Goal: Information Seeking & Learning: Learn about a topic

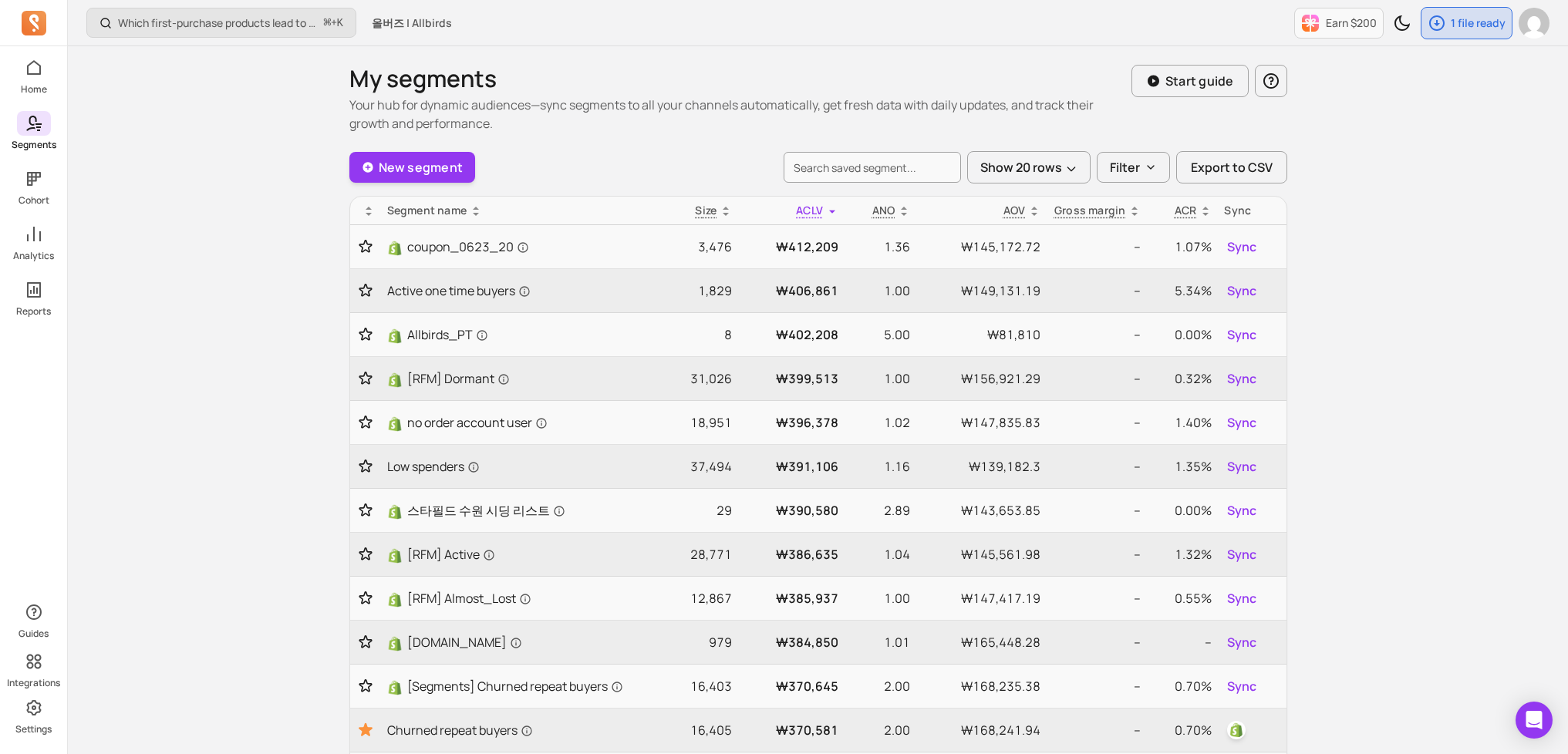
click at [38, 19] on icon at bounding box center [34, 23] width 24 height 24
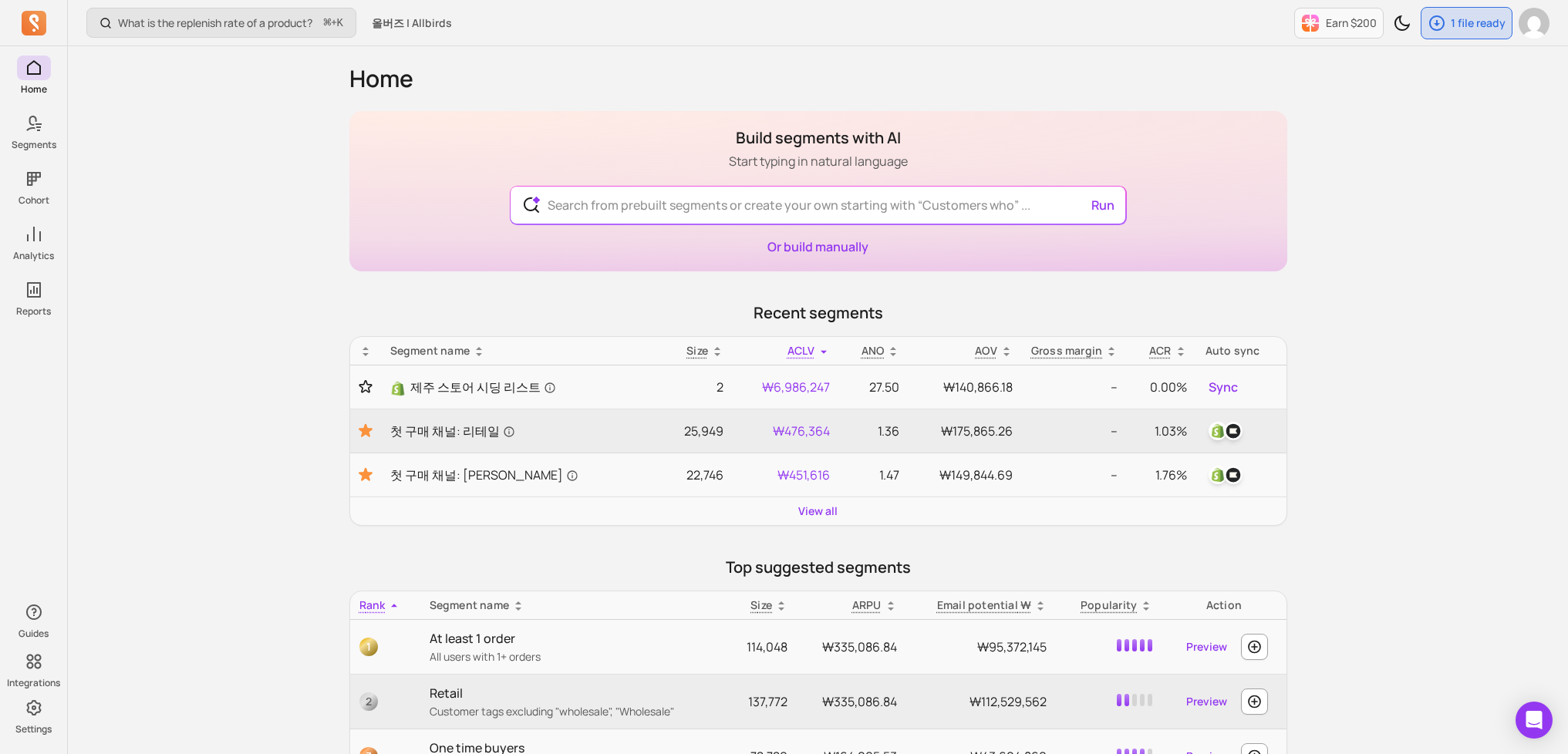
click at [251, 75] on div "What is the replenish rate of a product? ⌘ + K 올버즈 | Allbirds Earn $200 1 file …" at bounding box center [817, 691] width 1500 height 1382
click at [211, 207] on div "What is the replenish rate of a product? ⌘ + K 올버즈 | Allbirds Earn $200 1 file …" at bounding box center [817, 691] width 1500 height 1382
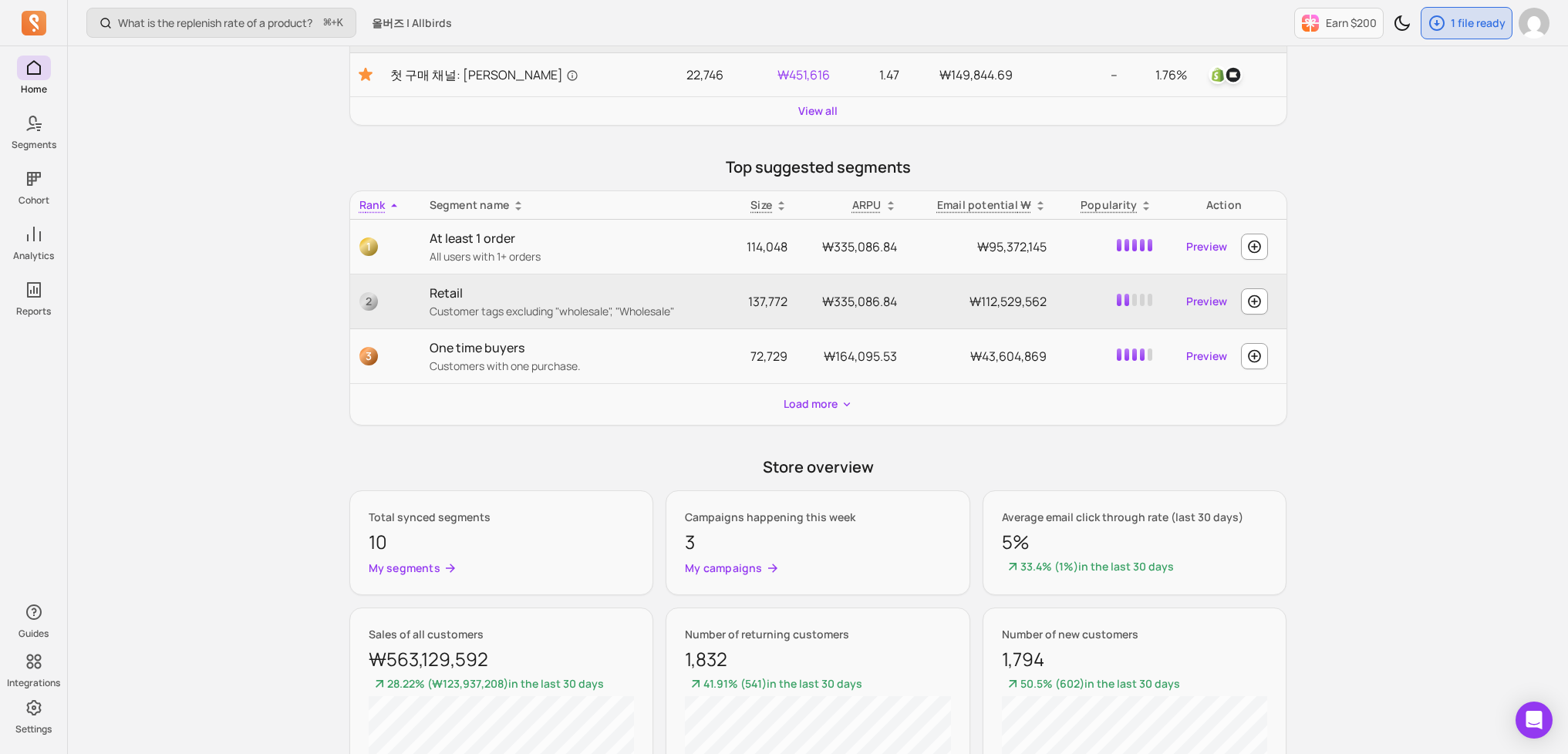
scroll to position [399, 0]
click at [841, 401] on icon "button" at bounding box center [847, 405] width 12 height 13
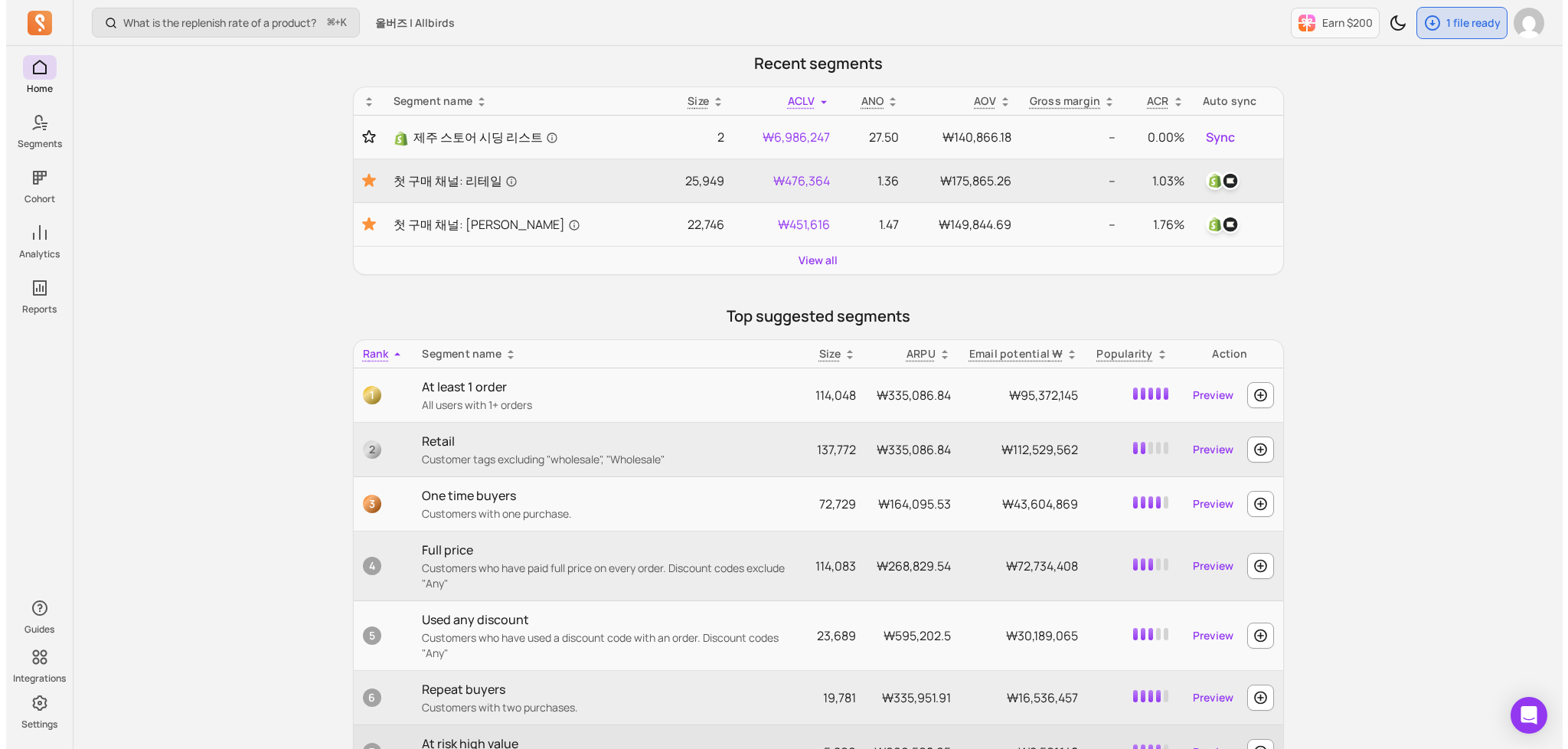
scroll to position [0, 0]
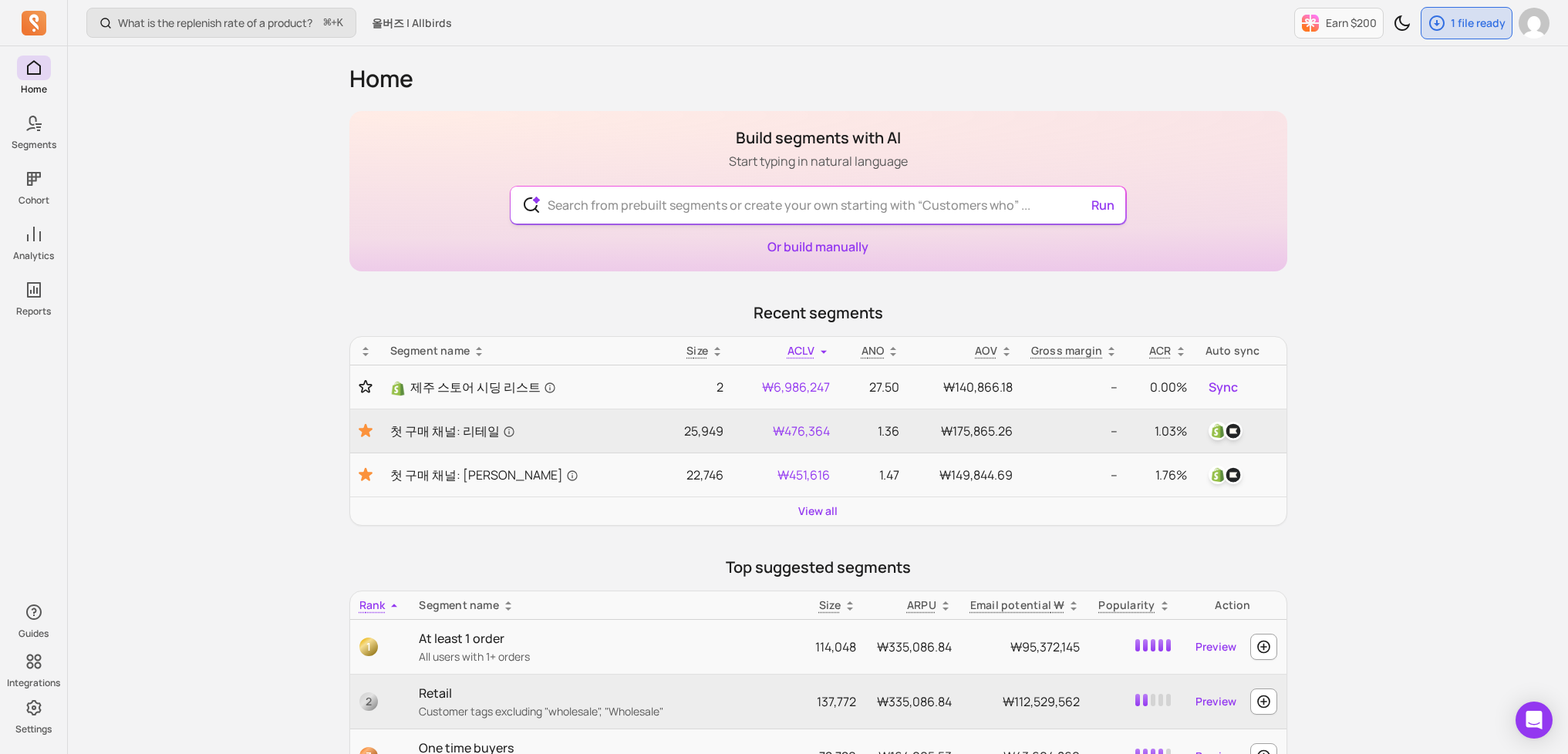
click at [705, 212] on input "text" at bounding box center [817, 205] width 565 height 37
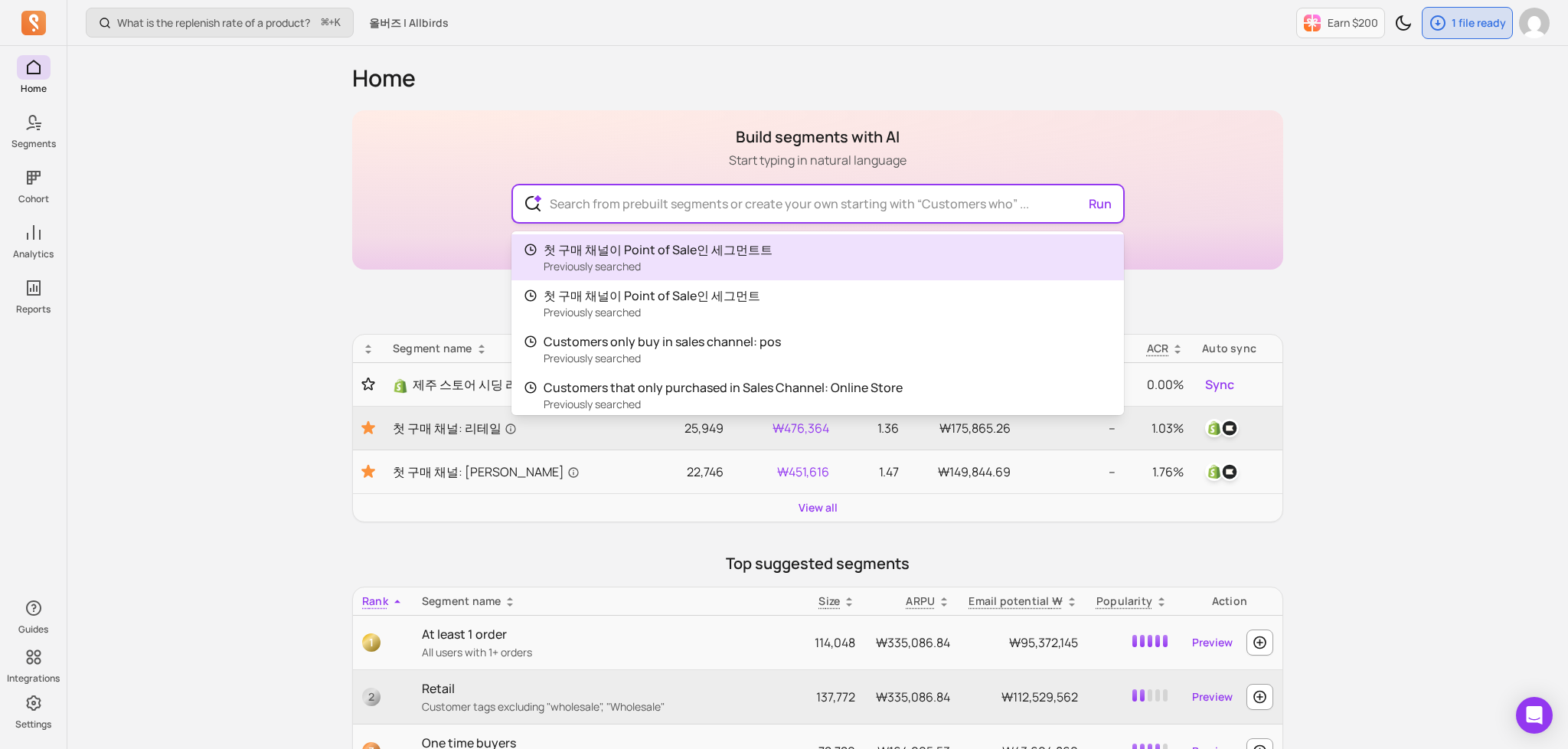
paste input "{{ "now" | date: "%Y-%m-%d" }}"
type input "{{ "now" | date: "%Y-%m-%d" }}"
paste input "[Segments] At risk one time buyers"
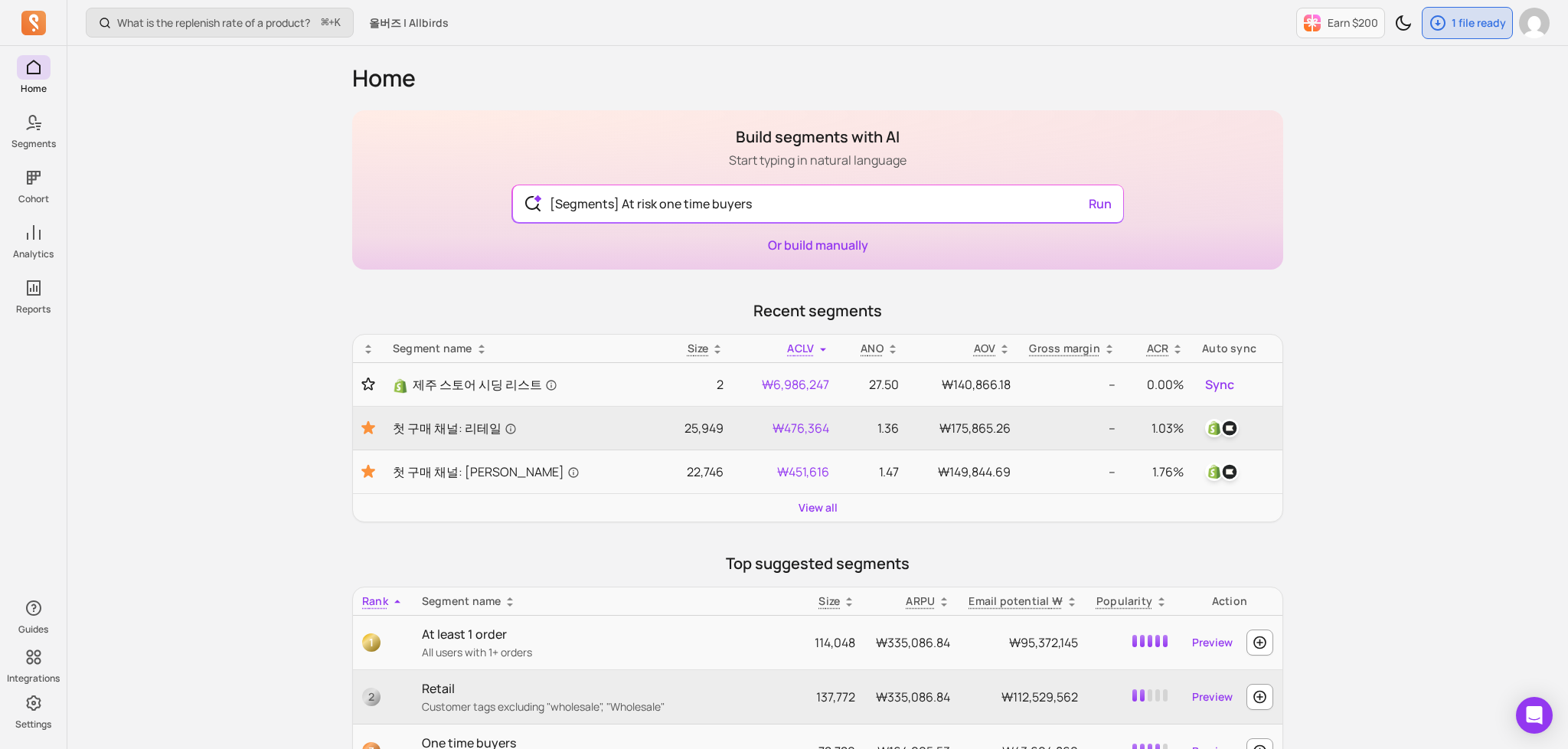
type input "[Segments] At risk one time buyers"
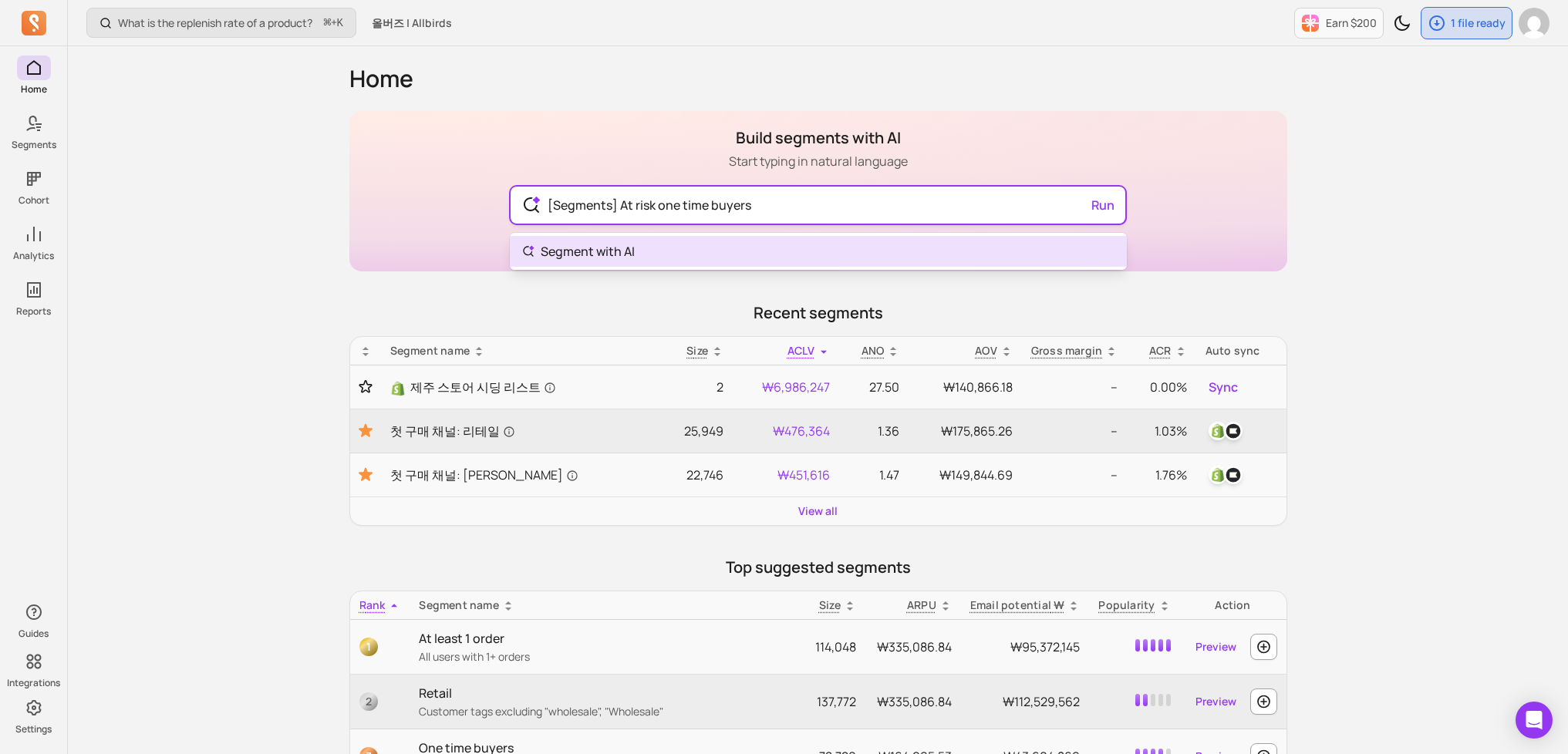
click at [857, 219] on input "[Segments] At risk one time buyers" at bounding box center [817, 205] width 565 height 37
click at [857, 219] on input "[Segments] At risk one time buyers" at bounding box center [824, 205] width 565 height 37
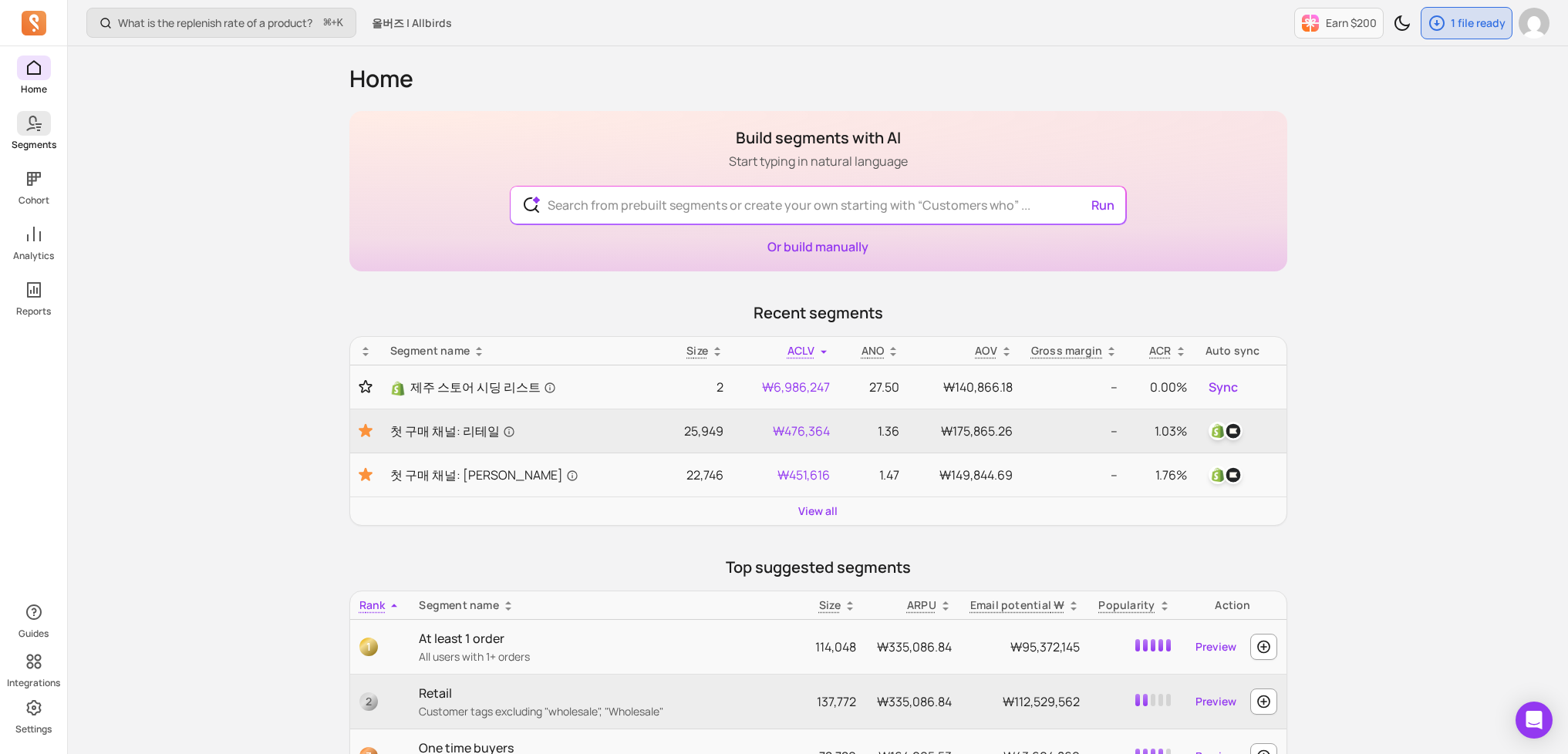
click at [33, 140] on p "Segments" at bounding box center [33, 145] width 44 height 12
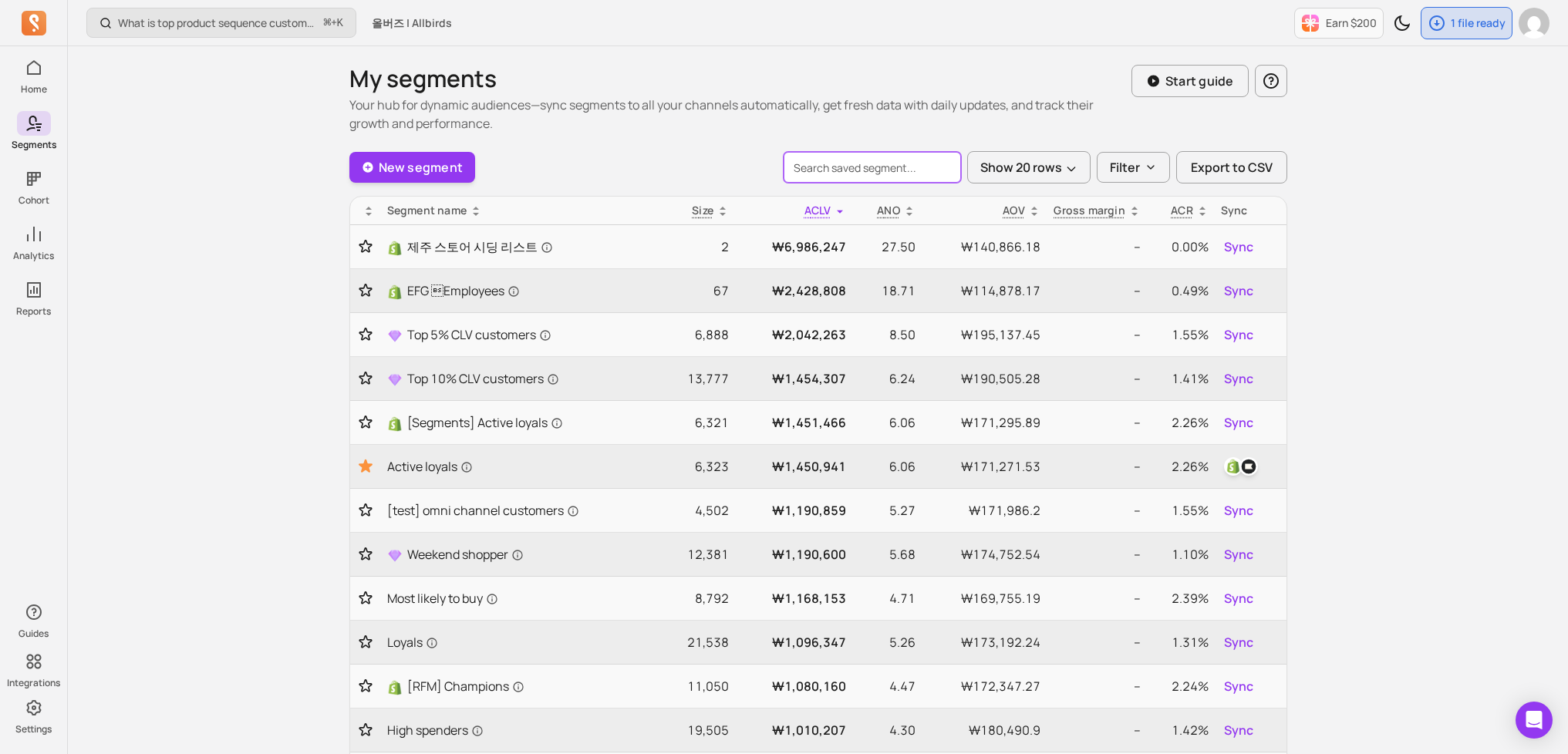
click at [869, 173] on input "search" at bounding box center [872, 167] width 177 height 30
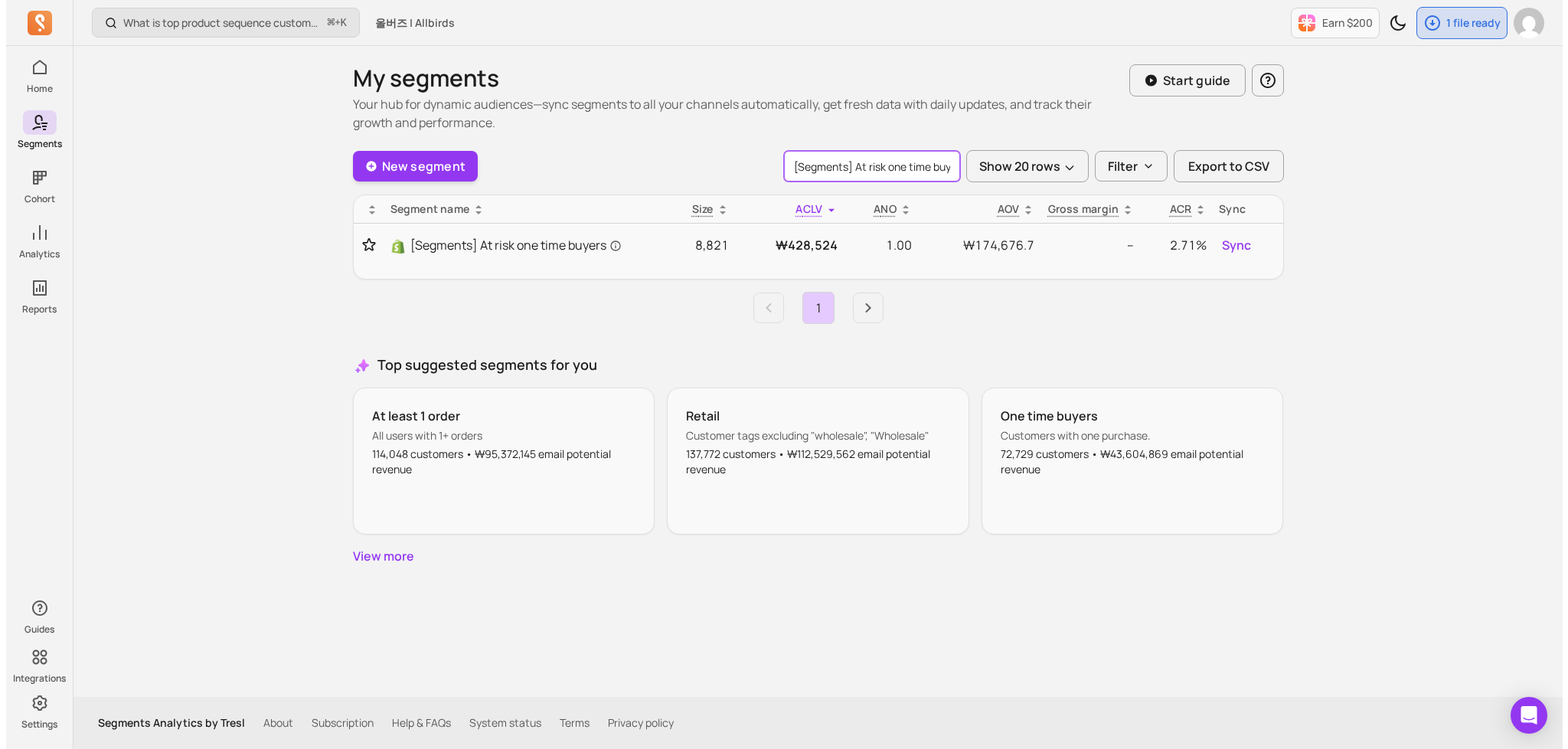
scroll to position [0, 16]
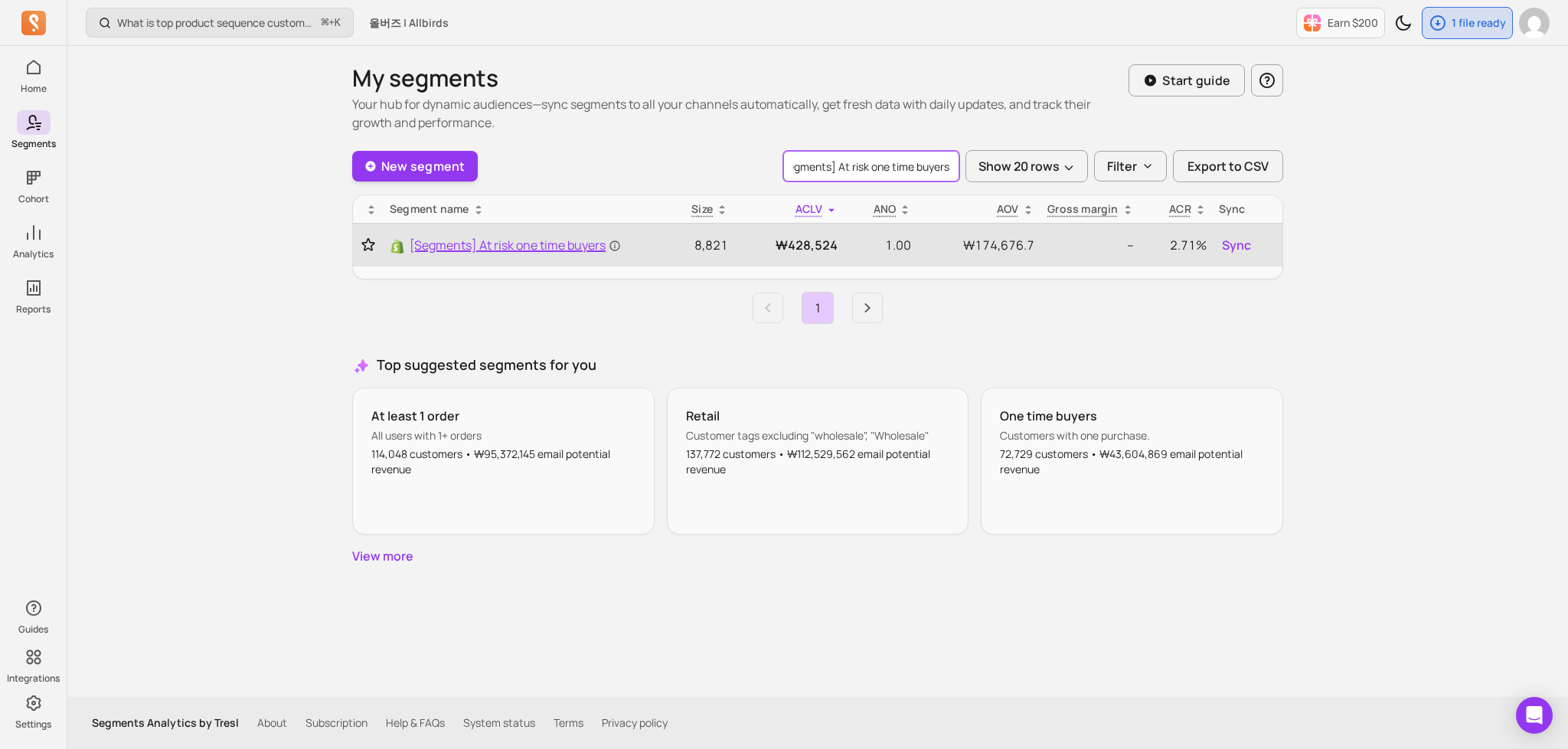
type input "[Segments] At risk one time buyers"
click at [547, 244] on span "[Segments] At risk one time buyers" at bounding box center [515, 244] width 212 height 18
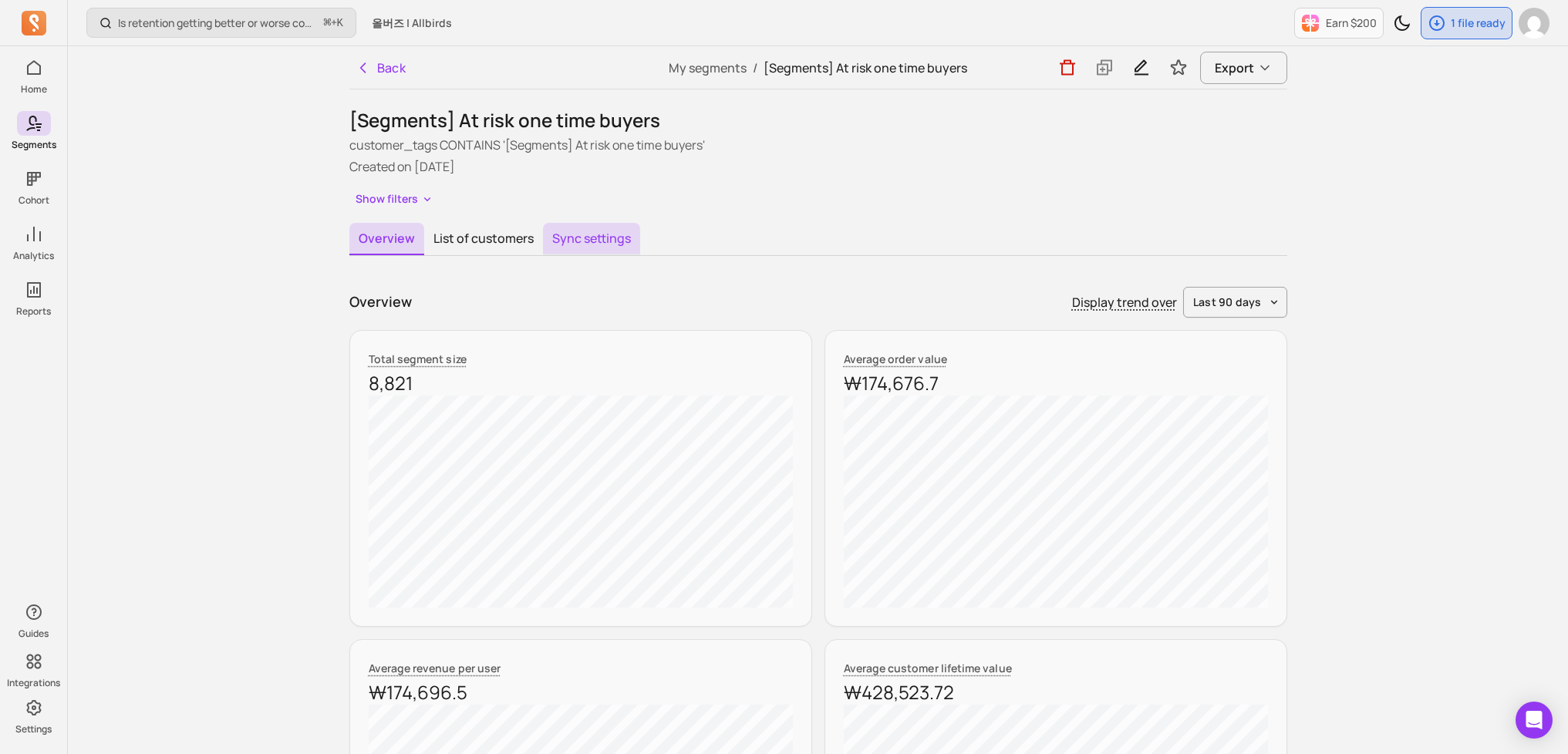
click at [604, 234] on button "Sync settings" at bounding box center [591, 238] width 97 height 32
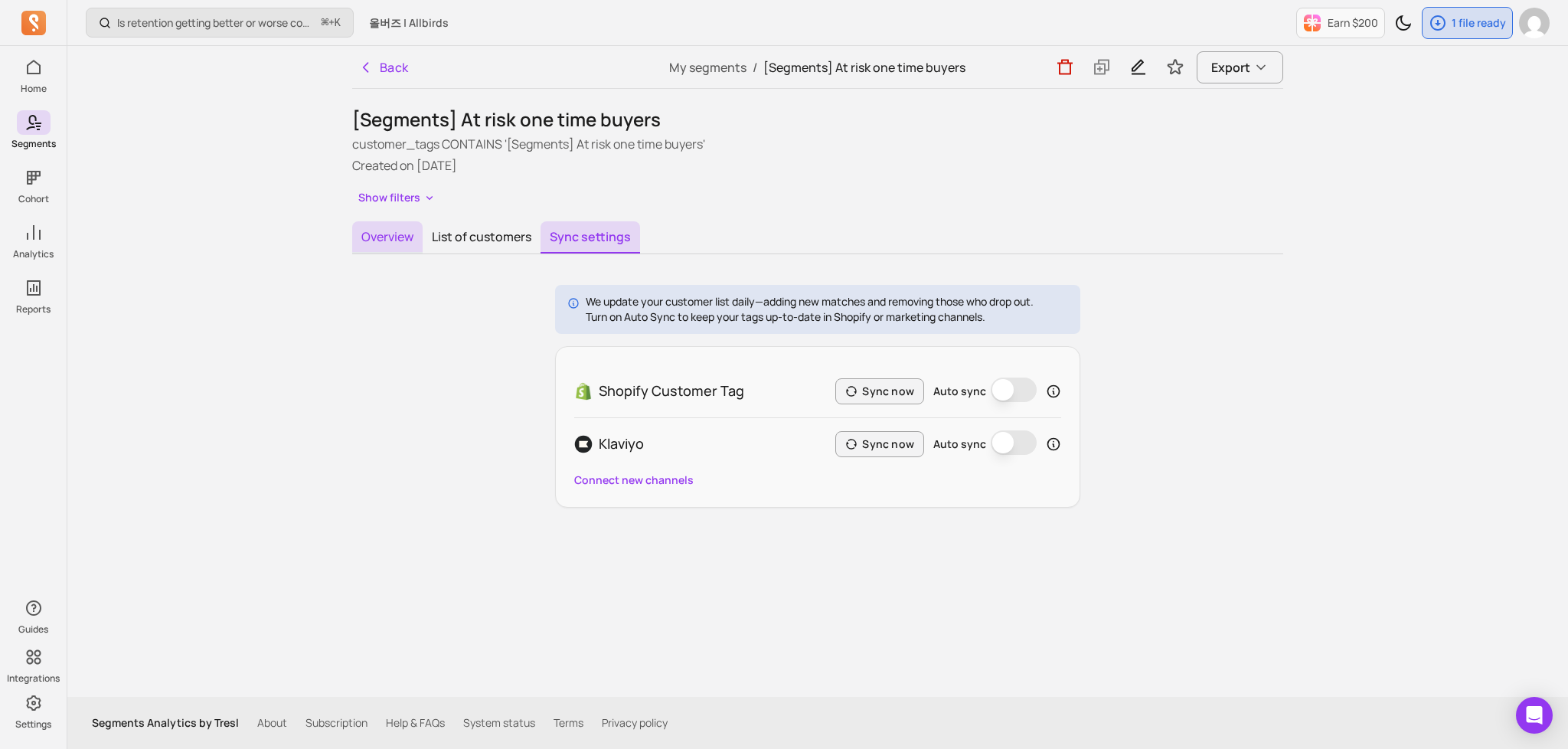
click at [402, 241] on button "Overview" at bounding box center [388, 237] width 71 height 32
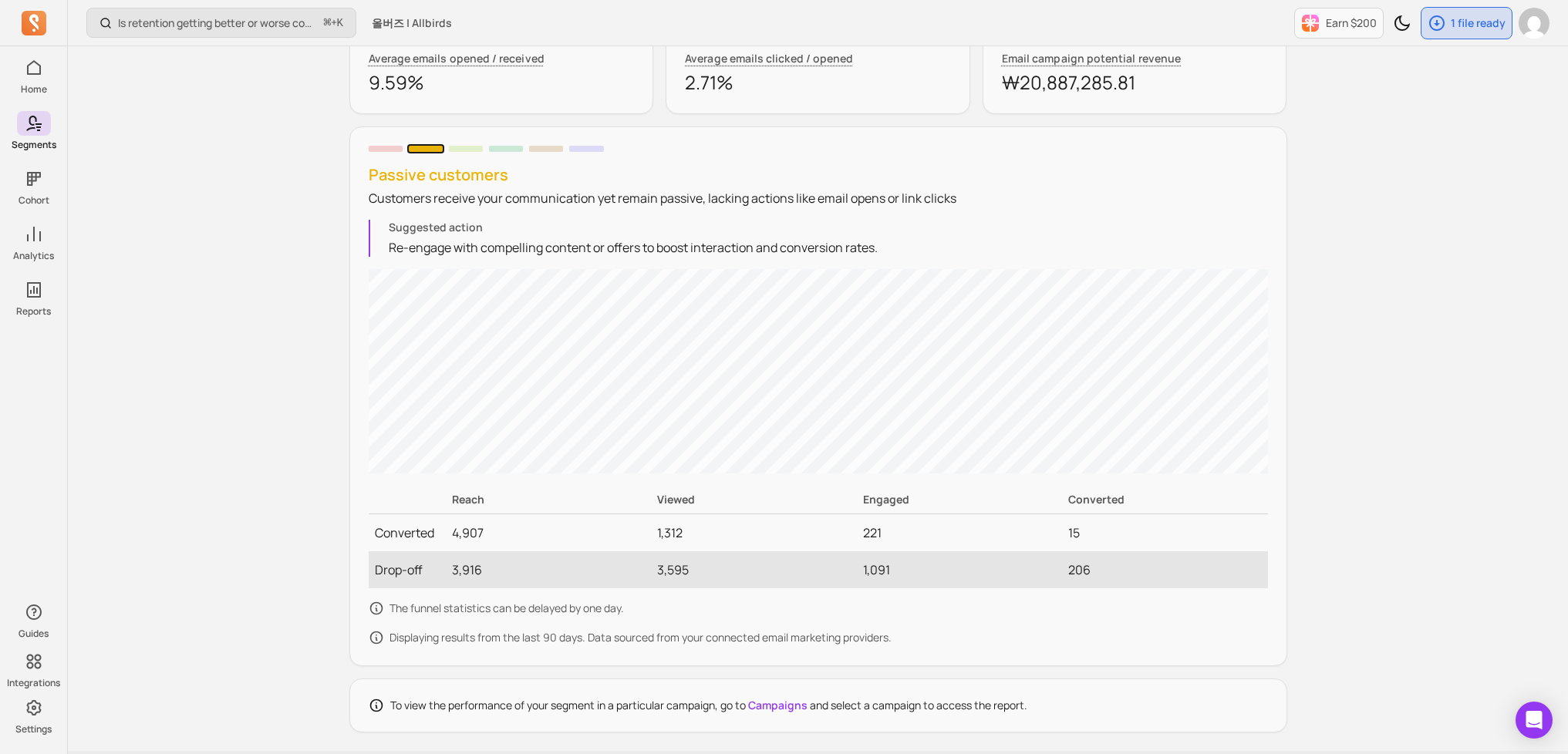
scroll to position [1178, 0]
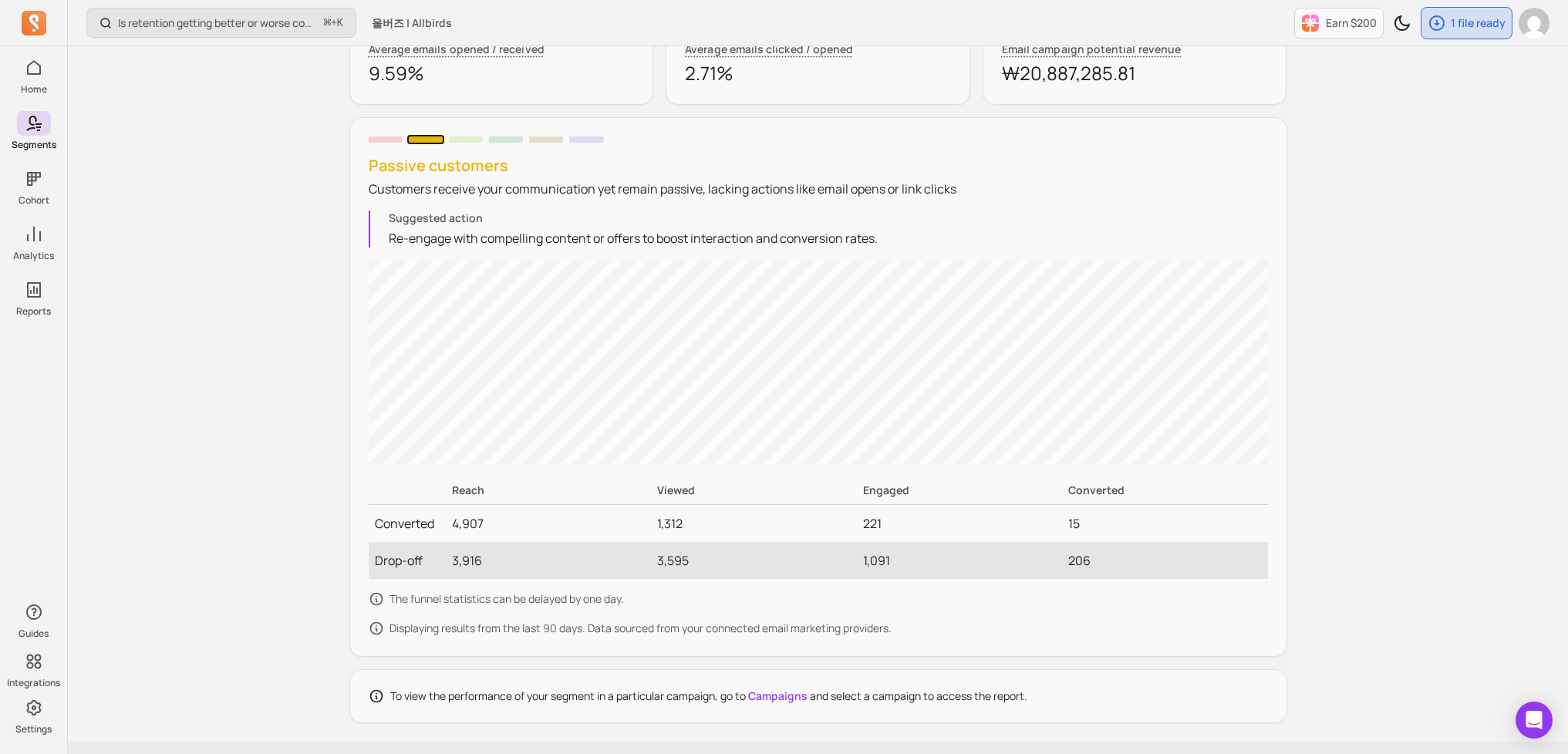
scroll to position [1341, 0]
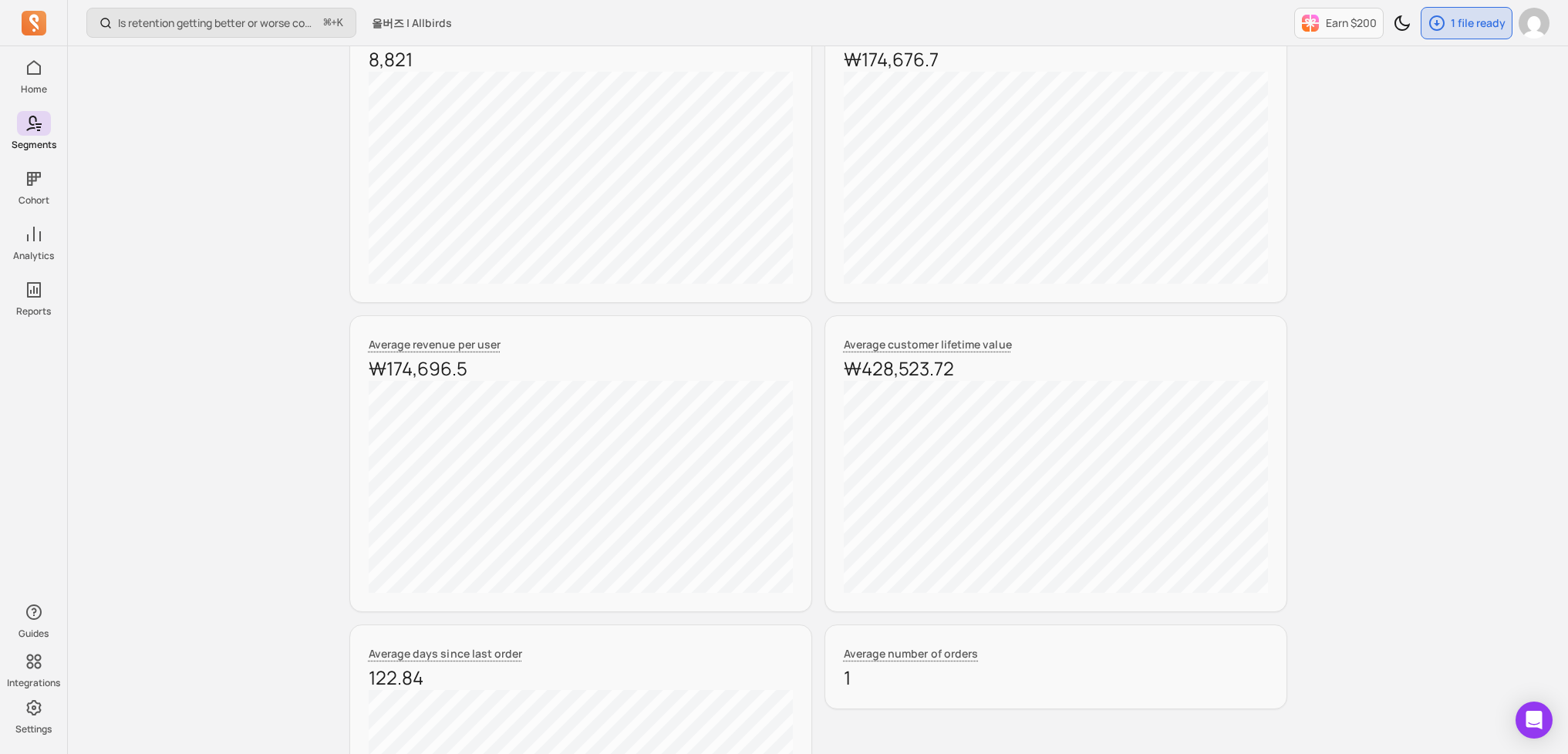
scroll to position [0, 0]
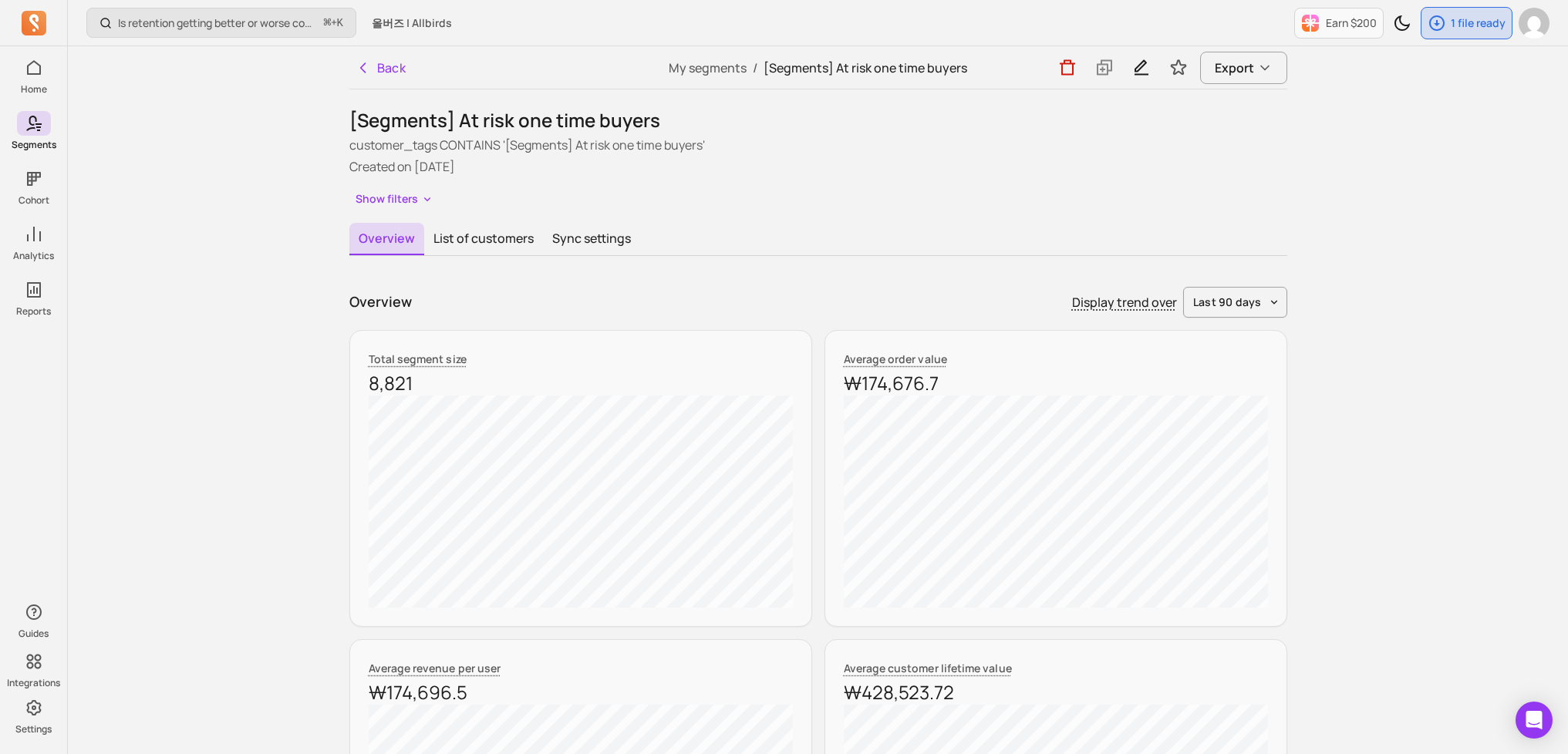
click at [1267, 78] on button "Export" at bounding box center [1244, 67] width 87 height 32
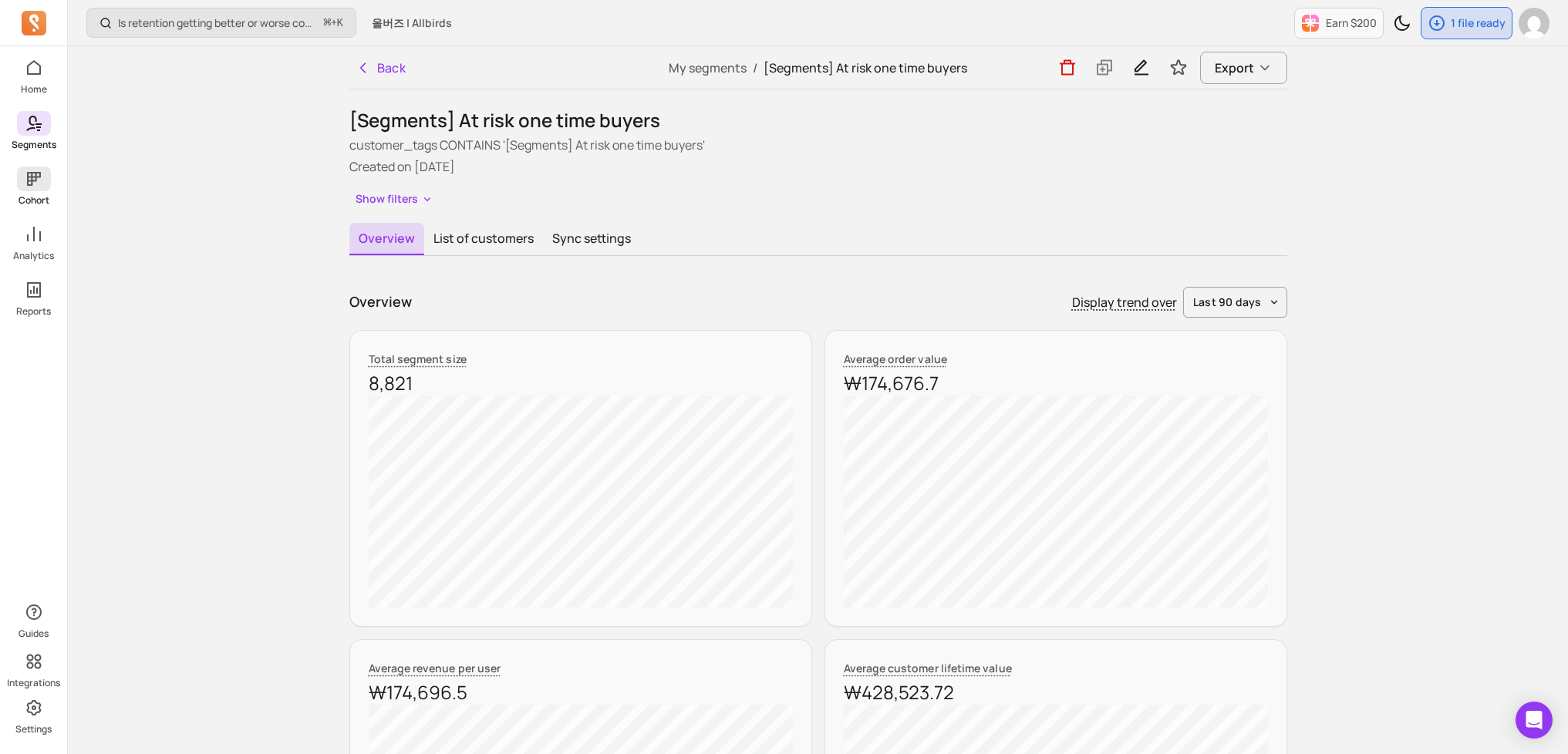
click at [30, 177] on icon at bounding box center [34, 179] width 14 height 14
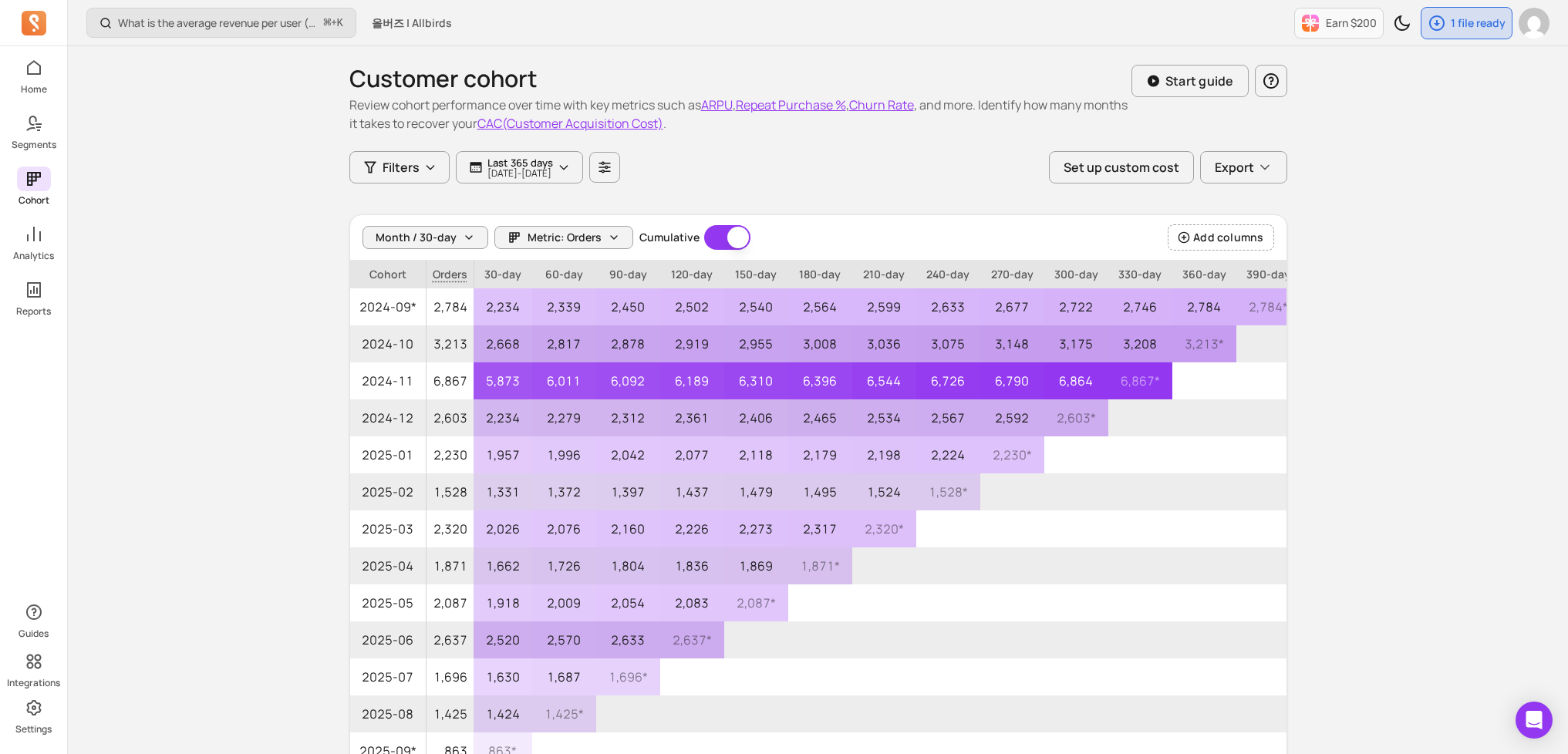
click at [30, 34] on icon at bounding box center [34, 23] width 24 height 24
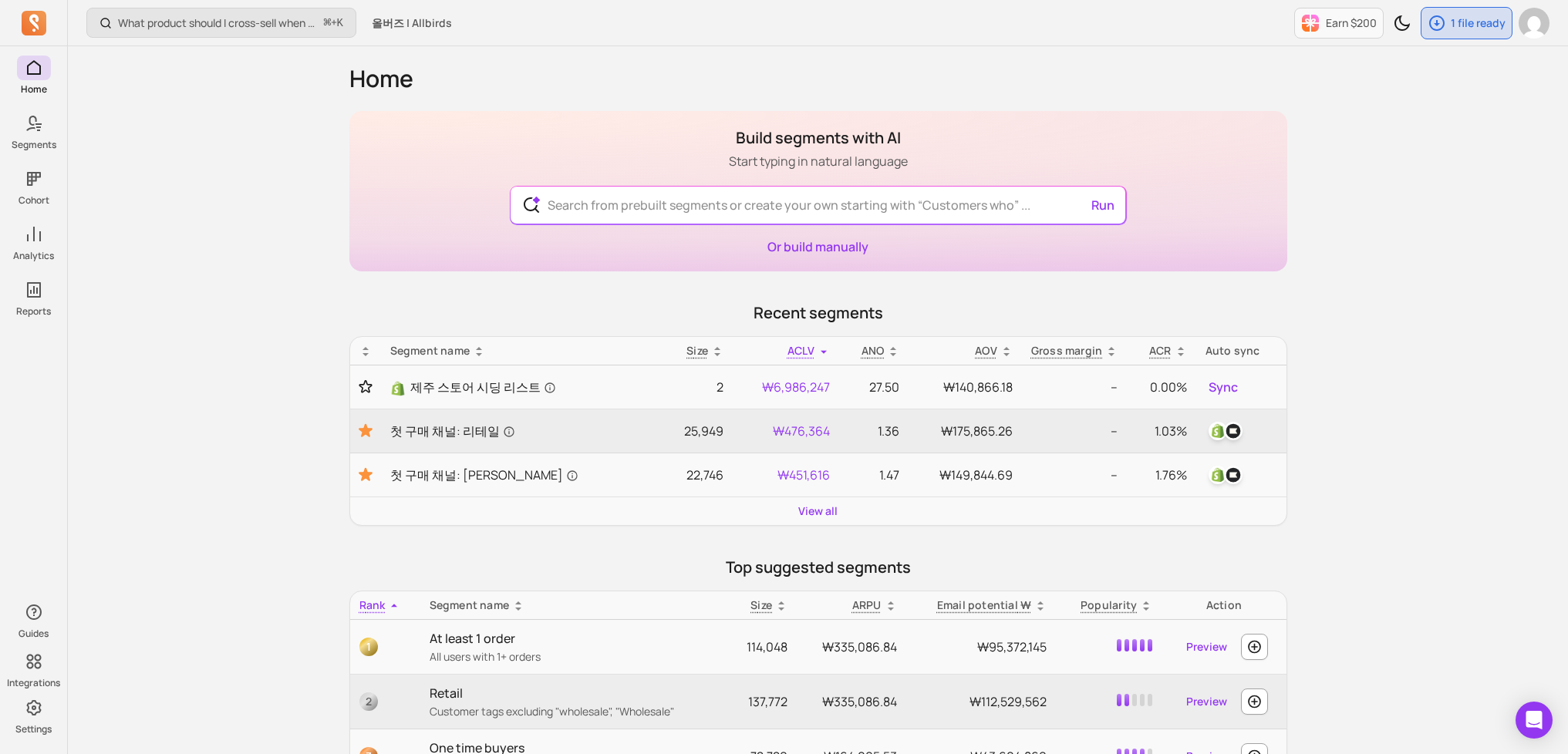
click at [300, 232] on div "What product should I cross-sell when a customer purchases a product? ⌘ + K 올버즈…" at bounding box center [817, 691] width 1500 height 1382
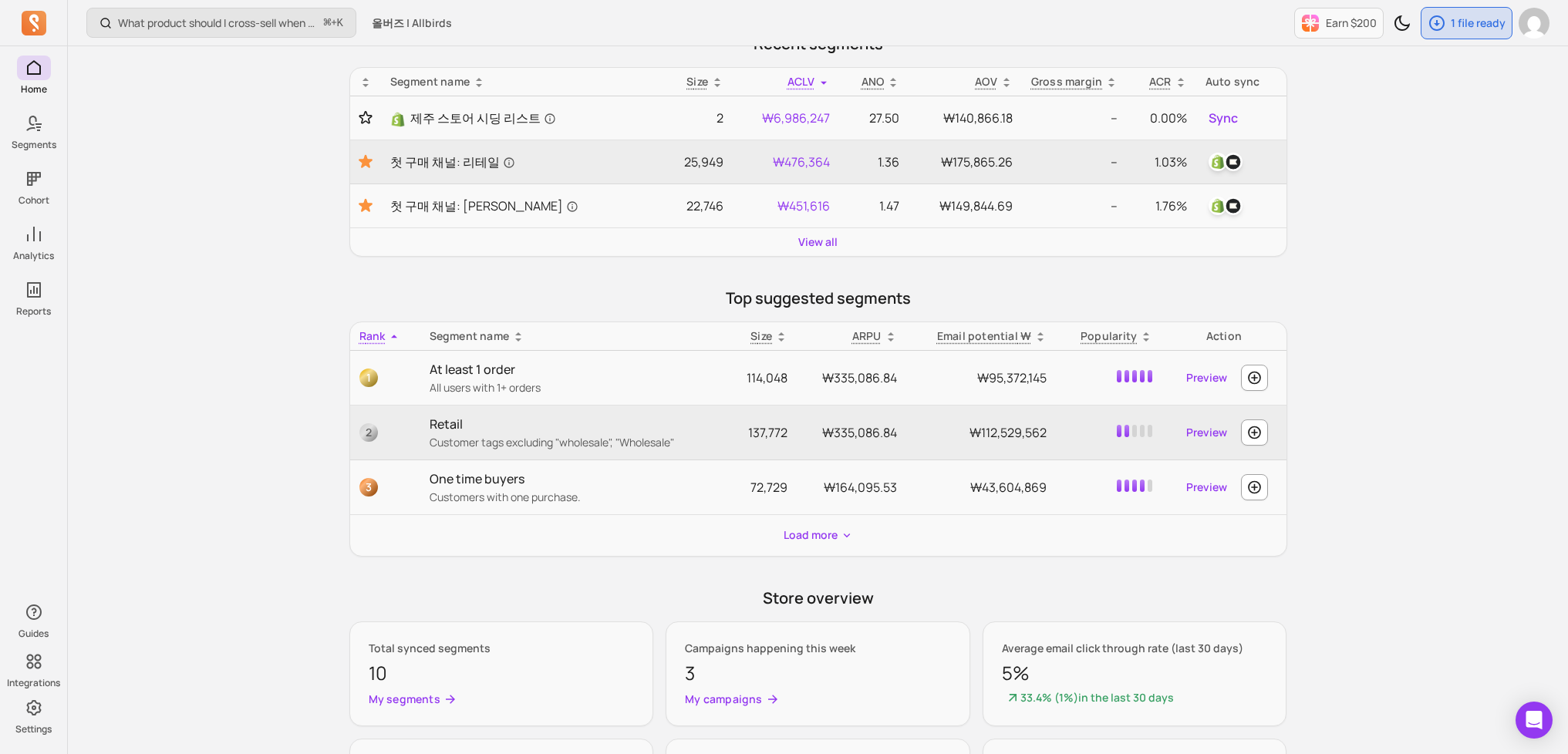
scroll to position [270, 0]
click at [1485, 312] on div "What product should I cross-sell when a customer purchases a product? ⌘ + K 올버즈…" at bounding box center [817, 421] width 1500 height 1382
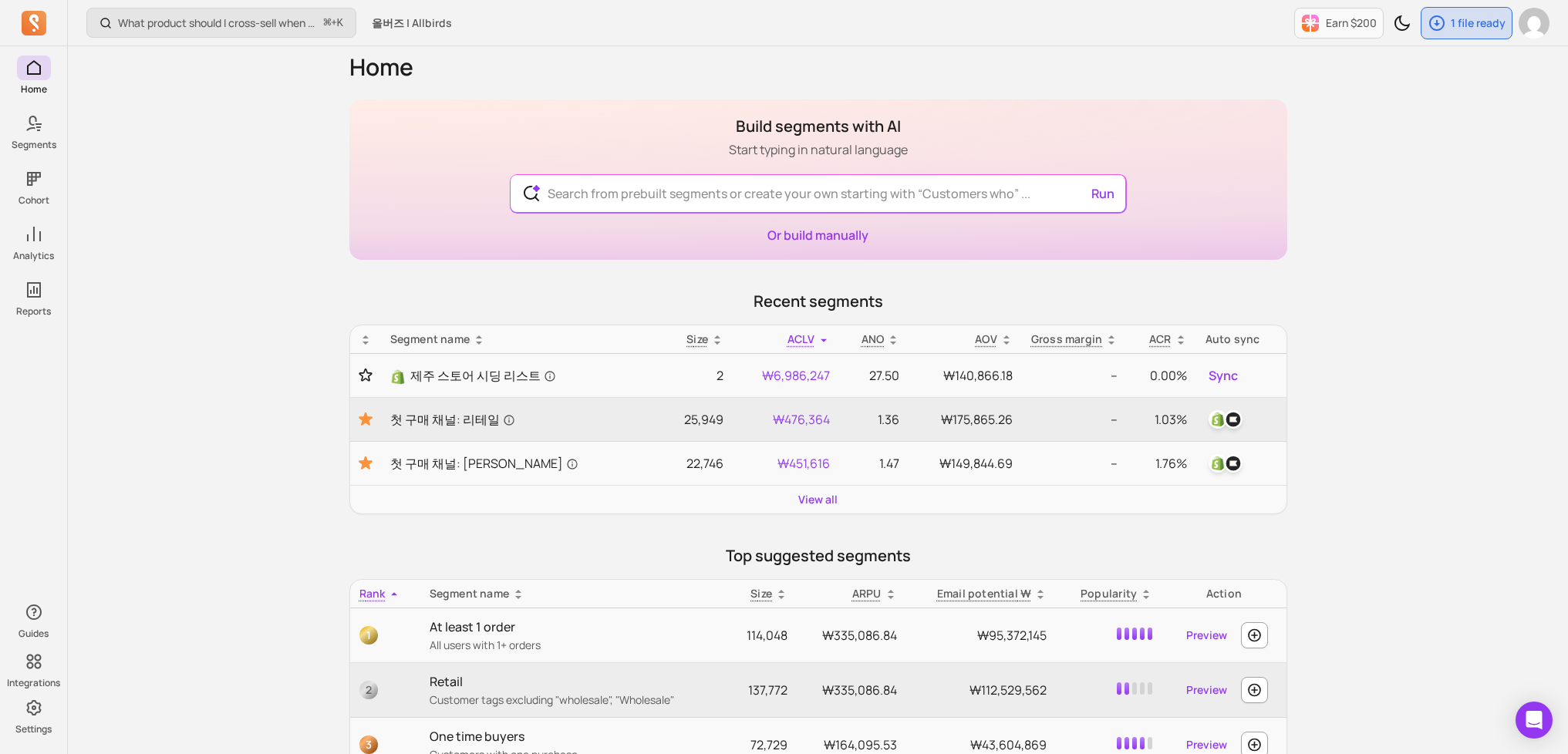
scroll to position [0, 0]
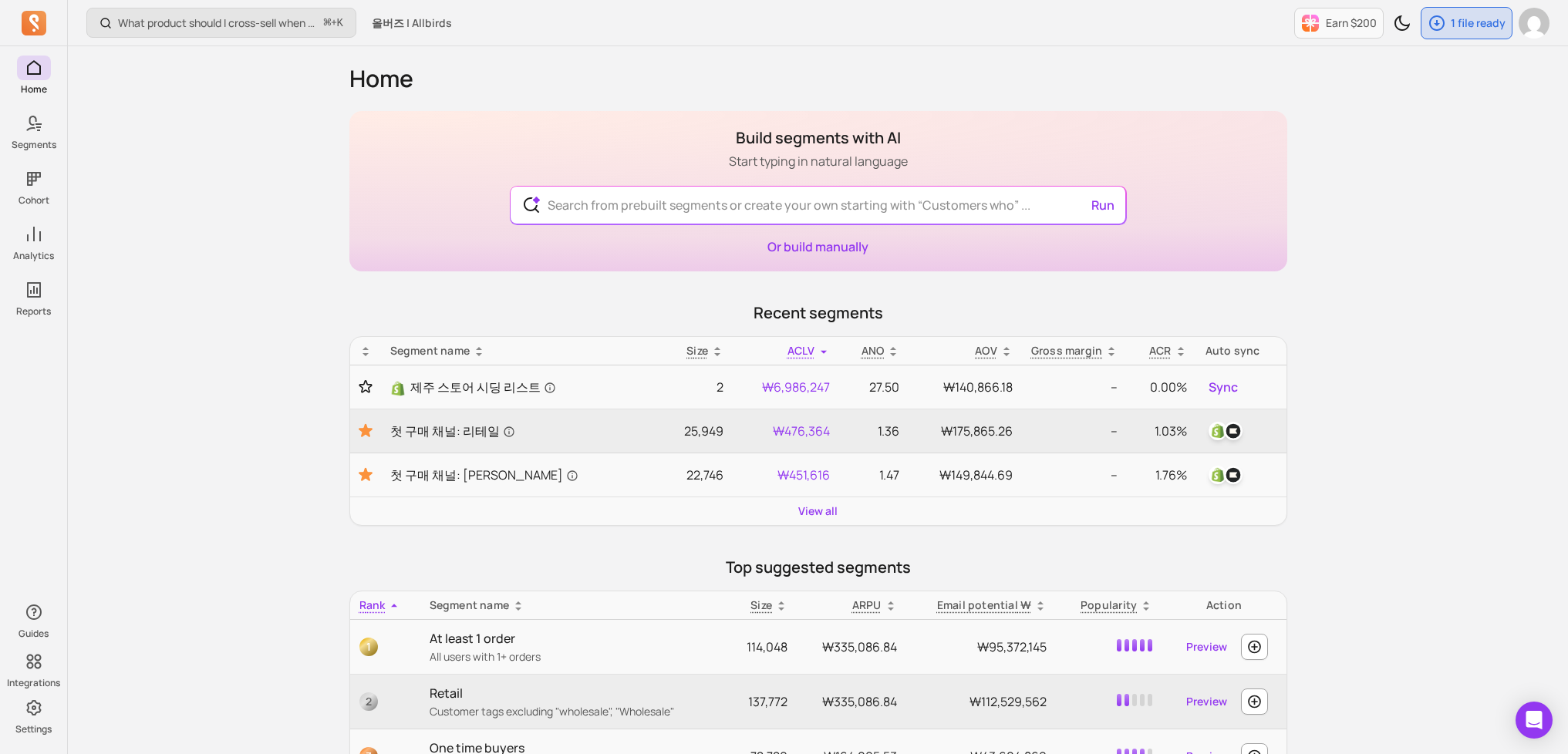
click at [1461, 219] on div "What product should I cross-sell when a customer purchases a product? ⌘ + K 올버즈…" at bounding box center [817, 691] width 1500 height 1382
click at [1447, 209] on div "What product should I cross-sell when a customer purchases a product? ⌘ + K 올버즈…" at bounding box center [817, 691] width 1500 height 1382
click at [229, 228] on div "What product should I cross-sell when a customer purchases a product? ⌘ + K 올버즈…" at bounding box center [817, 691] width 1500 height 1382
click at [126, 479] on div "What product should I cross-sell when a customer purchases a product? ⌘ + K 올버즈…" at bounding box center [817, 691] width 1500 height 1382
click at [246, 487] on div "What product should I cross-sell when a customer purchases a product? ⌘ + K 올버즈…" at bounding box center [817, 691] width 1500 height 1382
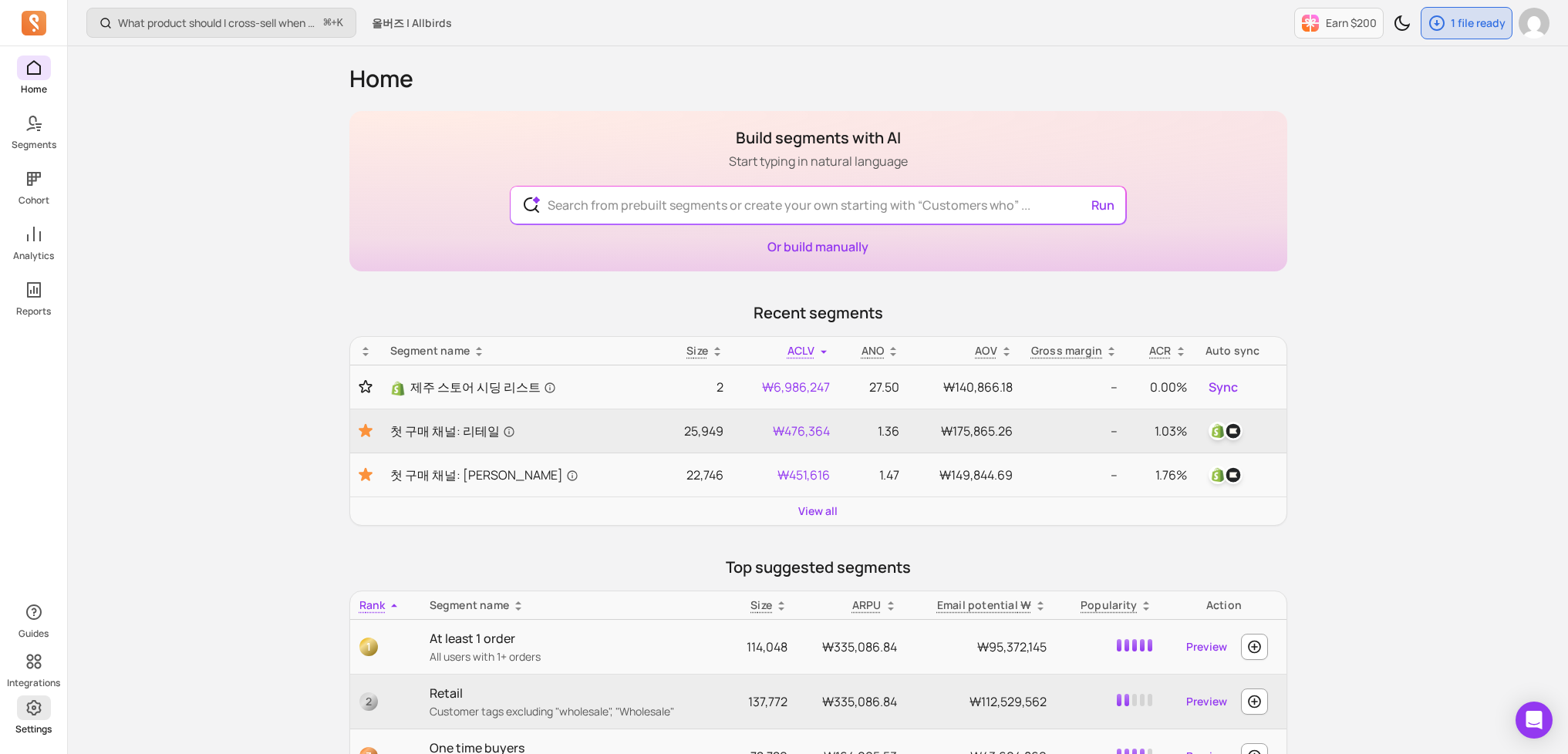
click at [31, 714] on icon at bounding box center [33, 708] width 15 height 16
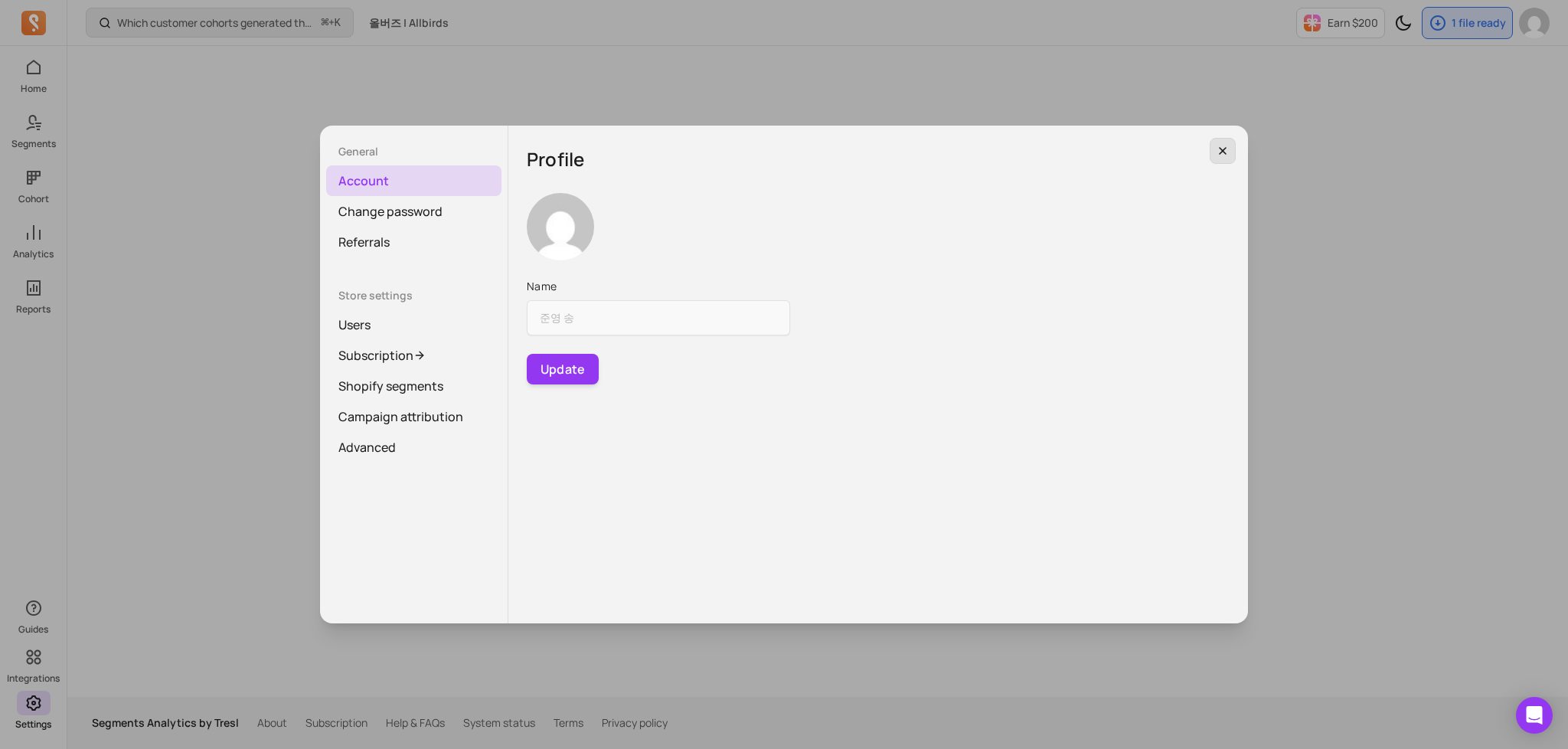
click at [1227, 152] on icon "button" at bounding box center [1223, 151] width 12 height 12
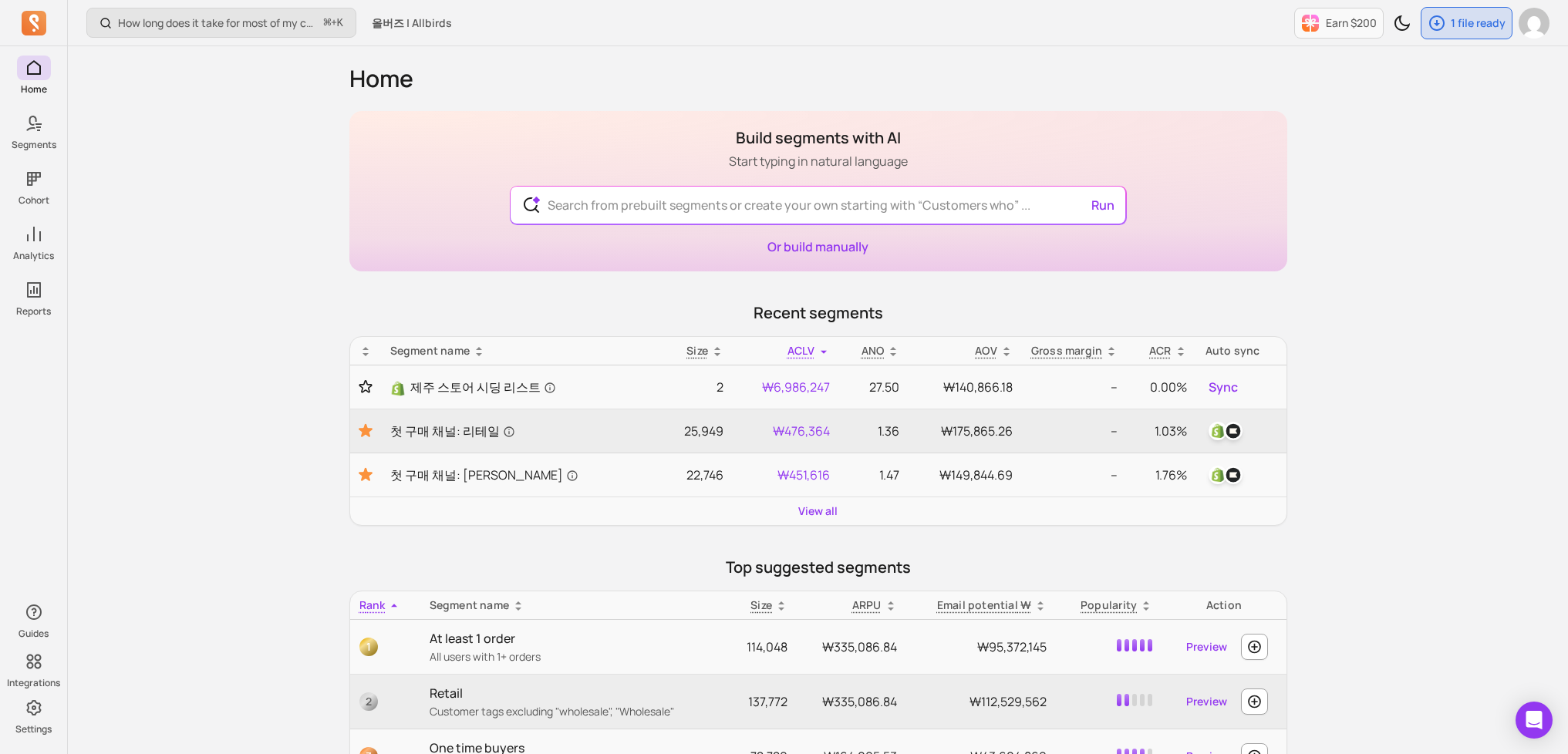
click at [241, 343] on div "How long does it take for most of my customers to buy again? ⌘ + K 올버즈 | Allbir…" at bounding box center [817, 691] width 1500 height 1382
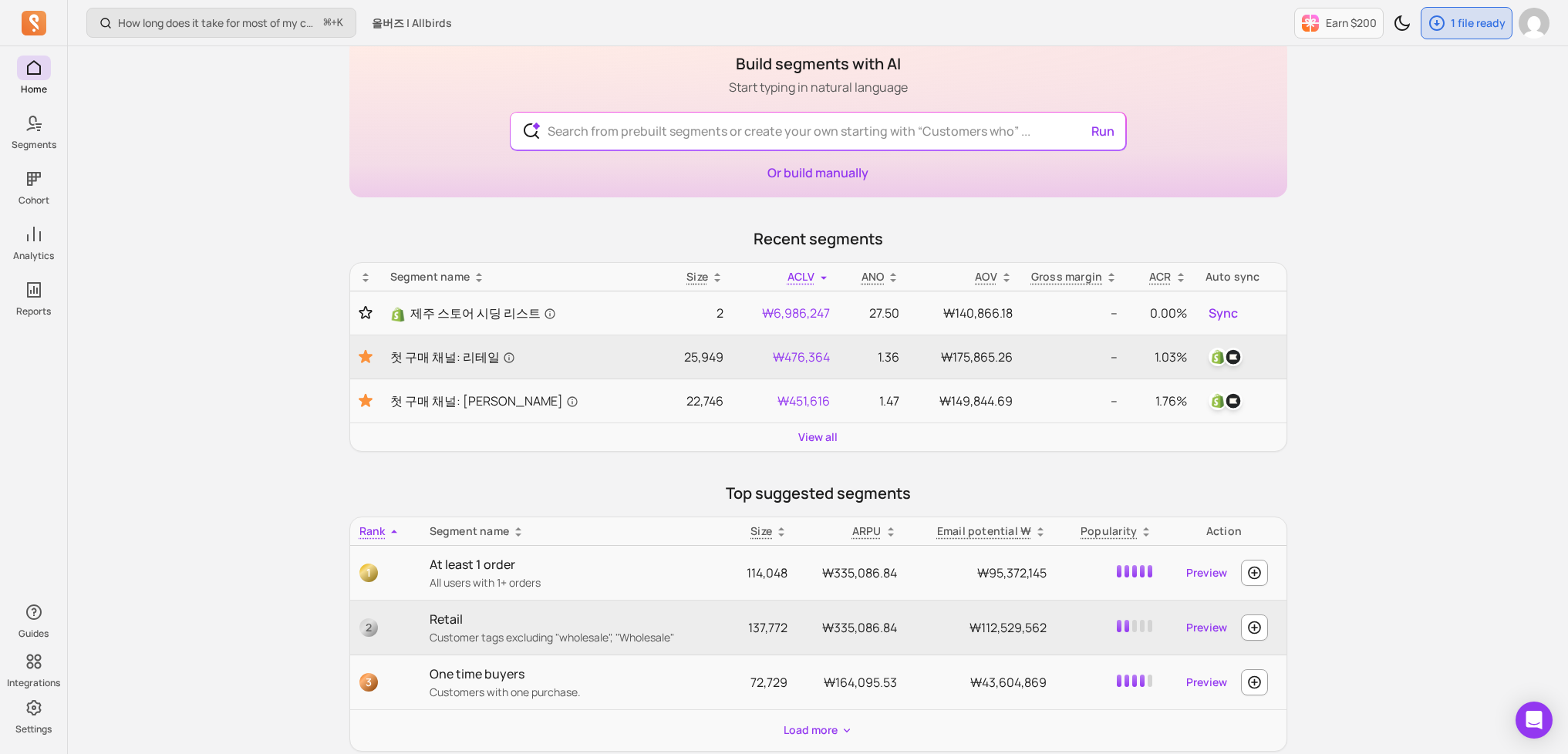
scroll to position [76, 0]
click at [291, 412] on div "How long does it take for most of my customers to buy again? ⌘ + K 올버즈 | Allbir…" at bounding box center [817, 615] width 1500 height 1382
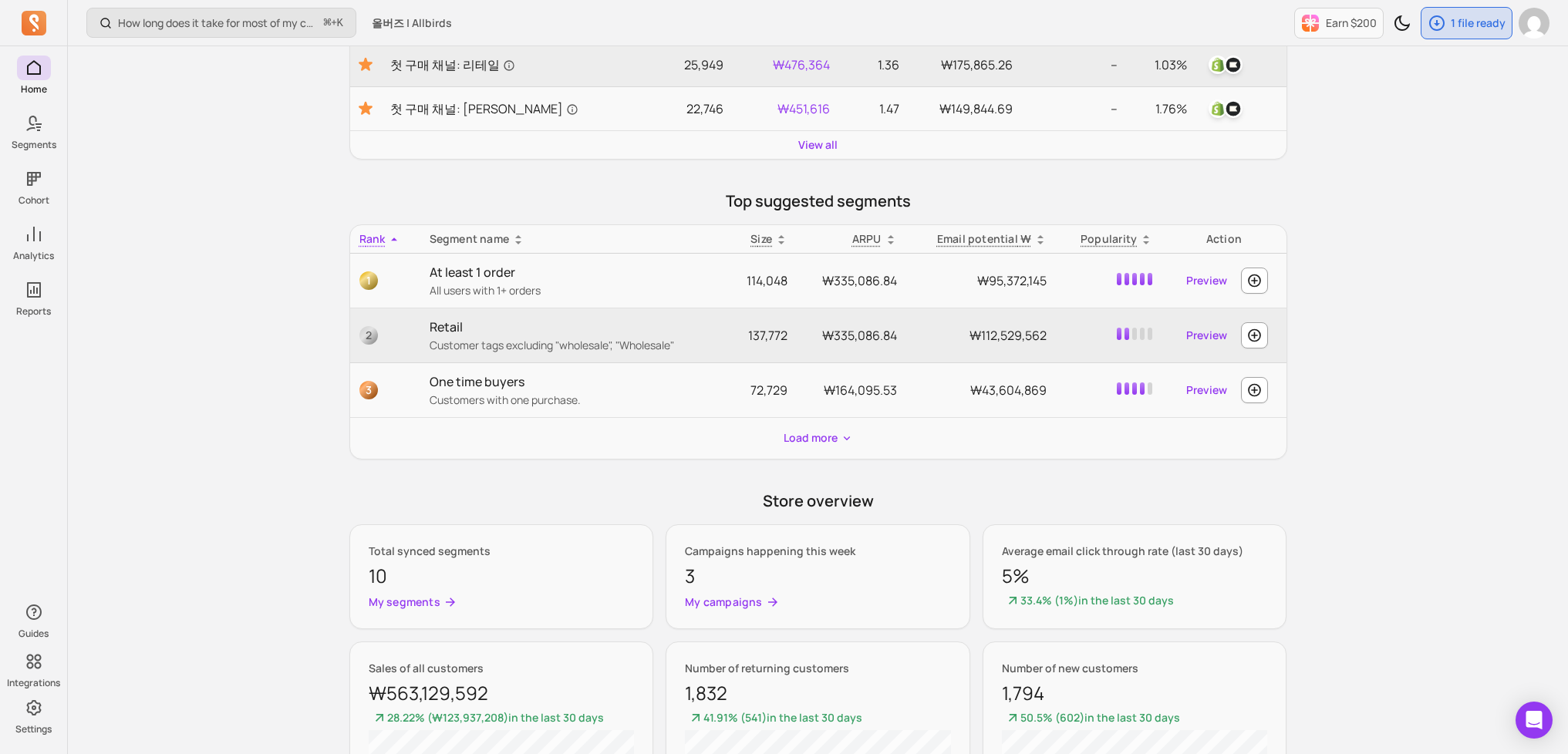
scroll to position [497, 0]
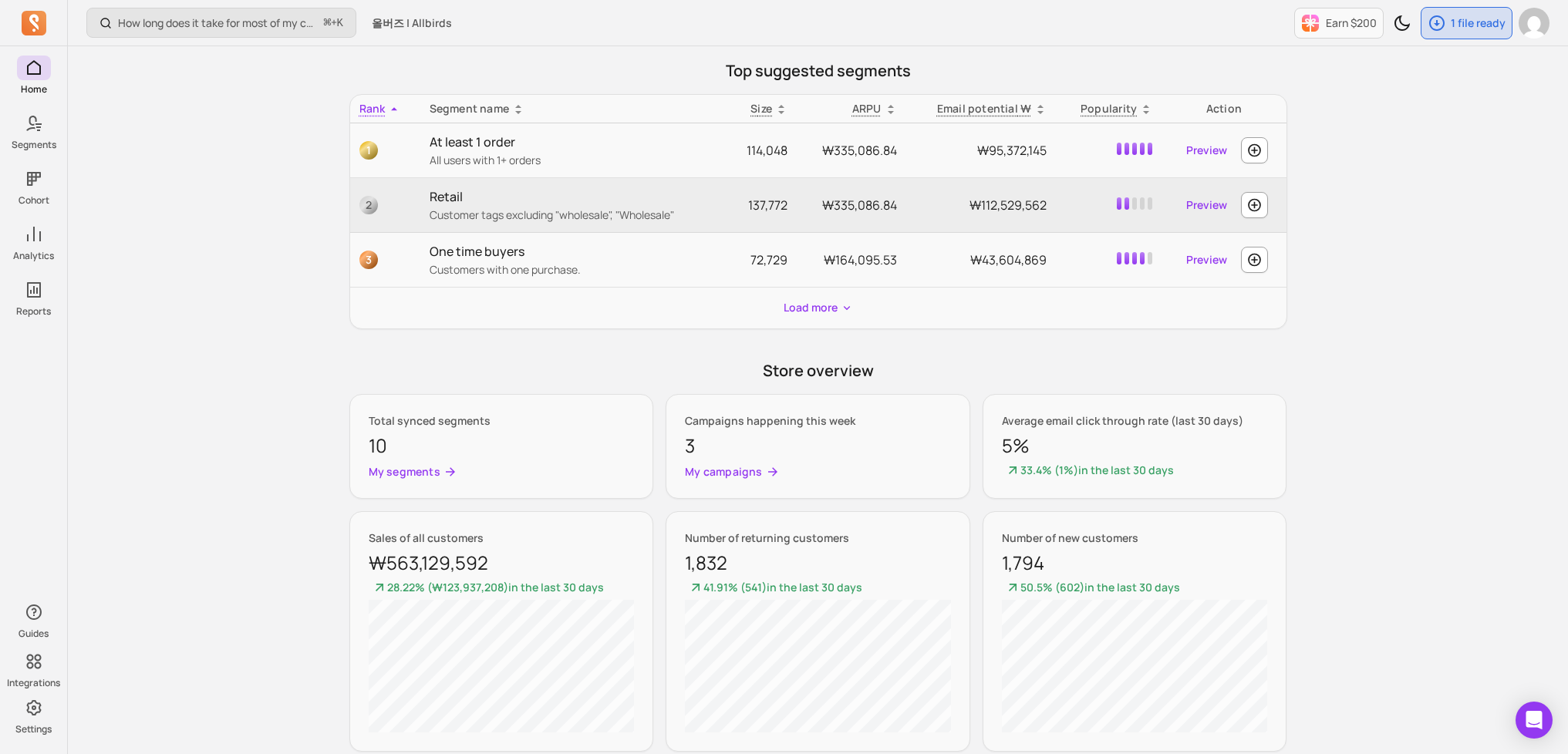
click at [1466, 366] on div "How long does it take for most of my customers to buy again? ⌘ + K 올버즈 | Allbir…" at bounding box center [817, 194] width 1500 height 1382
click at [1431, 353] on div "How long does it take for most of my customers to buy again? ⌘ + K 올버즈 | Allbir…" at bounding box center [817, 194] width 1500 height 1382
click at [1431, 360] on div "How long does it take for most of my customers to buy again? ⌘ + K 올버즈 | Allbir…" at bounding box center [817, 194] width 1500 height 1382
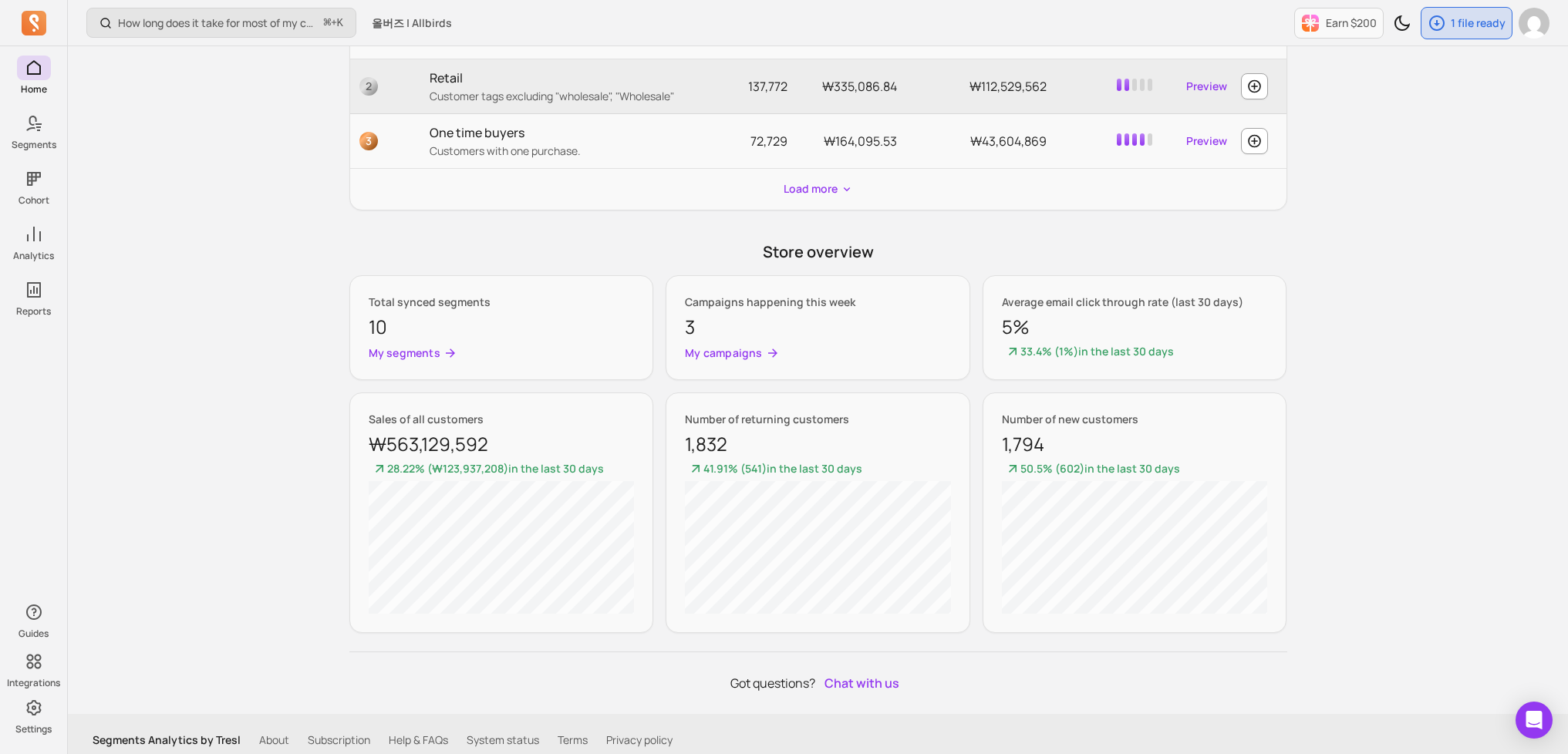
scroll to position [628, 0]
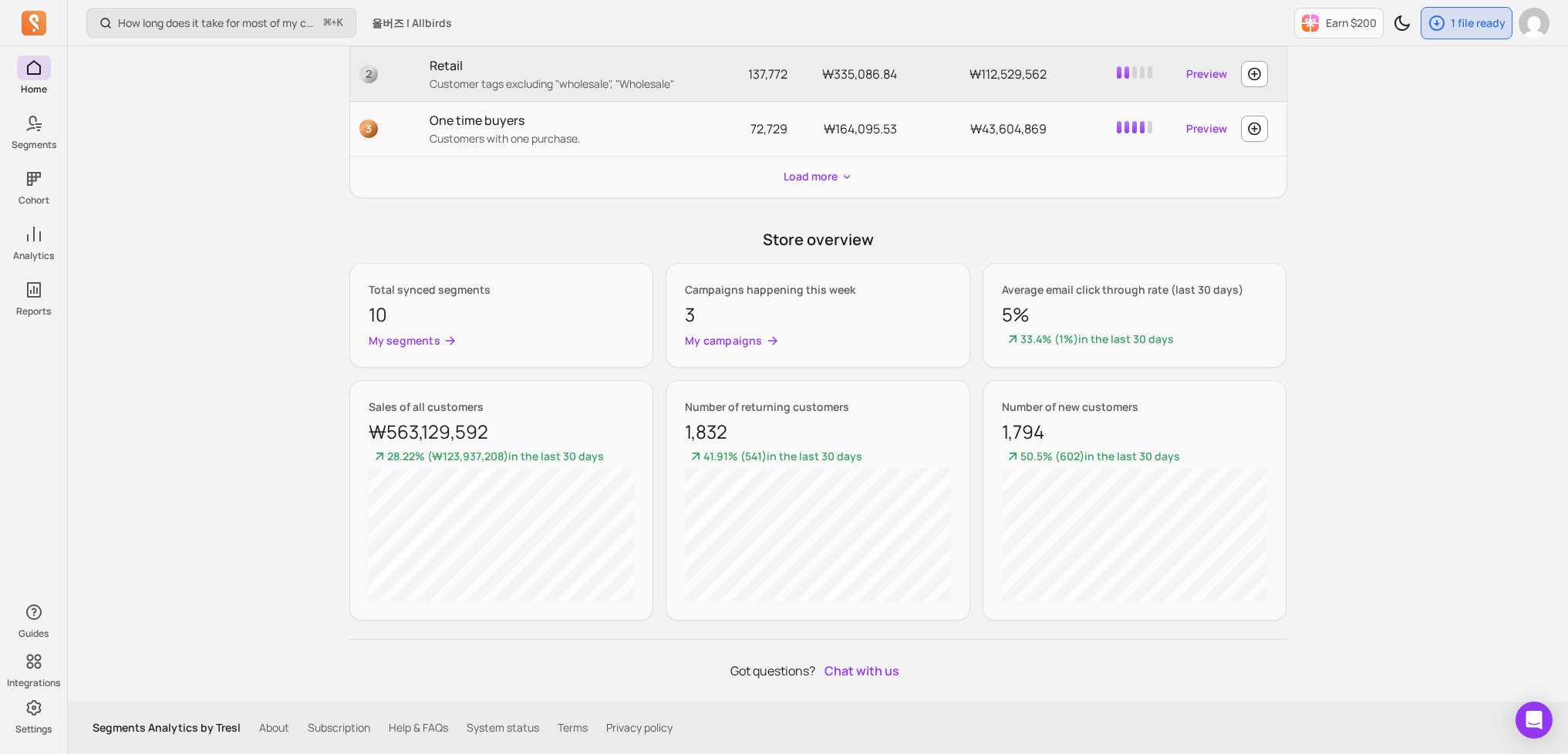
click at [1341, 444] on div "How long does it take for most of my customers to buy again? ⌘ + K 올버즈 | Allbir…" at bounding box center [817, 63] width 1500 height 1382
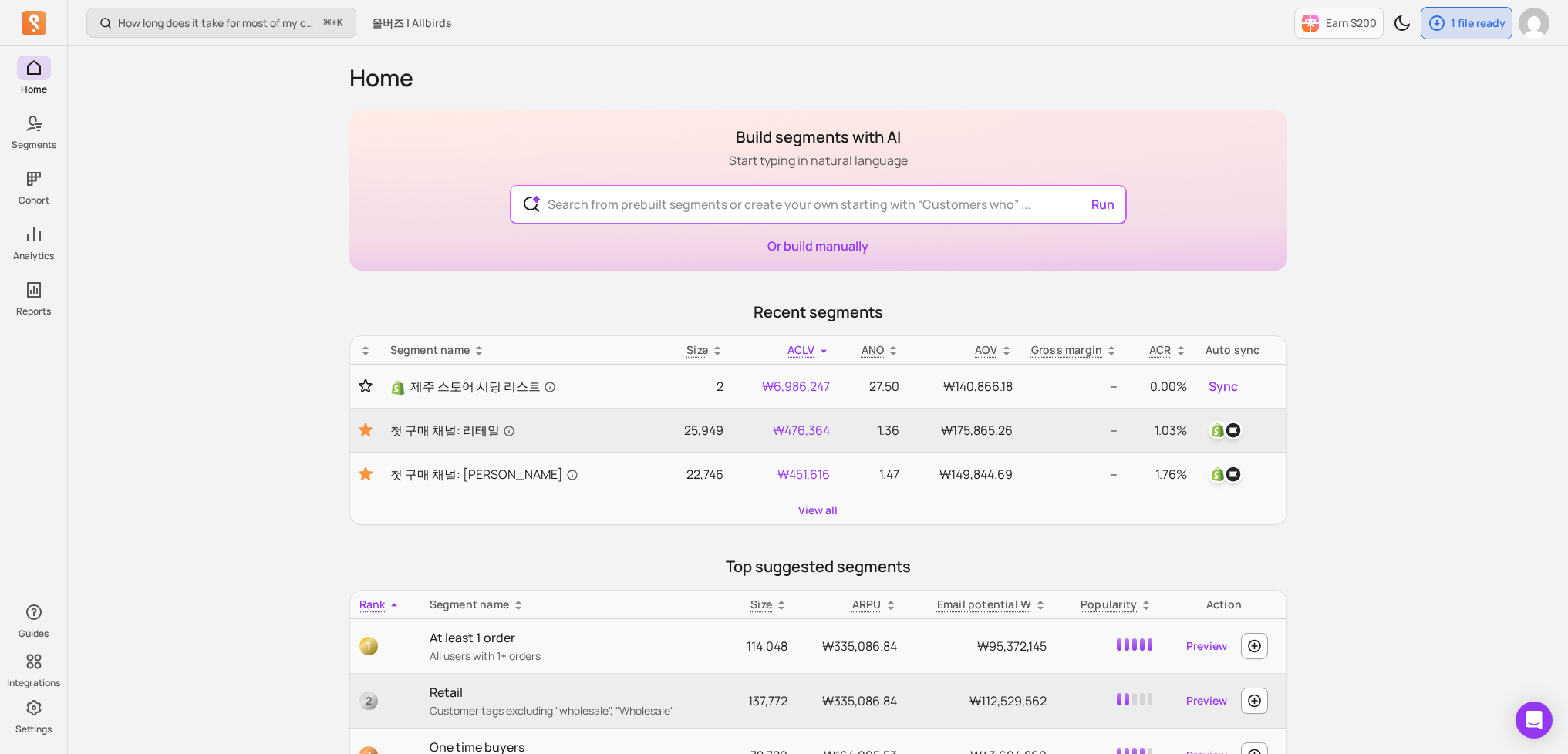
scroll to position [0, 0]
click at [208, 171] on div "How long does it take for most of my customers to buy again? ⌘ + K 올버즈 | Allbir…" at bounding box center [817, 691] width 1500 height 1382
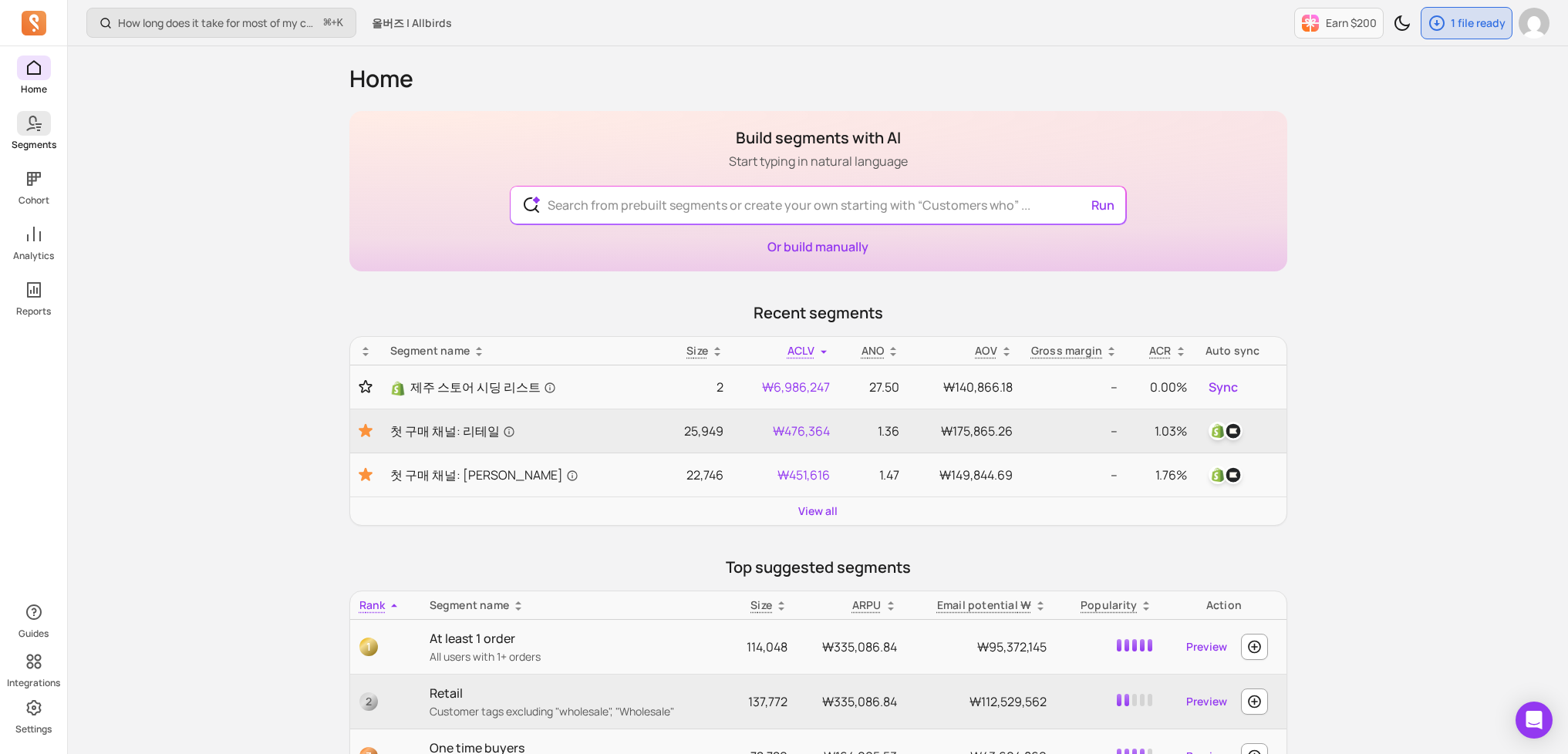
click at [43, 136] on link "Segments" at bounding box center [33, 131] width 67 height 40
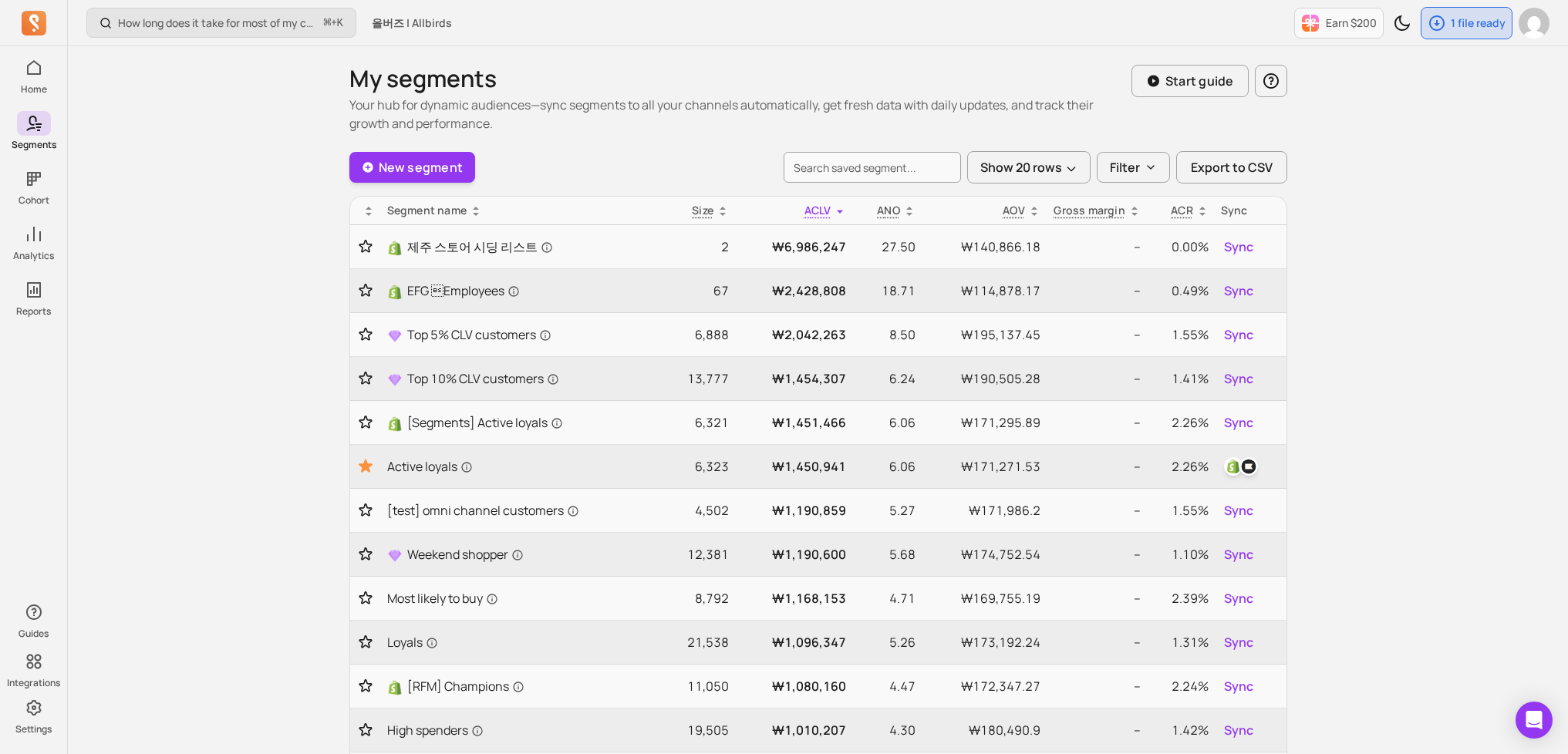
click at [283, 246] on div "How long does it take for most of my customers to buy again? ⌘ + K 올버즈 | Allbir…" at bounding box center [817, 737] width 1500 height 1476
click at [1204, 76] on p "Start guide" at bounding box center [1199, 80] width 69 height 18
type input "loyals"
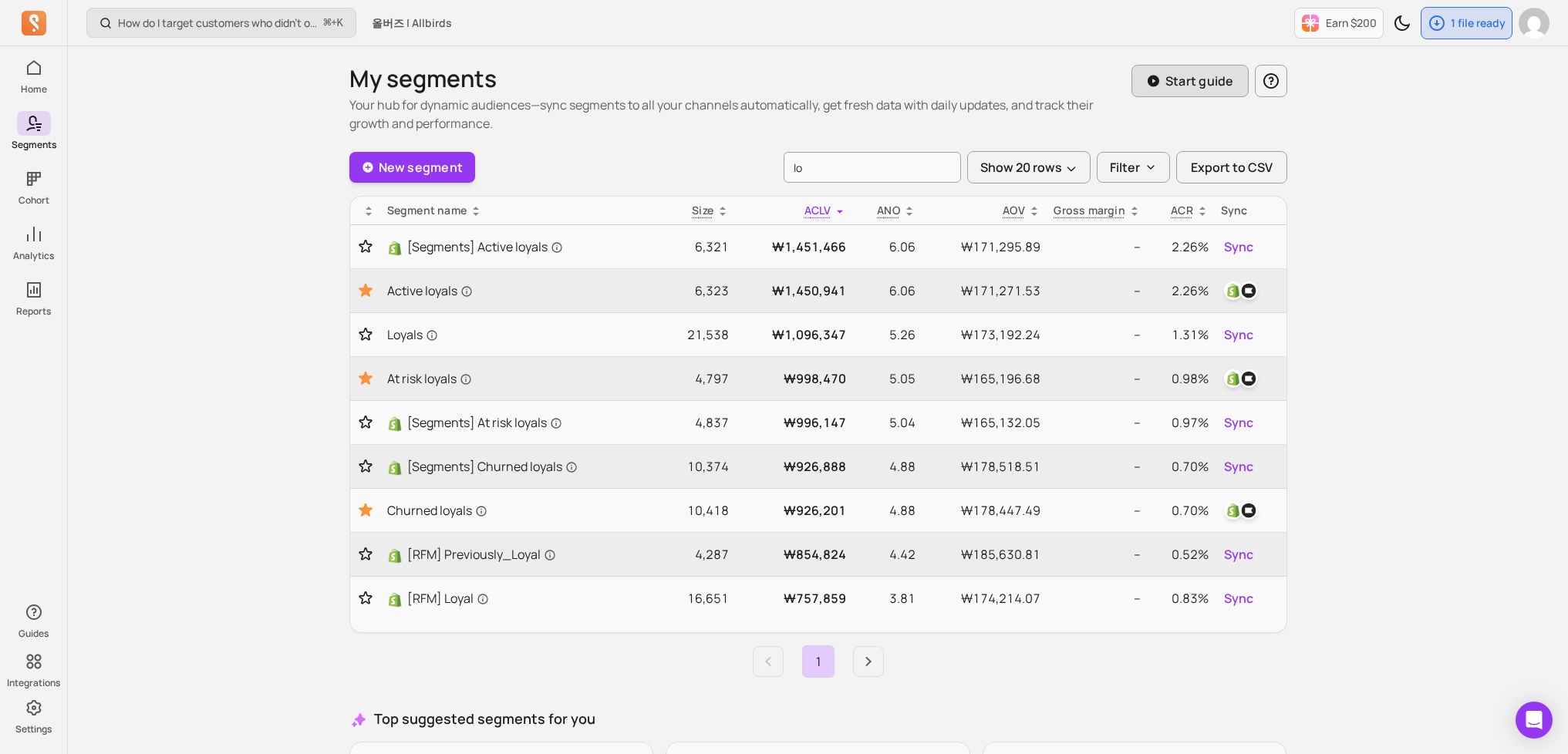
type input "l"
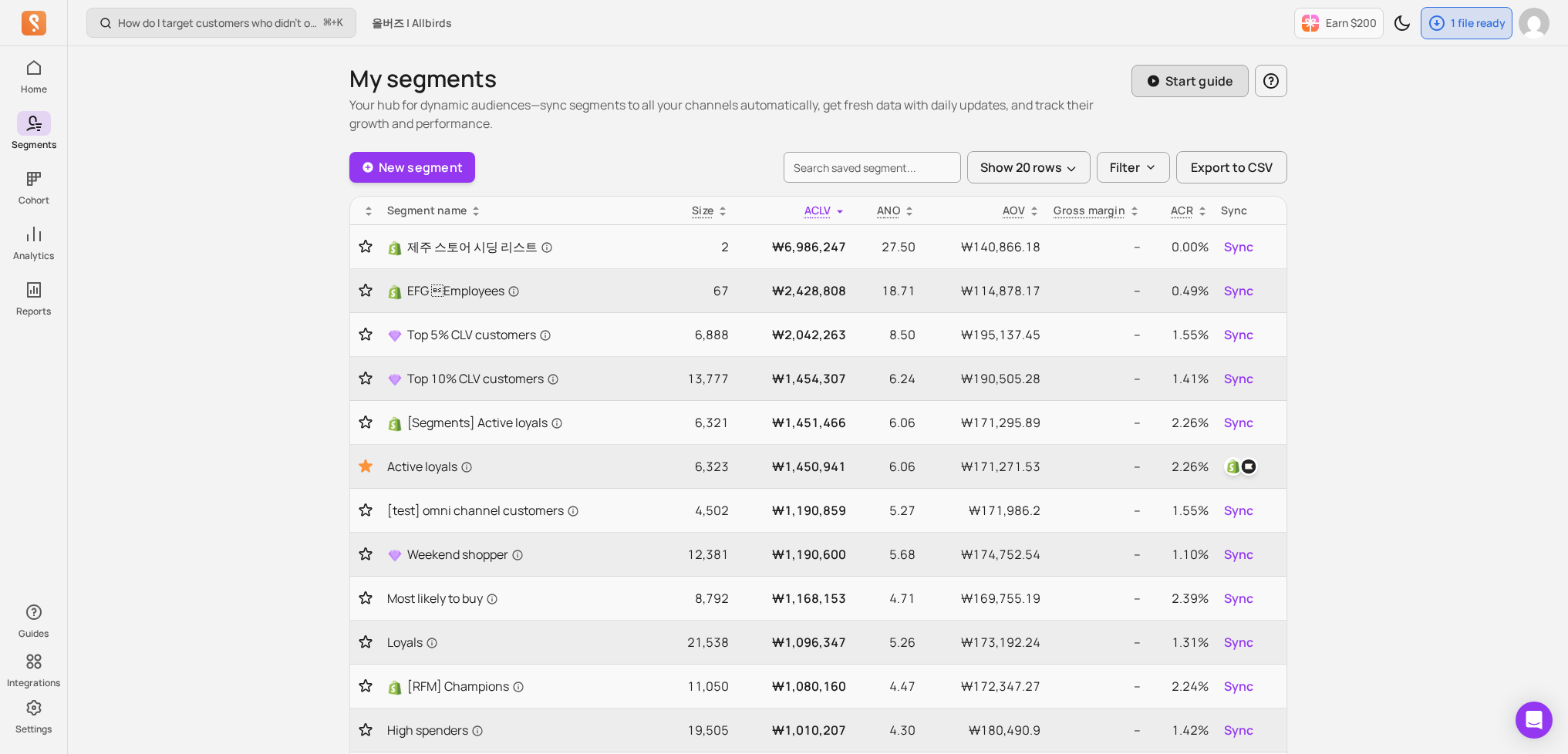
click at [1218, 91] on button "Start guide" at bounding box center [1190, 80] width 117 height 32
type input "loyals"
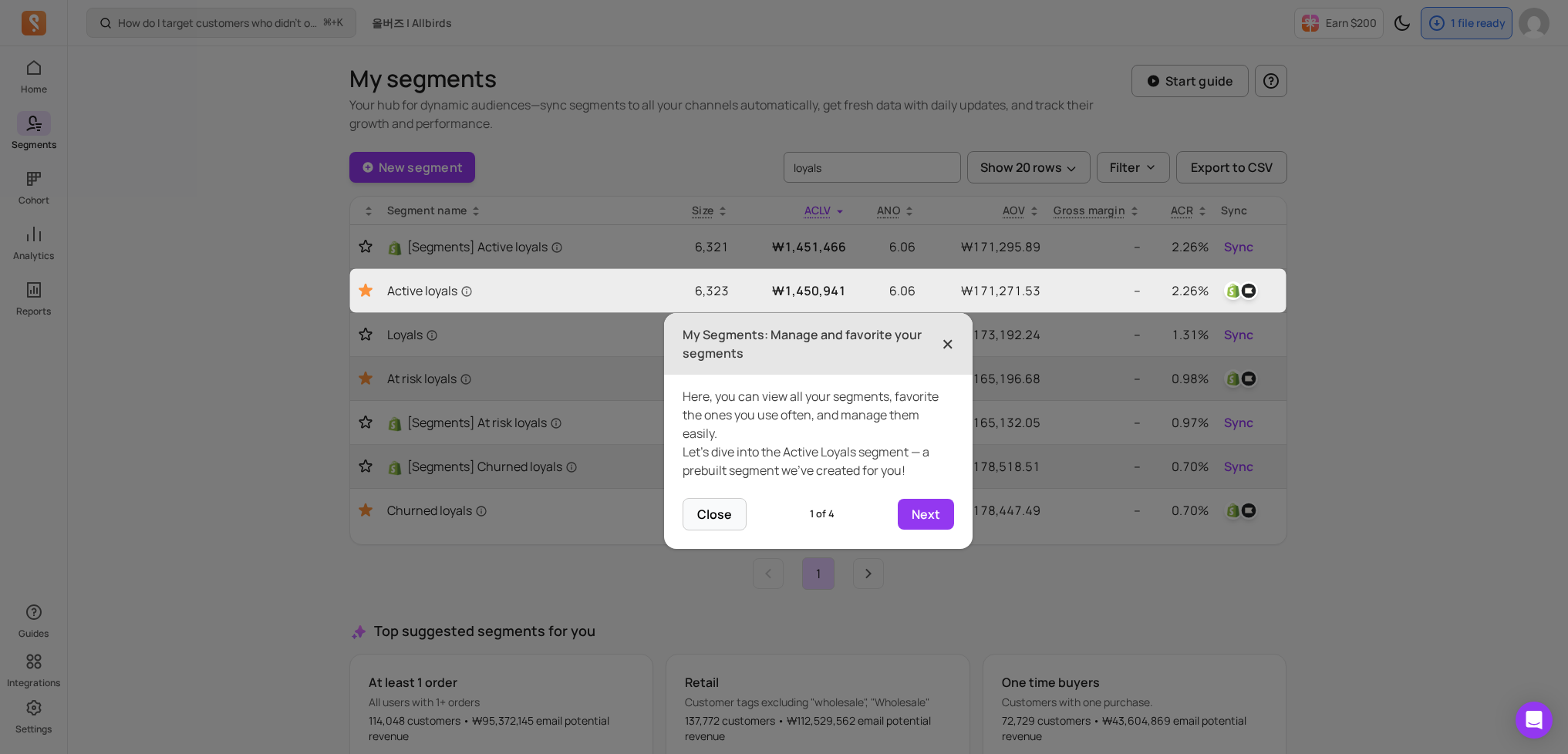
click at [950, 343] on span "×" at bounding box center [948, 344] width 12 height 34
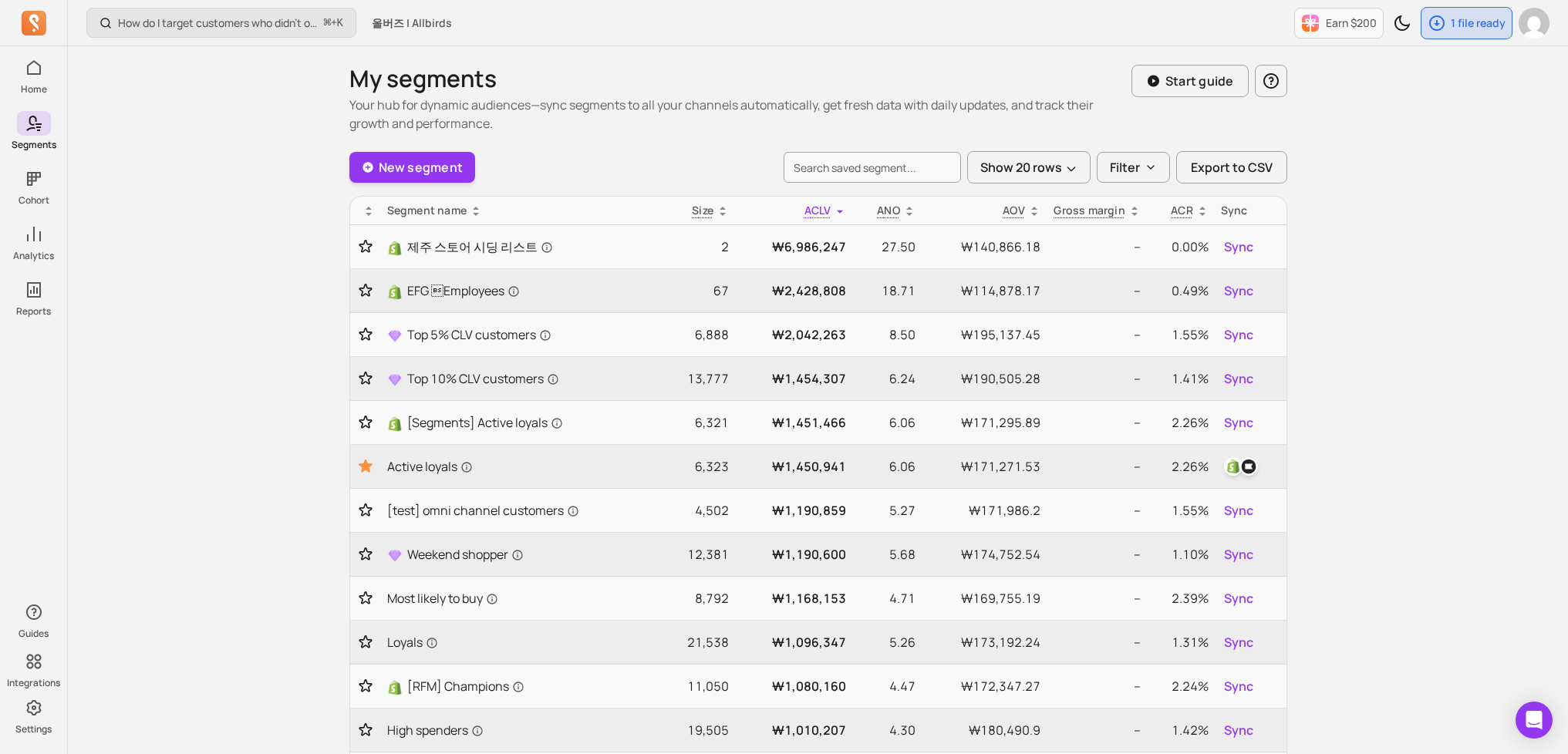
click at [1419, 210] on div "How do I target customers who didn’t open or click a campaign? ⌘ + K 올버즈 | Allb…" at bounding box center [817, 737] width 1500 height 1476
click at [874, 173] on input "search" at bounding box center [872, 167] width 177 height 30
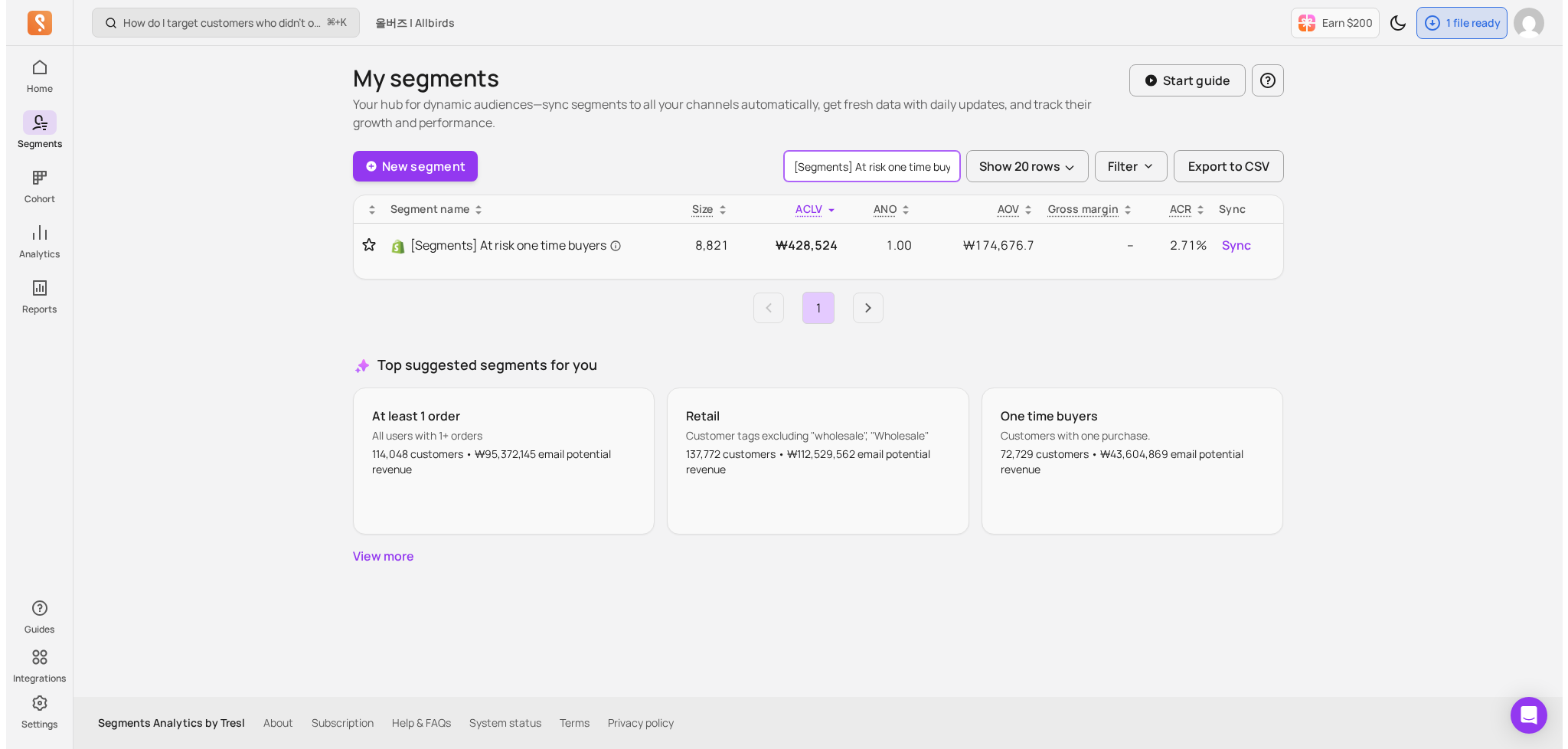
scroll to position [0, 16]
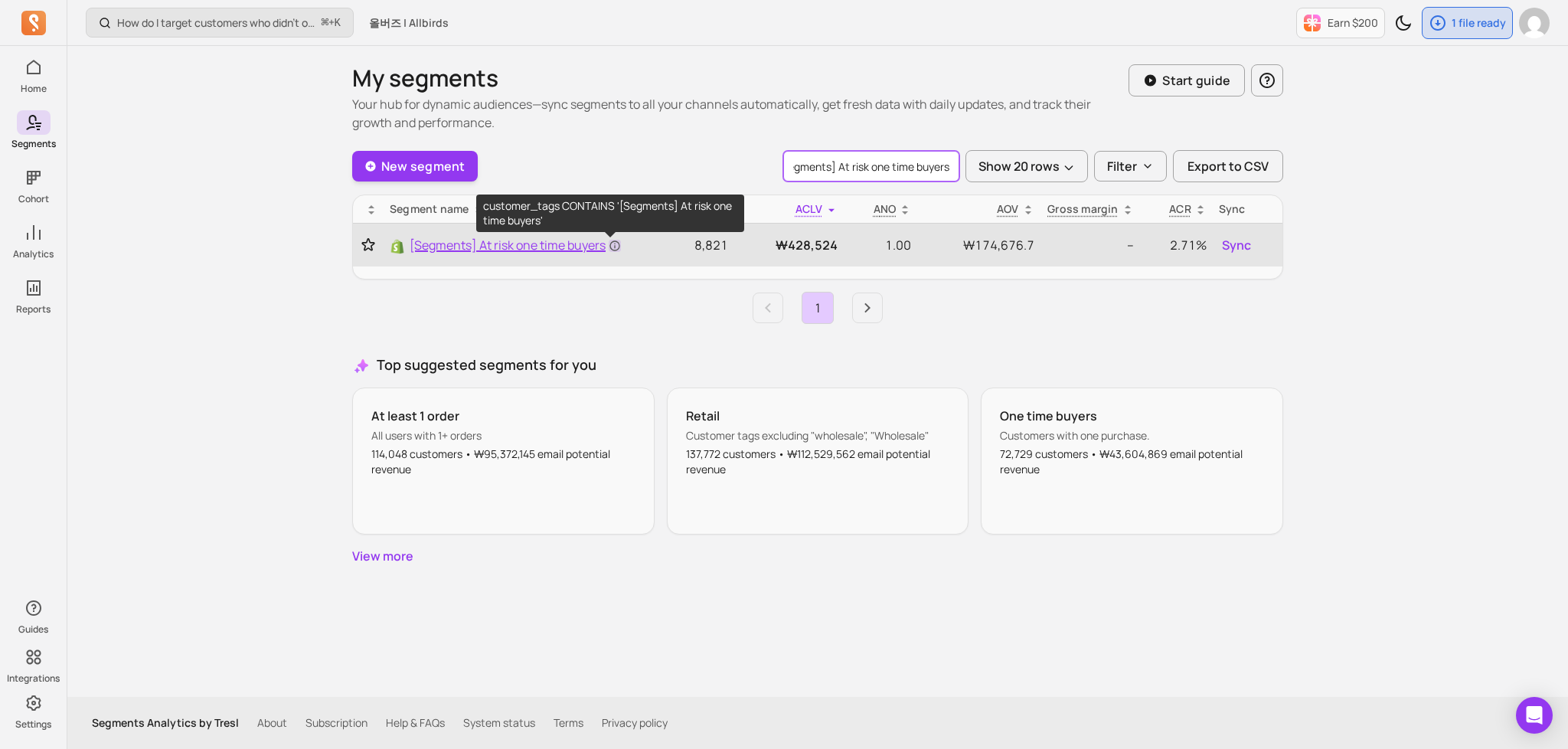
type input "[Segments] At risk one time buyers"
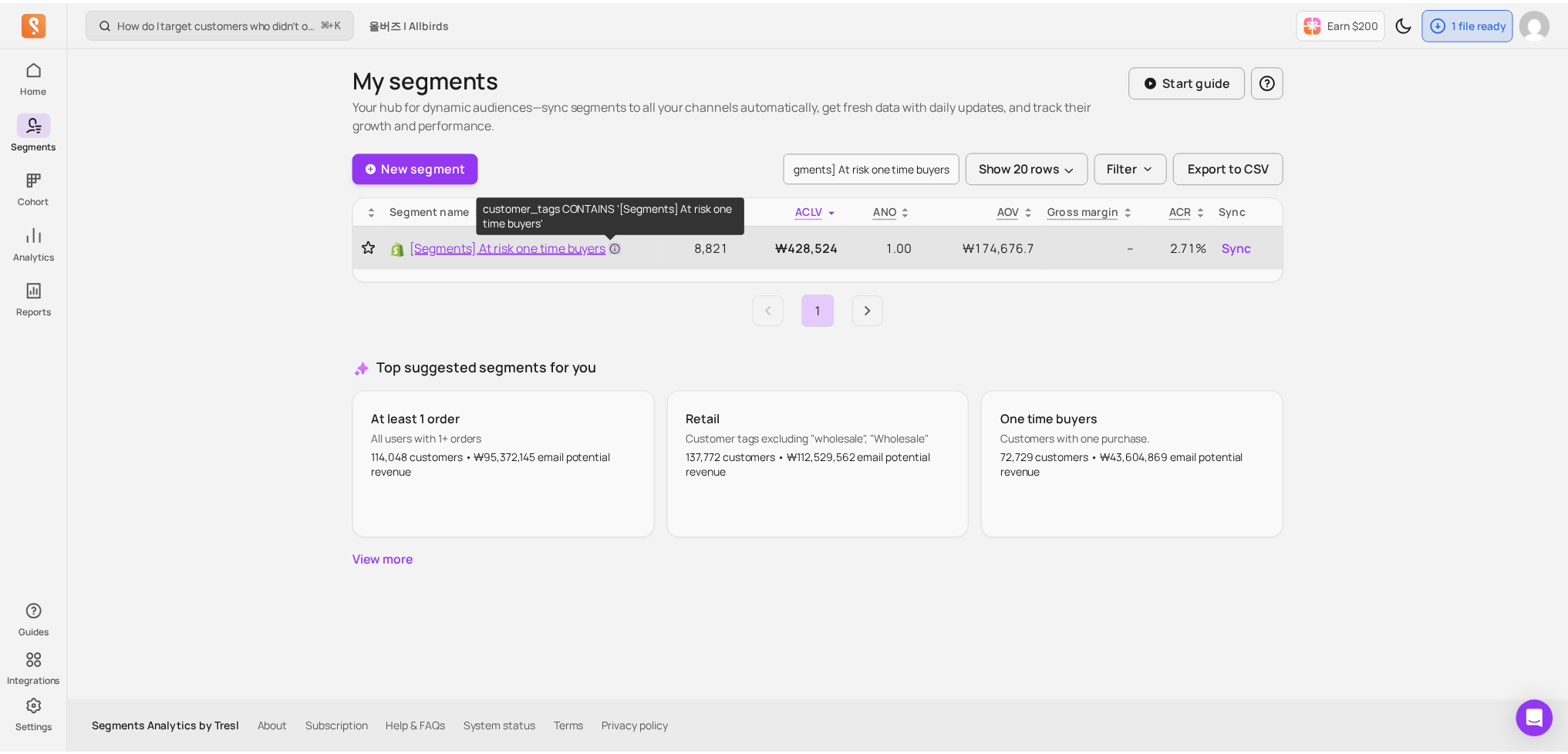
scroll to position [0, 0]
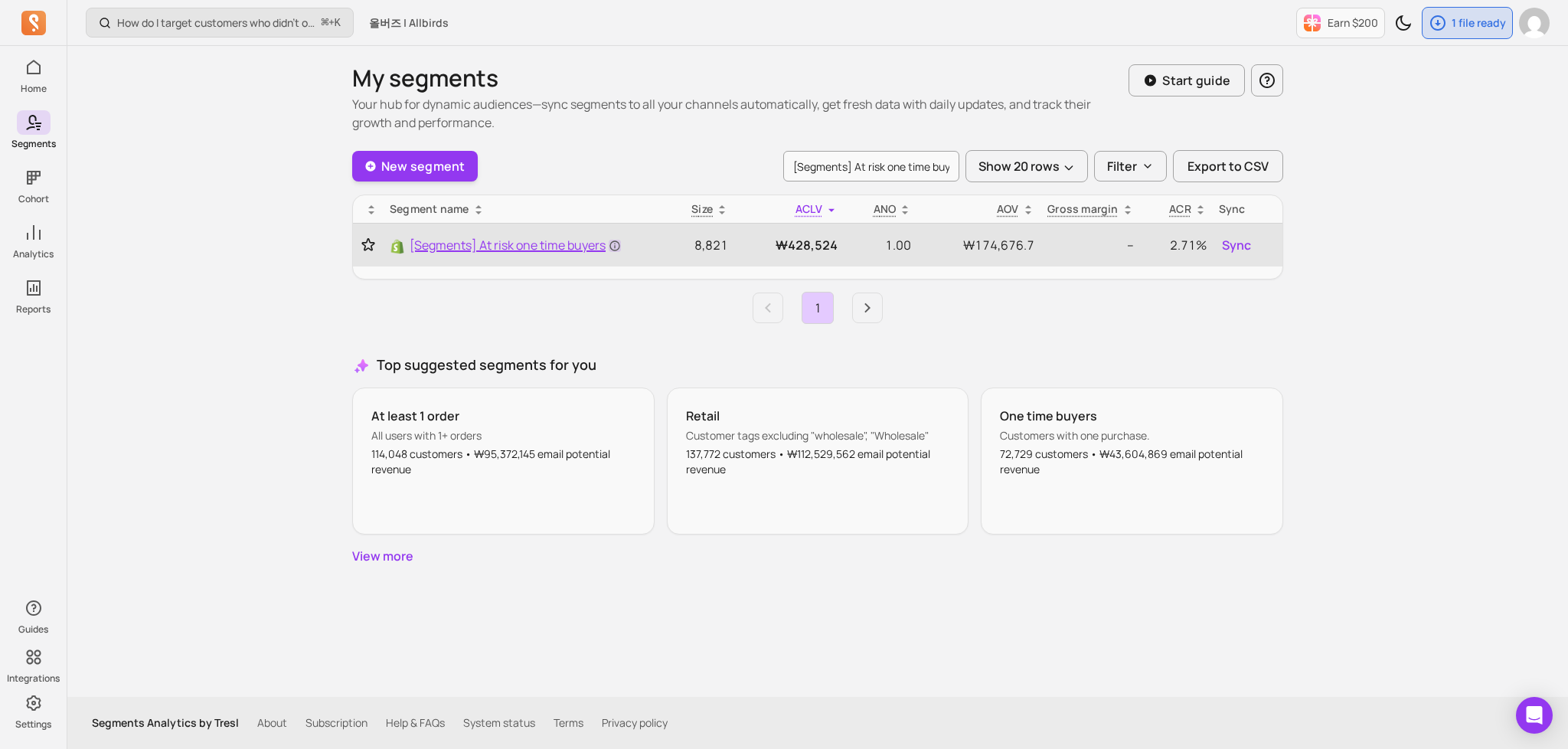
click at [609, 247] on icon at bounding box center [615, 246] width 12 height 12
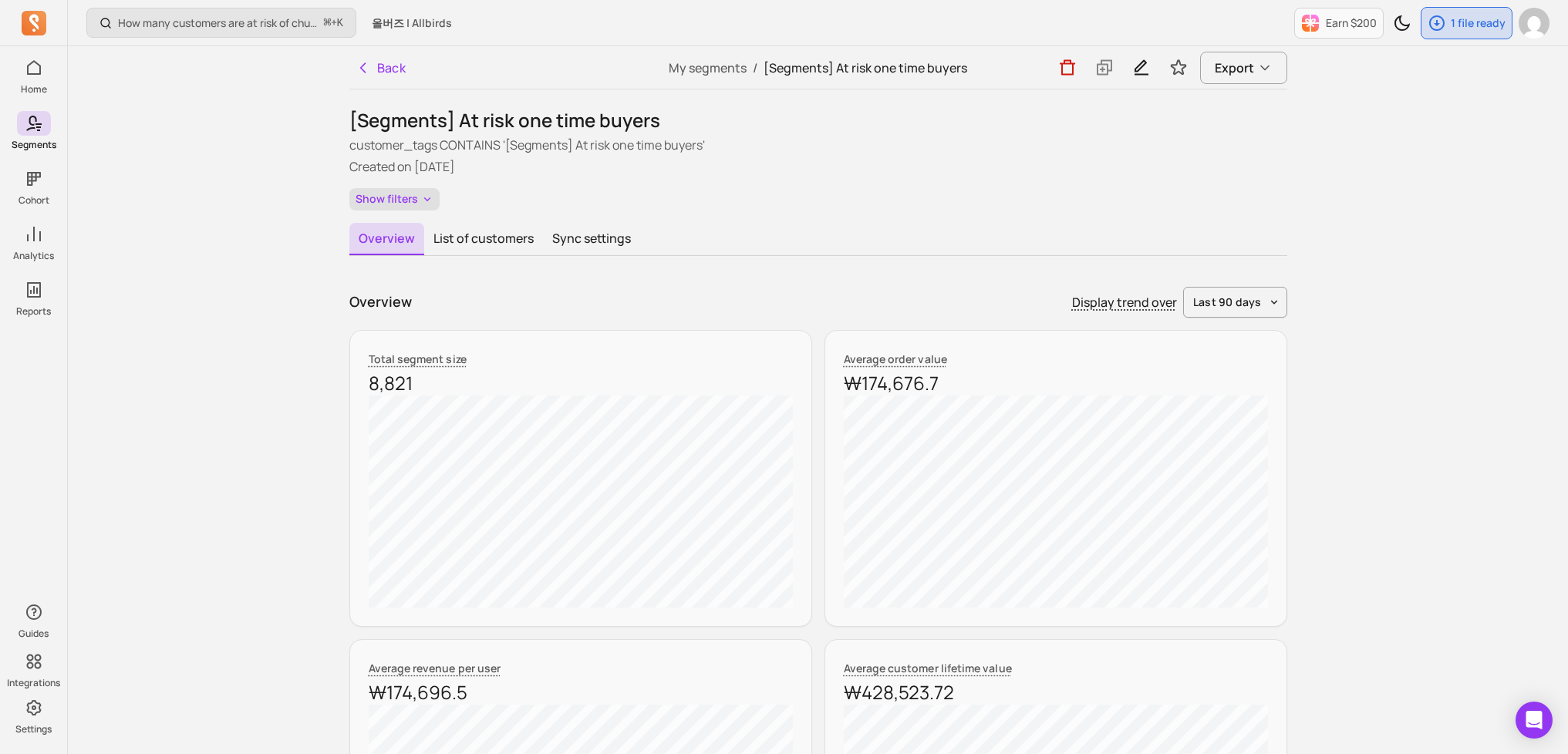
click at [399, 198] on button "Show filters" at bounding box center [395, 199] width 90 height 23
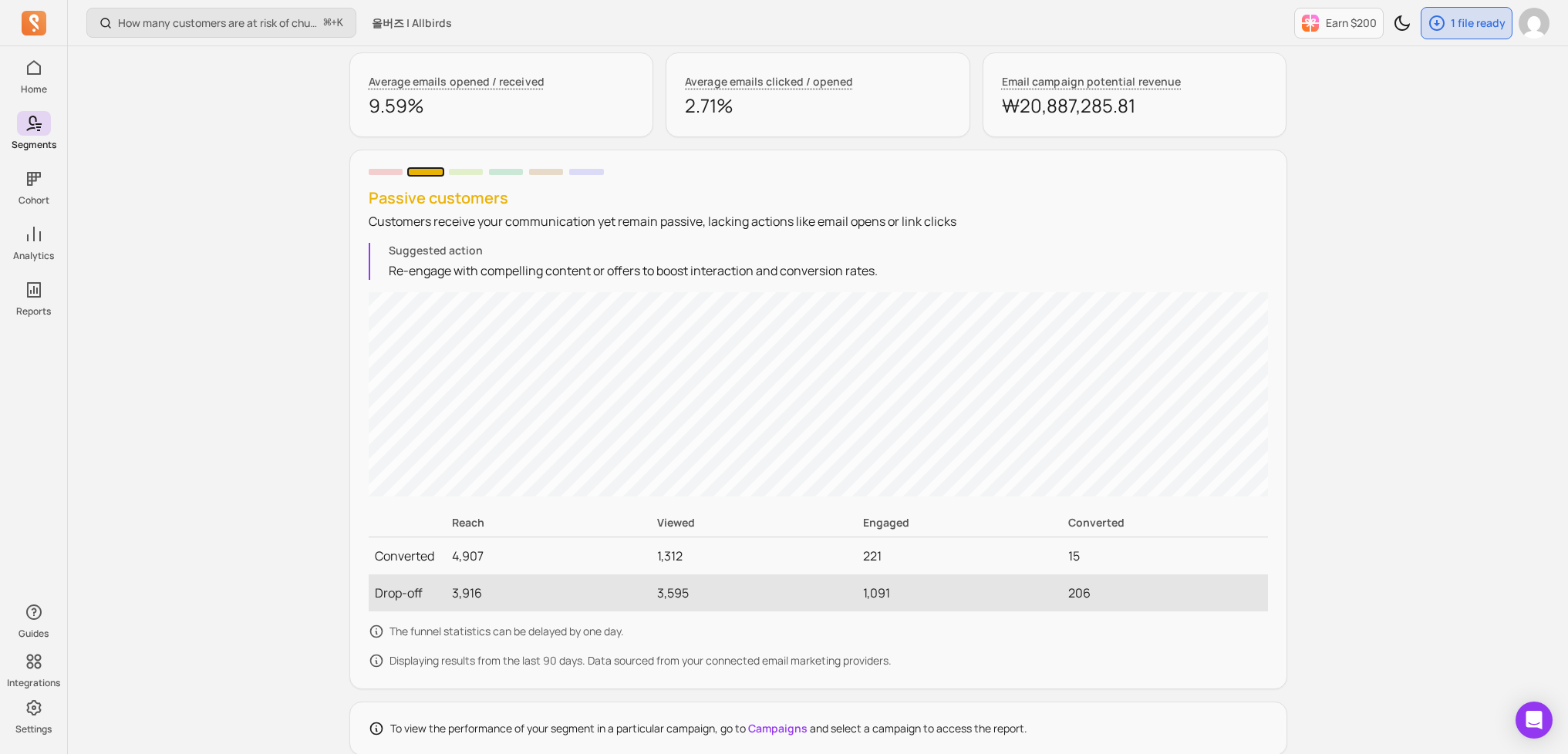
scroll to position [1385, 0]
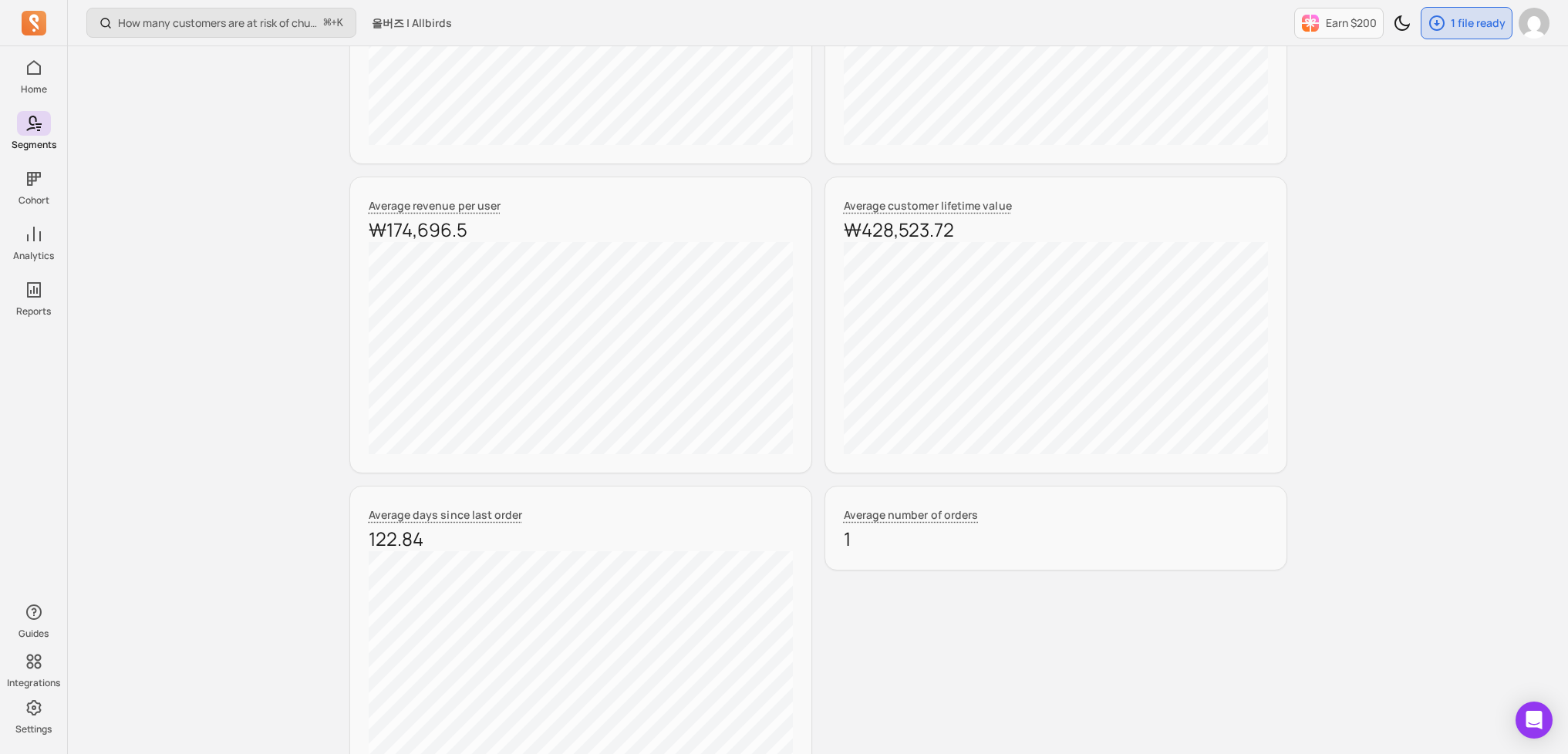
scroll to position [0, 0]
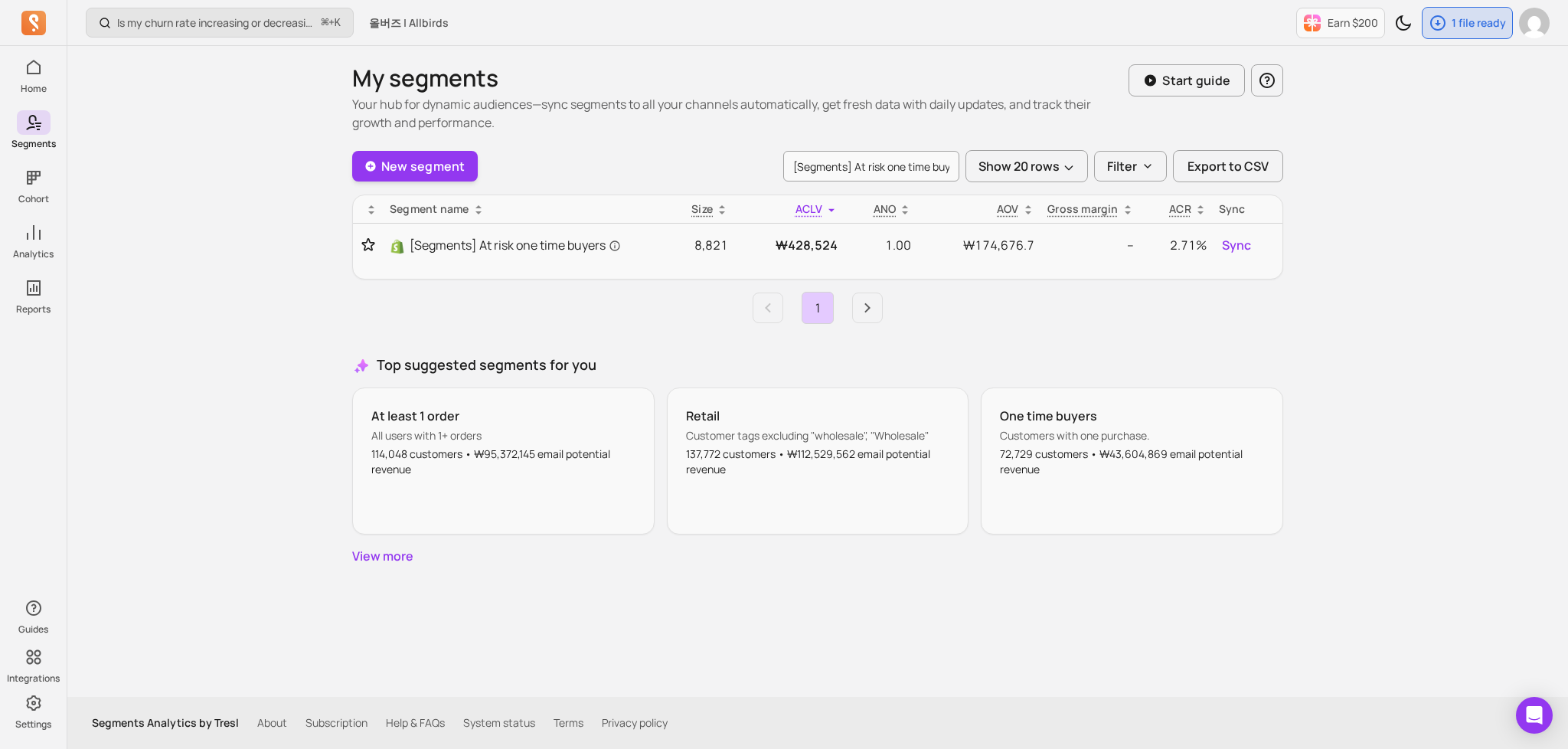
click at [254, 212] on div "Is my churn rate increasing or decreasing? ⌘ + K 올버즈 | Allbirds Earn $200 1 fil…" at bounding box center [818, 374] width 1501 height 749
click at [1350, 259] on div "Is my churn rate increasing or decreasing? ⌘ + K 올버즈 | Allbirds Earn $200 1 fil…" at bounding box center [818, 374] width 1501 height 749
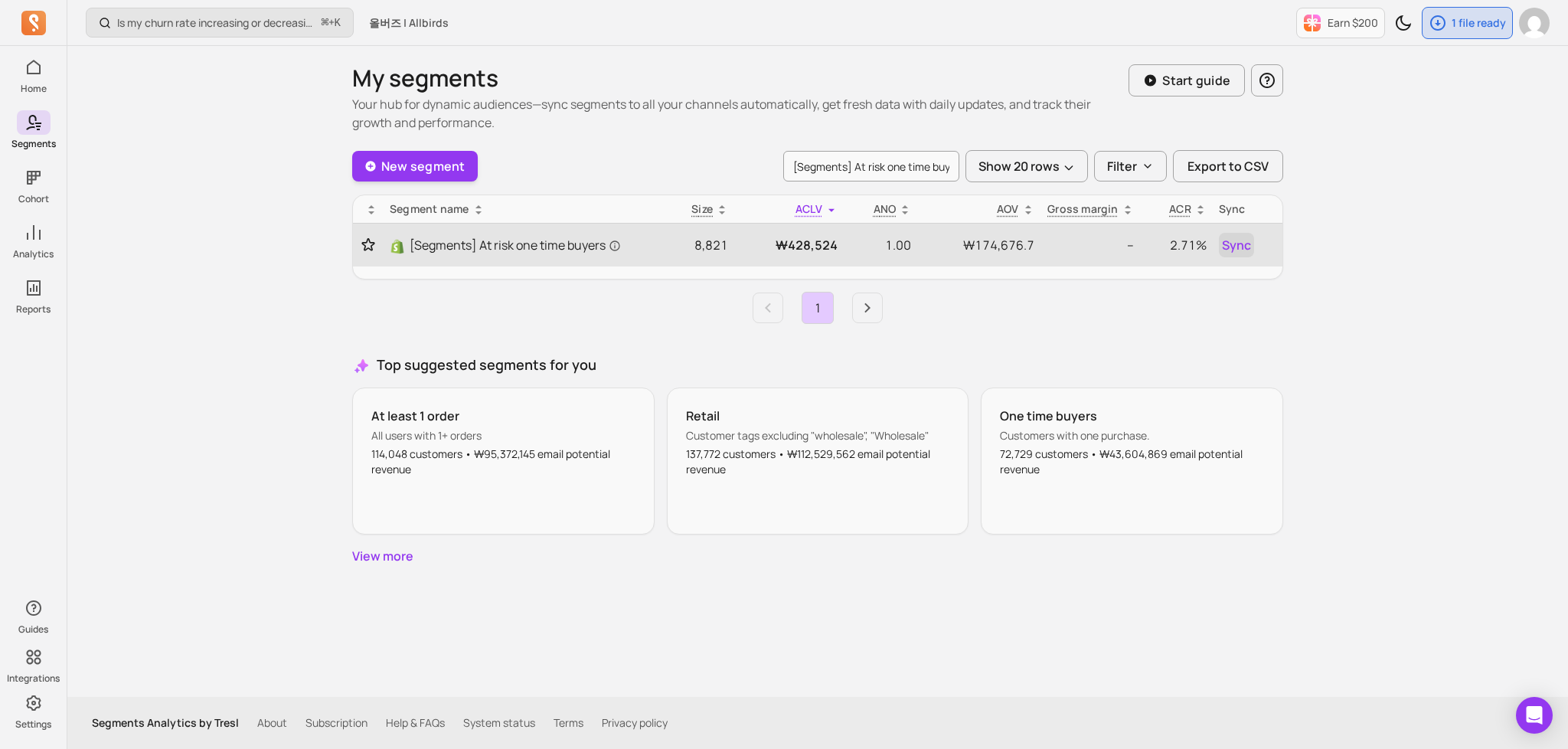
click at [1241, 248] on span "Sync" at bounding box center [1236, 244] width 29 height 18
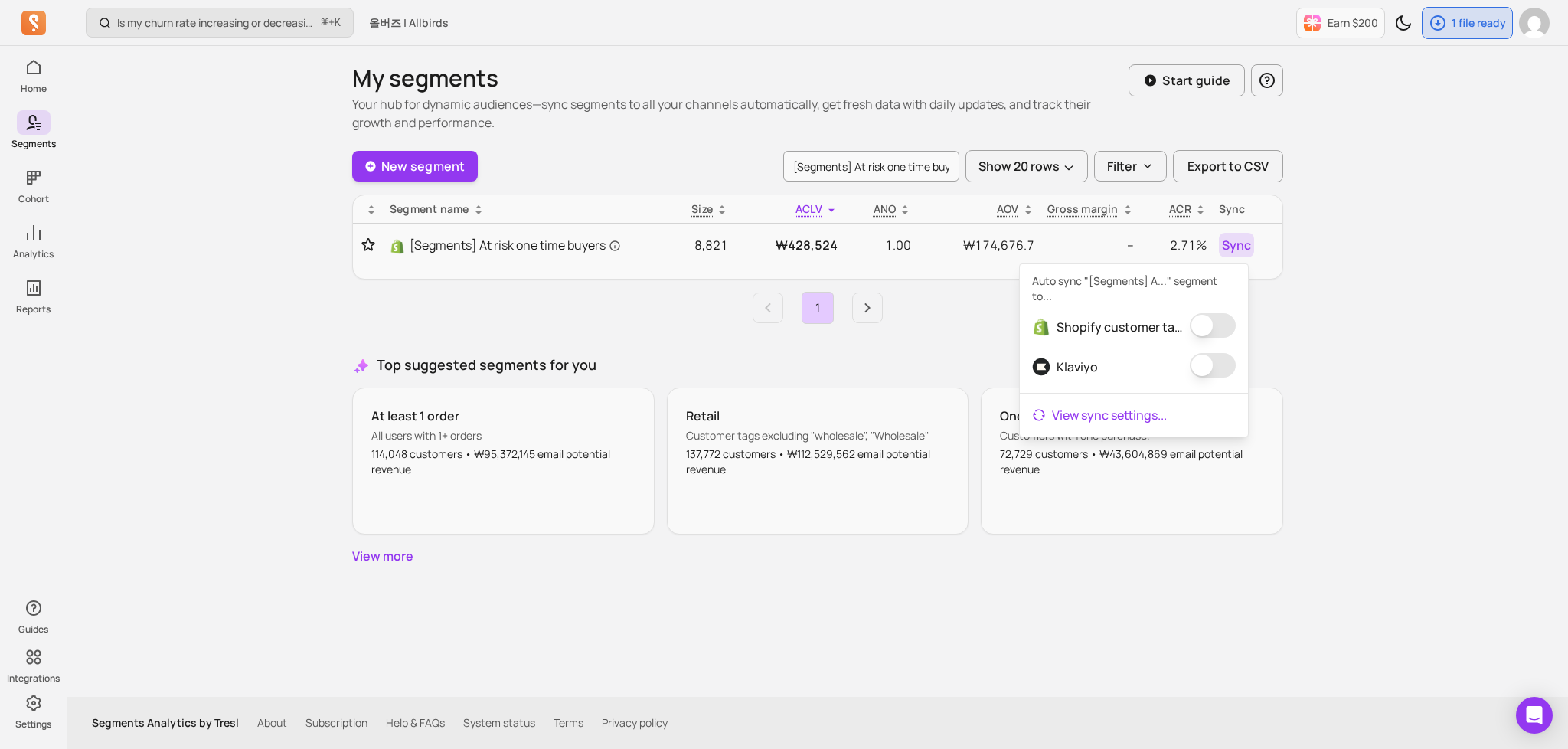
click at [1090, 423] on link "View sync settings ..." at bounding box center [1134, 415] width 228 height 30
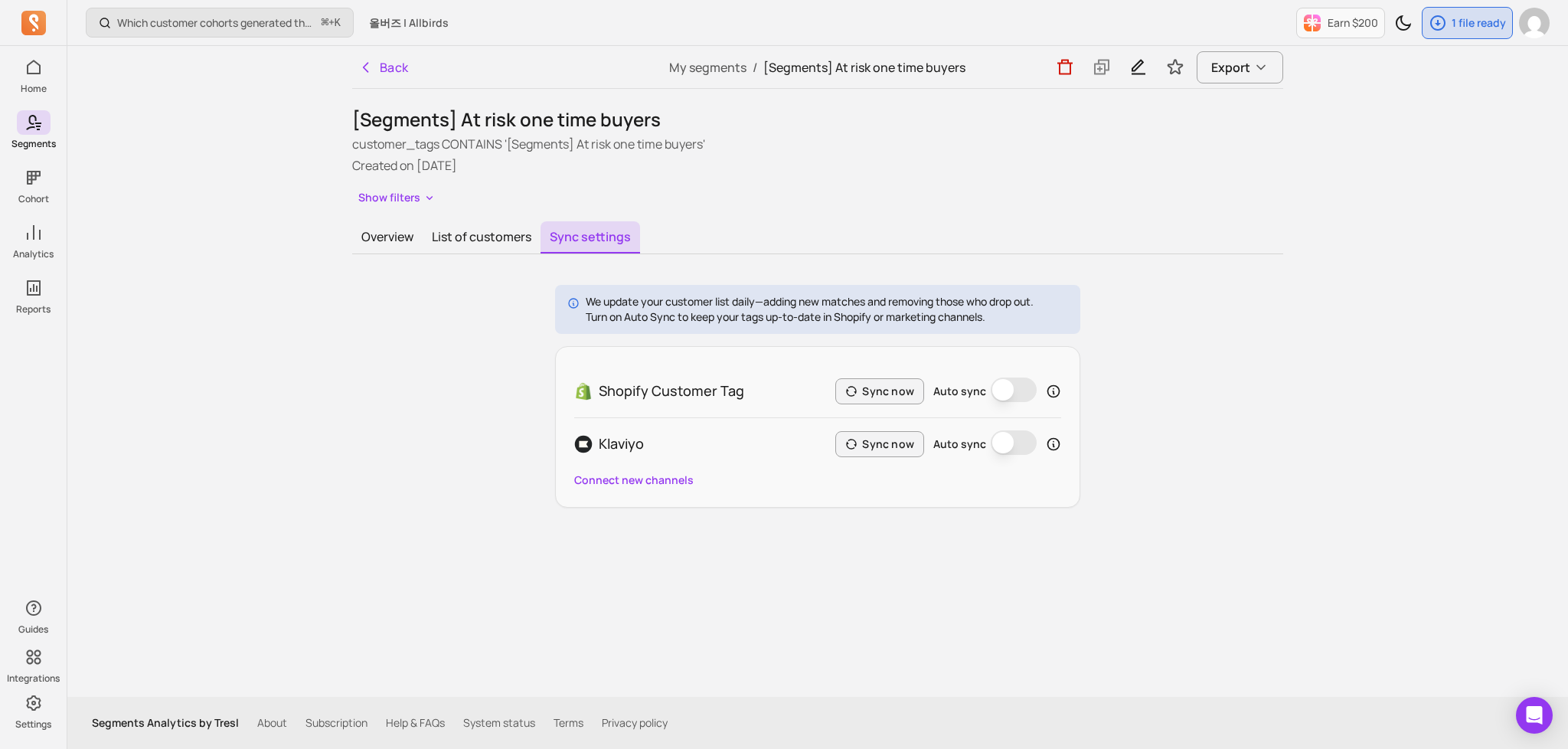
click at [1340, 312] on div "Which customer cohorts generated the most orders? ⌘ + K 올버즈 | Allbirds Earn $20…" at bounding box center [818, 374] width 1501 height 749
drag, startPoint x: 653, startPoint y: 302, endPoint x: 768, endPoint y: 327, distance: 117.7
click at [768, 327] on div "We update your customer list daily—adding new matches and removing those who dr…" at bounding box center [818, 309] width 525 height 49
click at [1280, 331] on div "Back My segments / [Segments] At risk one time buyers Export [Segments] At risk…" at bounding box center [818, 371] width 980 height 651
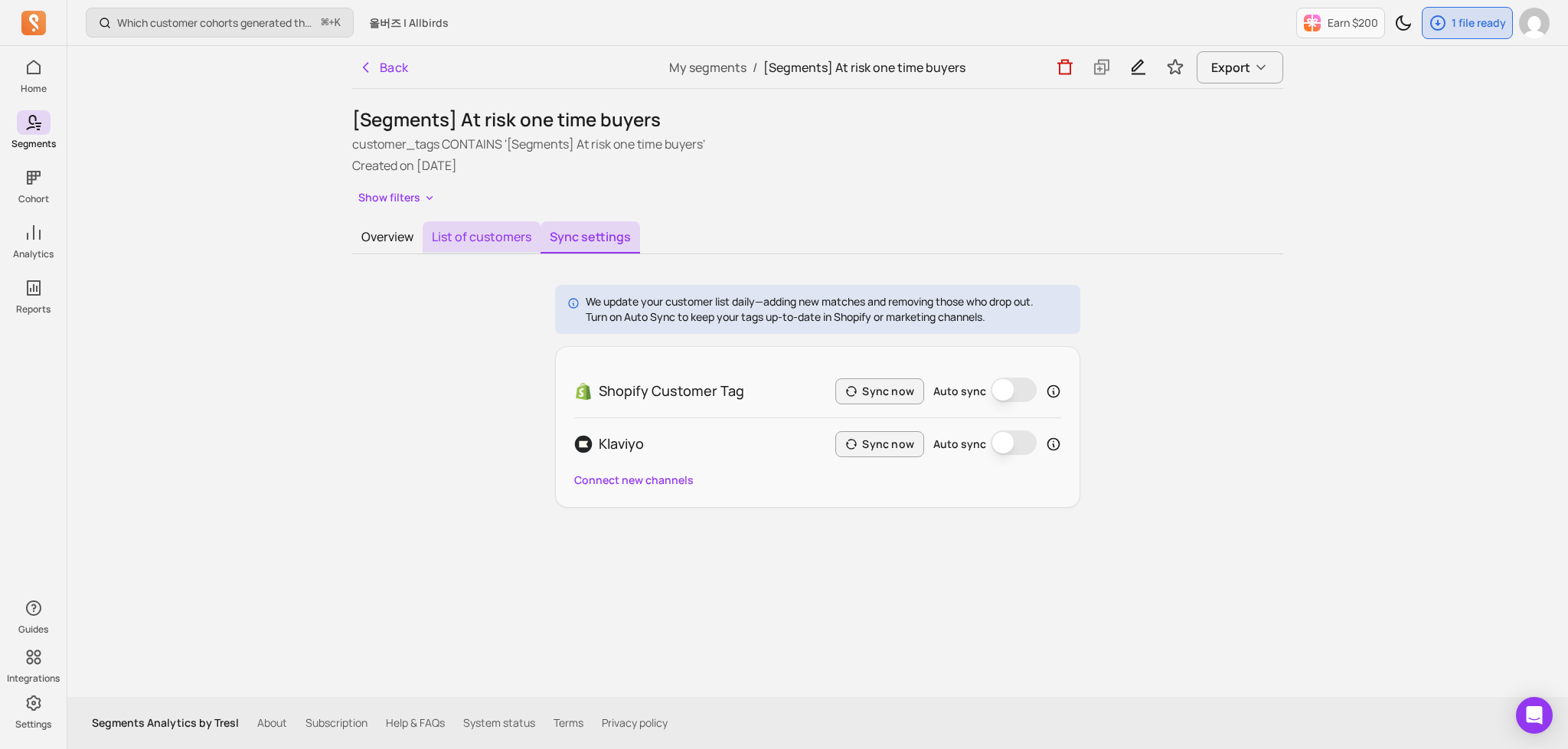
click at [485, 228] on button "List of customers" at bounding box center [482, 237] width 118 height 32
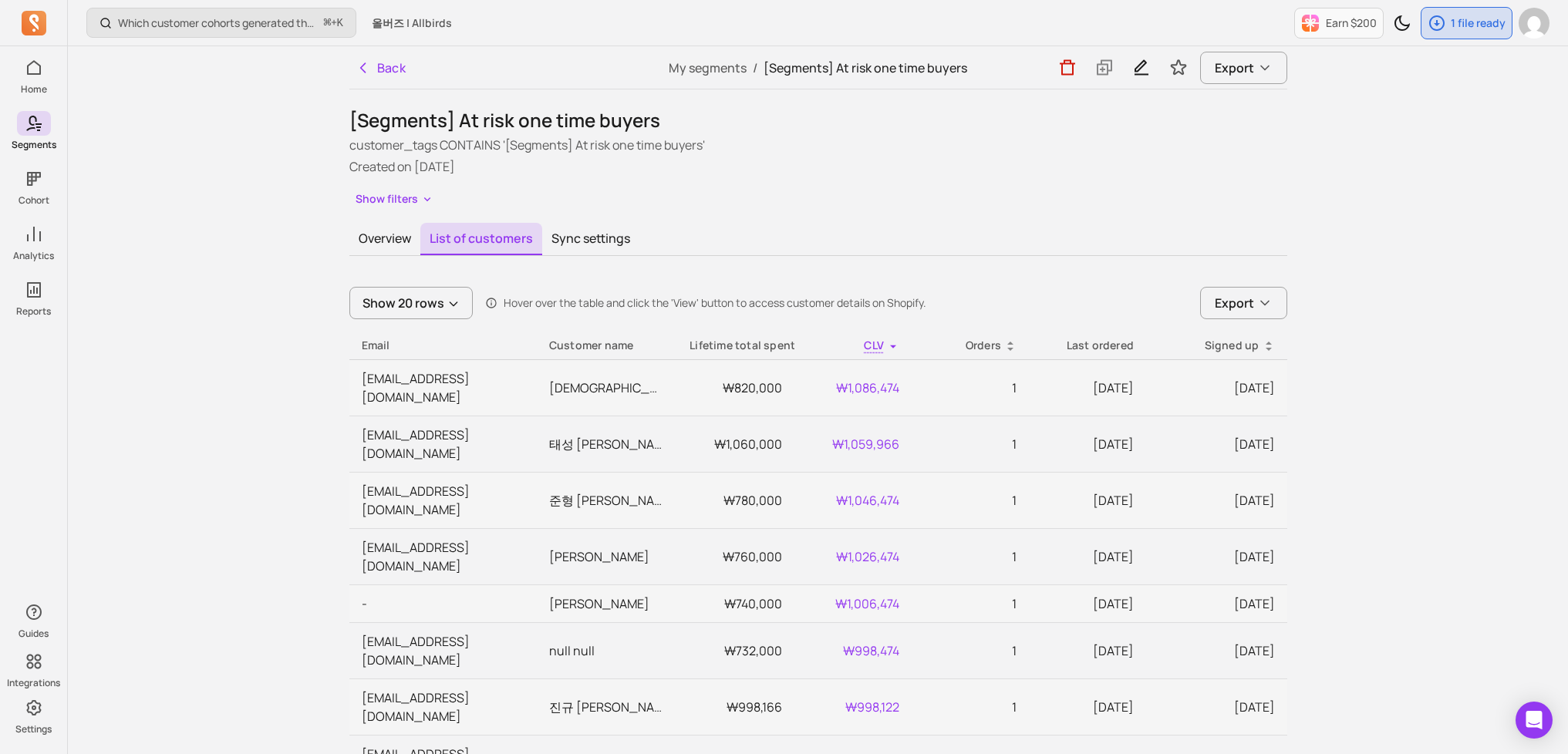
click at [360, 235] on button "Overview" at bounding box center [385, 238] width 71 height 32
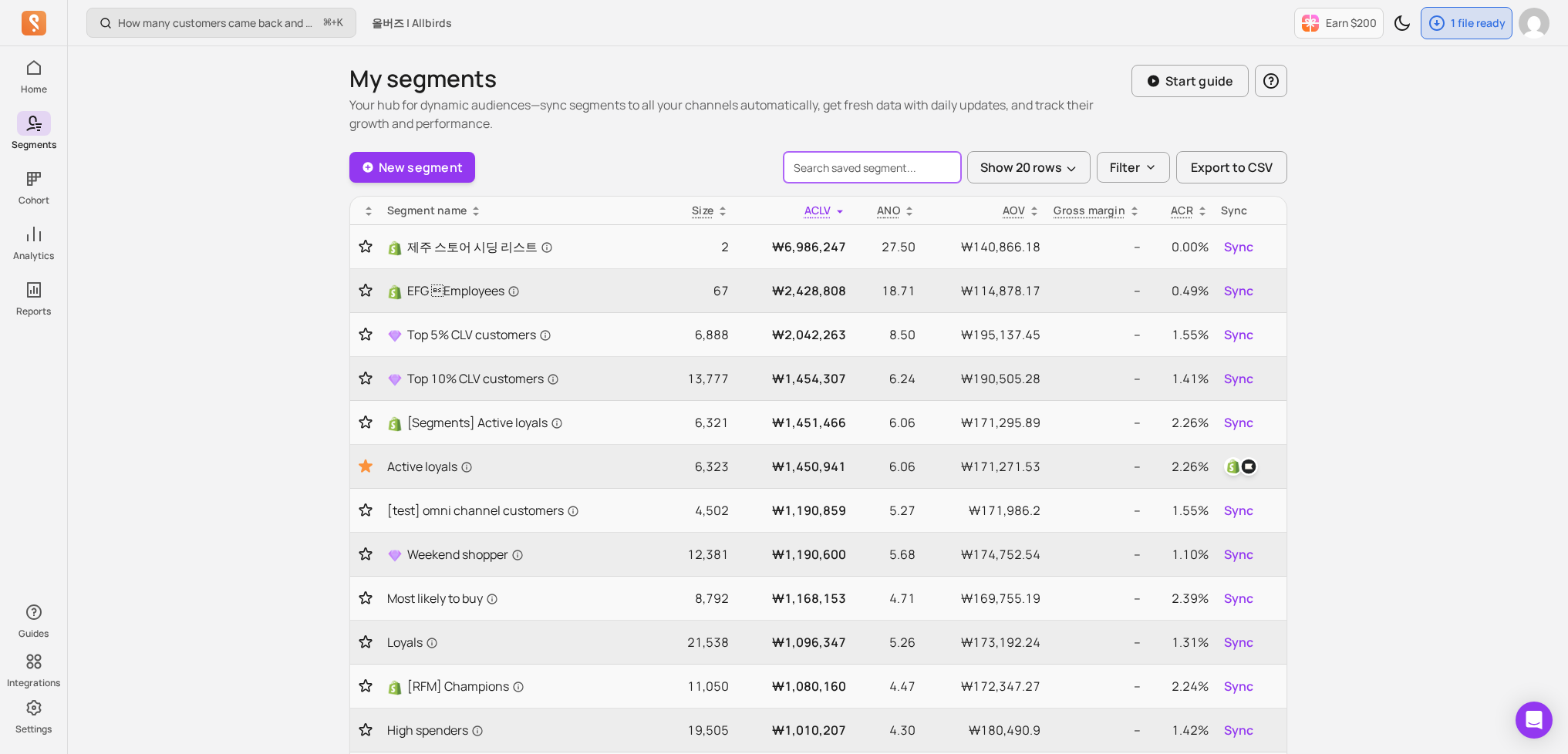
click at [908, 161] on input "search" at bounding box center [872, 167] width 177 height 30
type input "제영님 segments는 찾았는데 태그가 붙도록 설정한 세팅은 못 찾겠는데 어느 탭으로 들어가면 찾을 수 있을까요?"
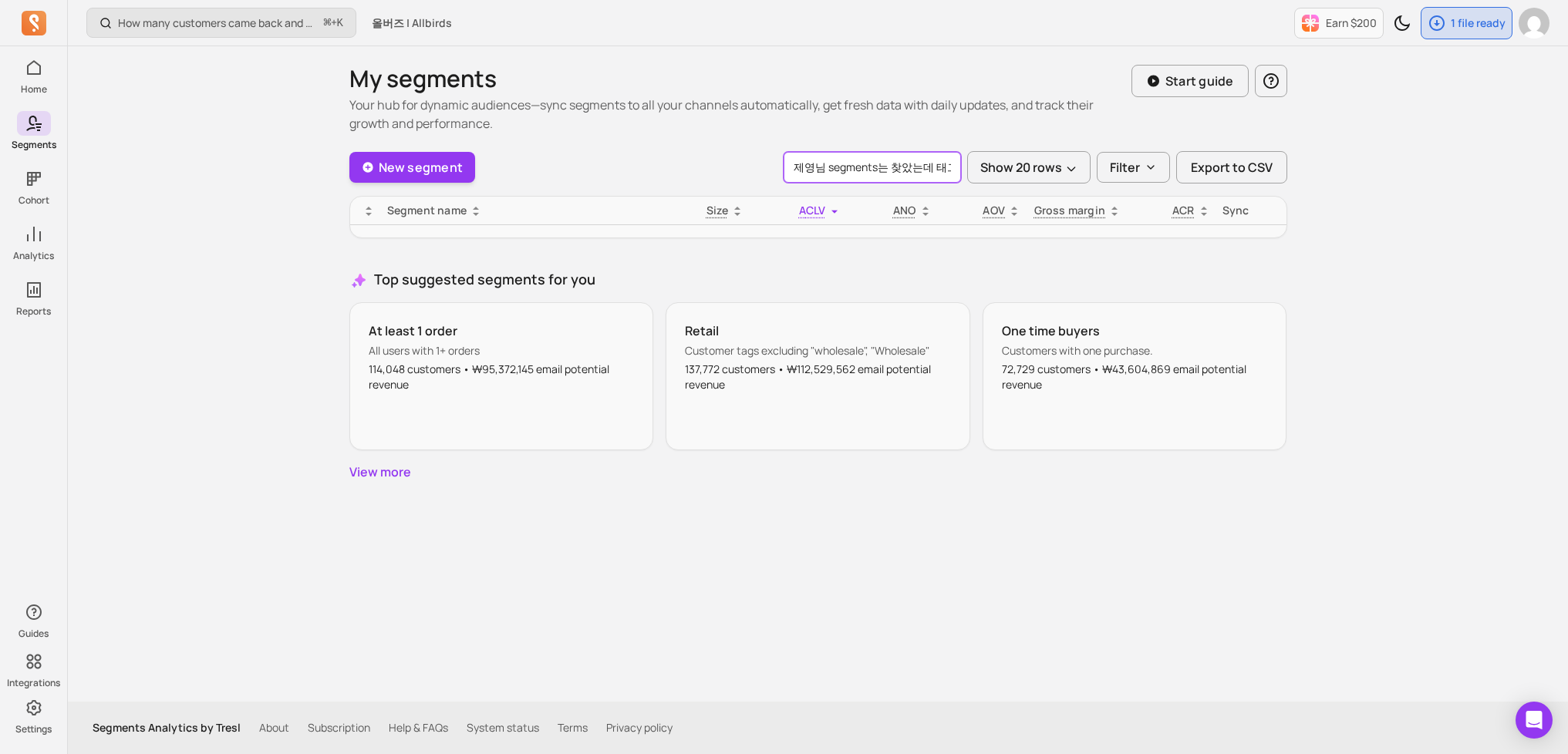
scroll to position [0, 310]
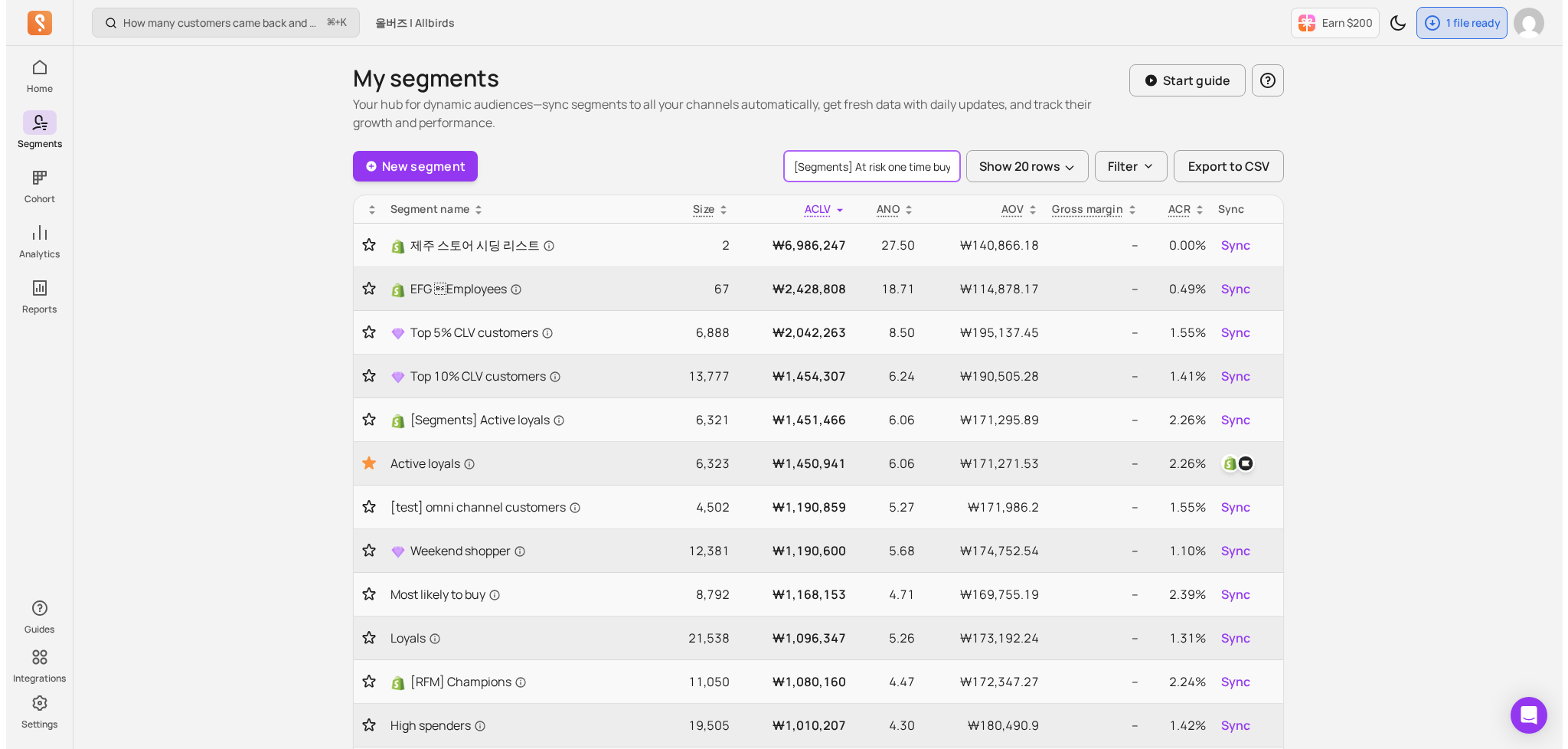
scroll to position [0, 16]
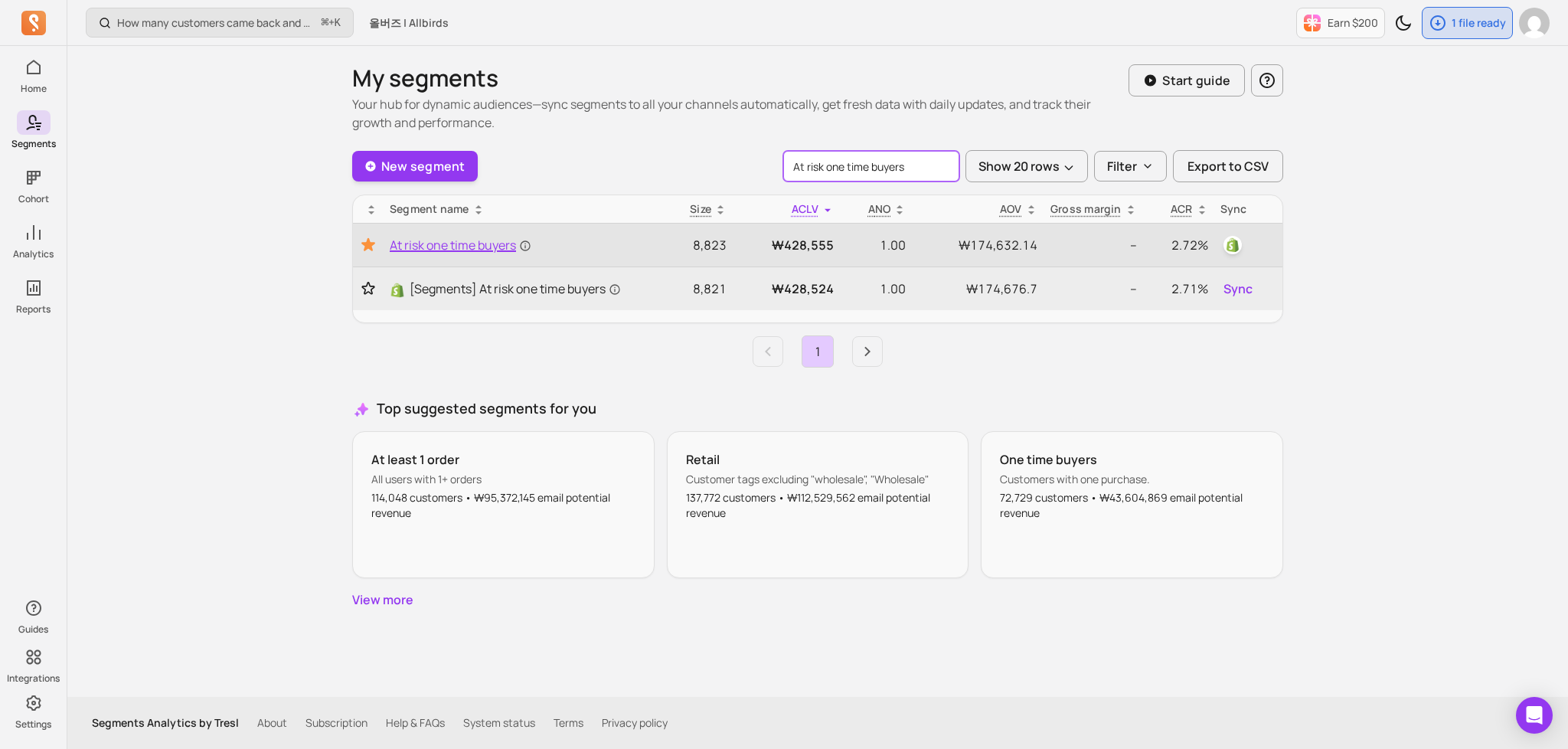
type input "At risk one time buyers"
click at [461, 238] on span "At risk one time buyers" at bounding box center [460, 244] width 142 height 18
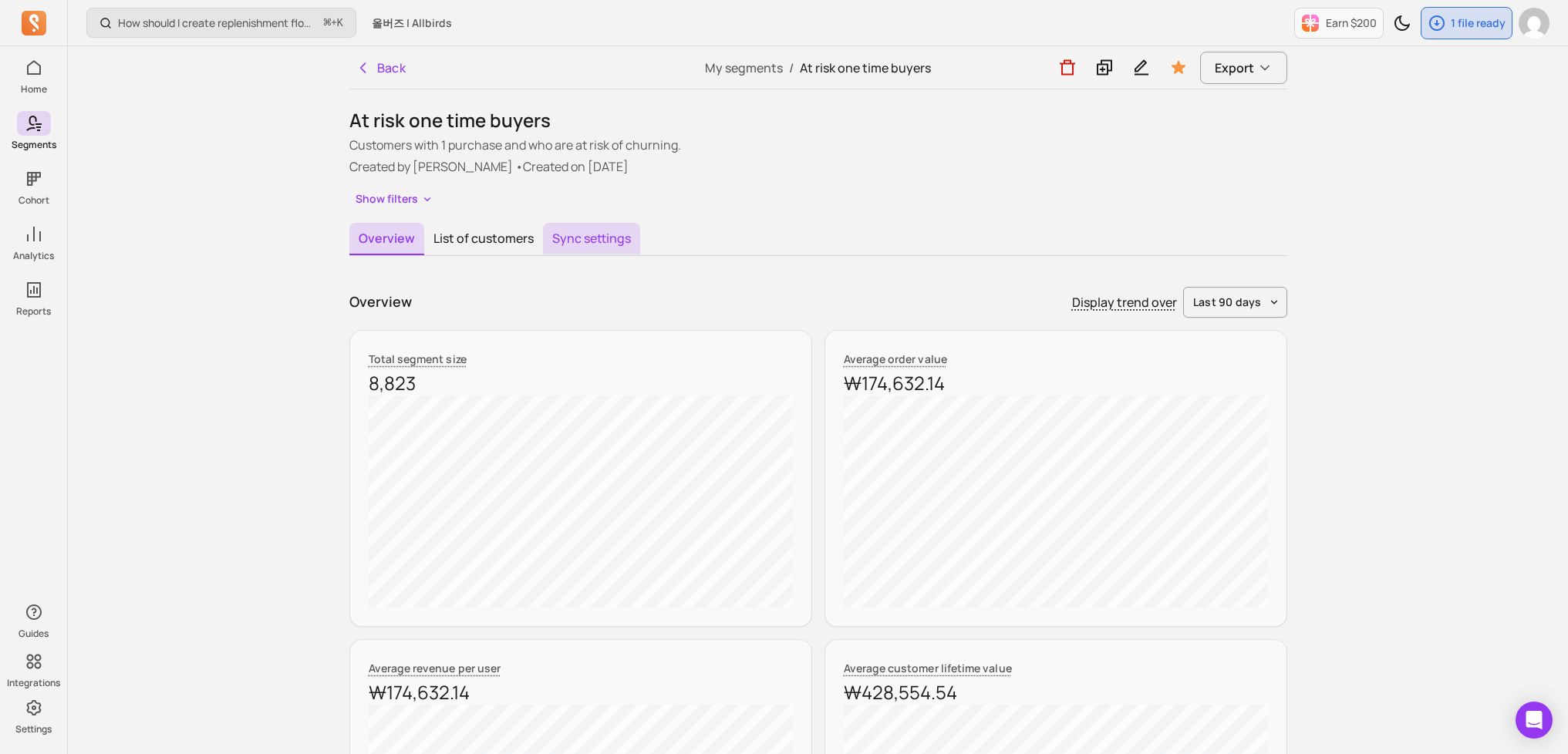
click at [604, 246] on button "Sync settings" at bounding box center [591, 238] width 97 height 32
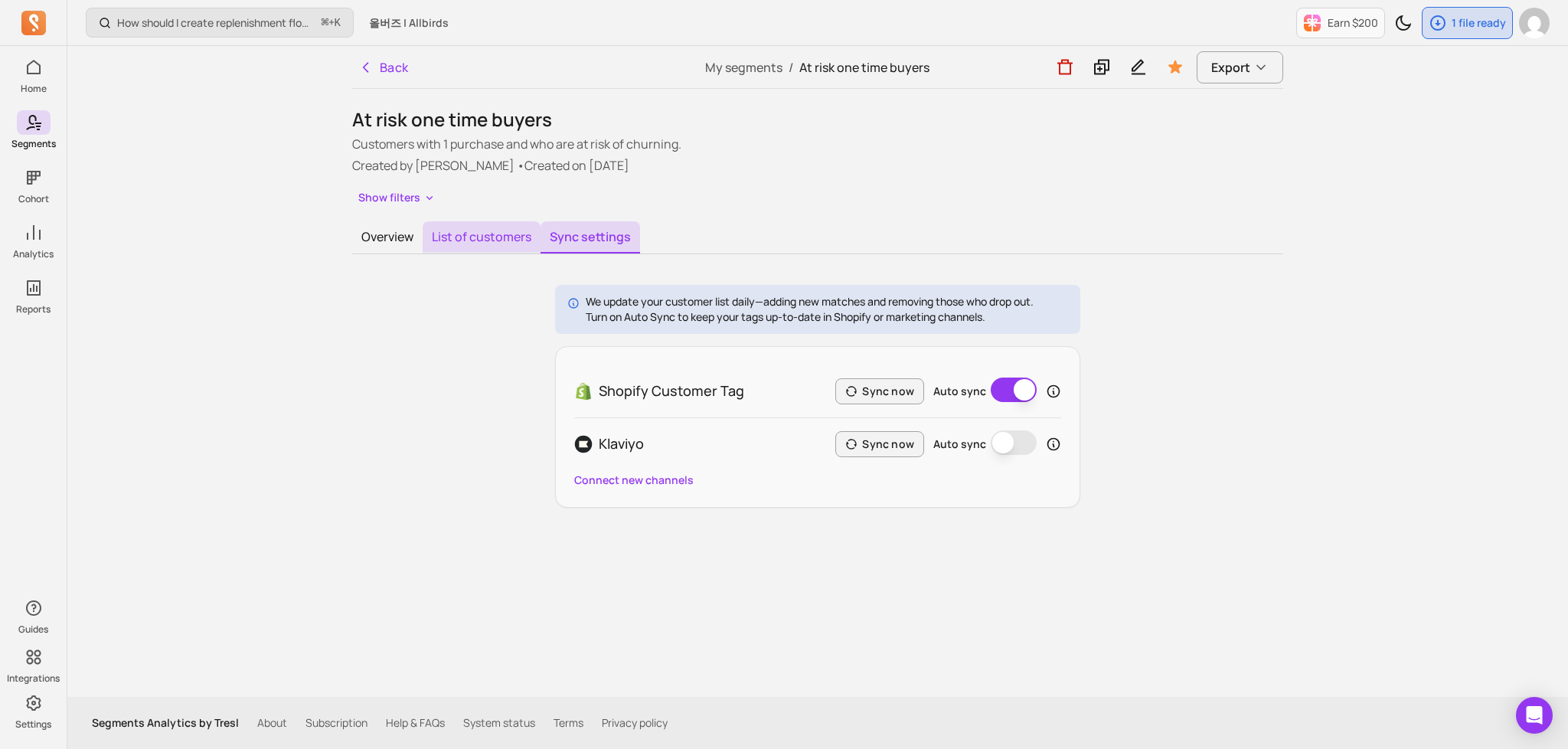
click at [444, 238] on button "List of customers" at bounding box center [482, 237] width 118 height 32
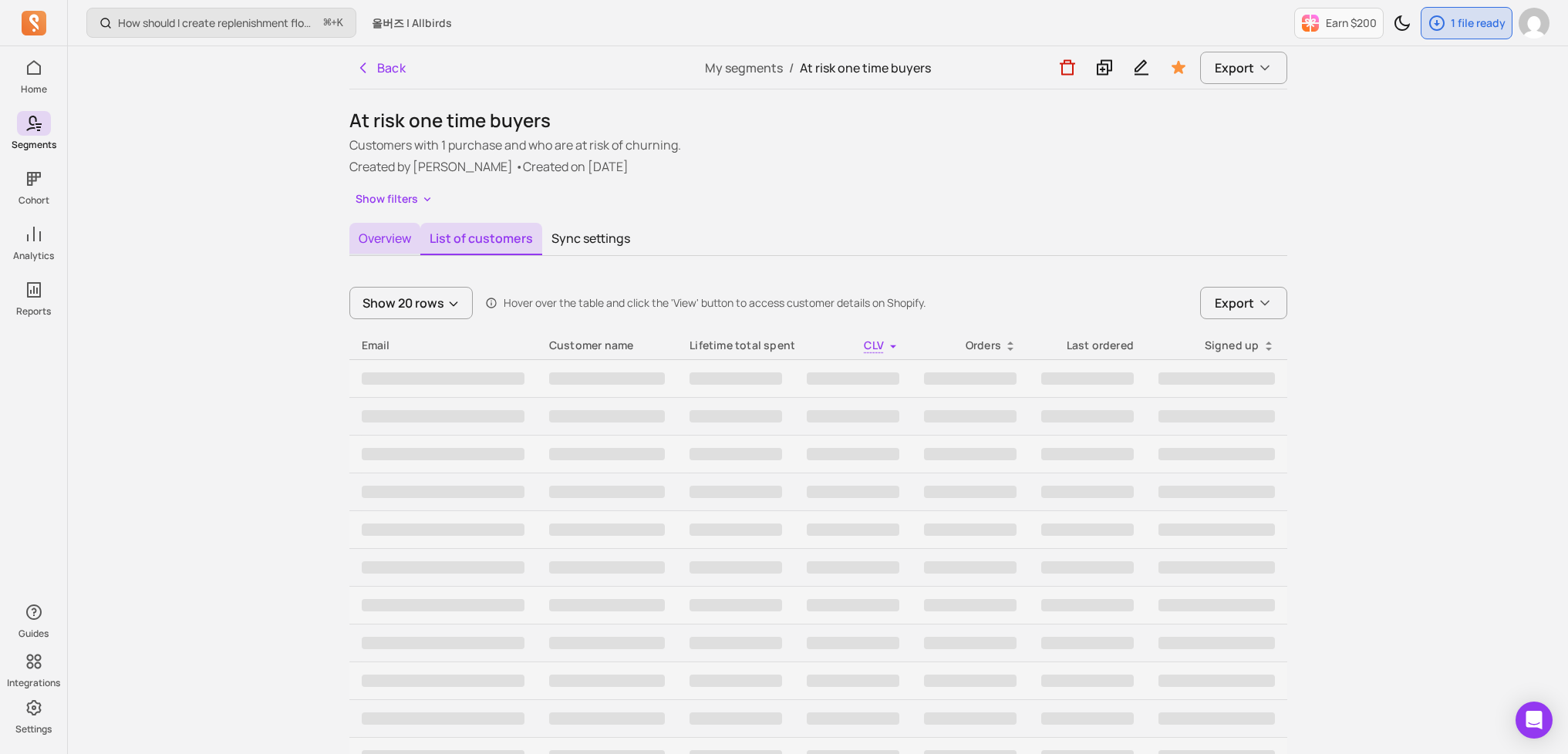
click at [382, 245] on button "Overview" at bounding box center [385, 238] width 71 height 32
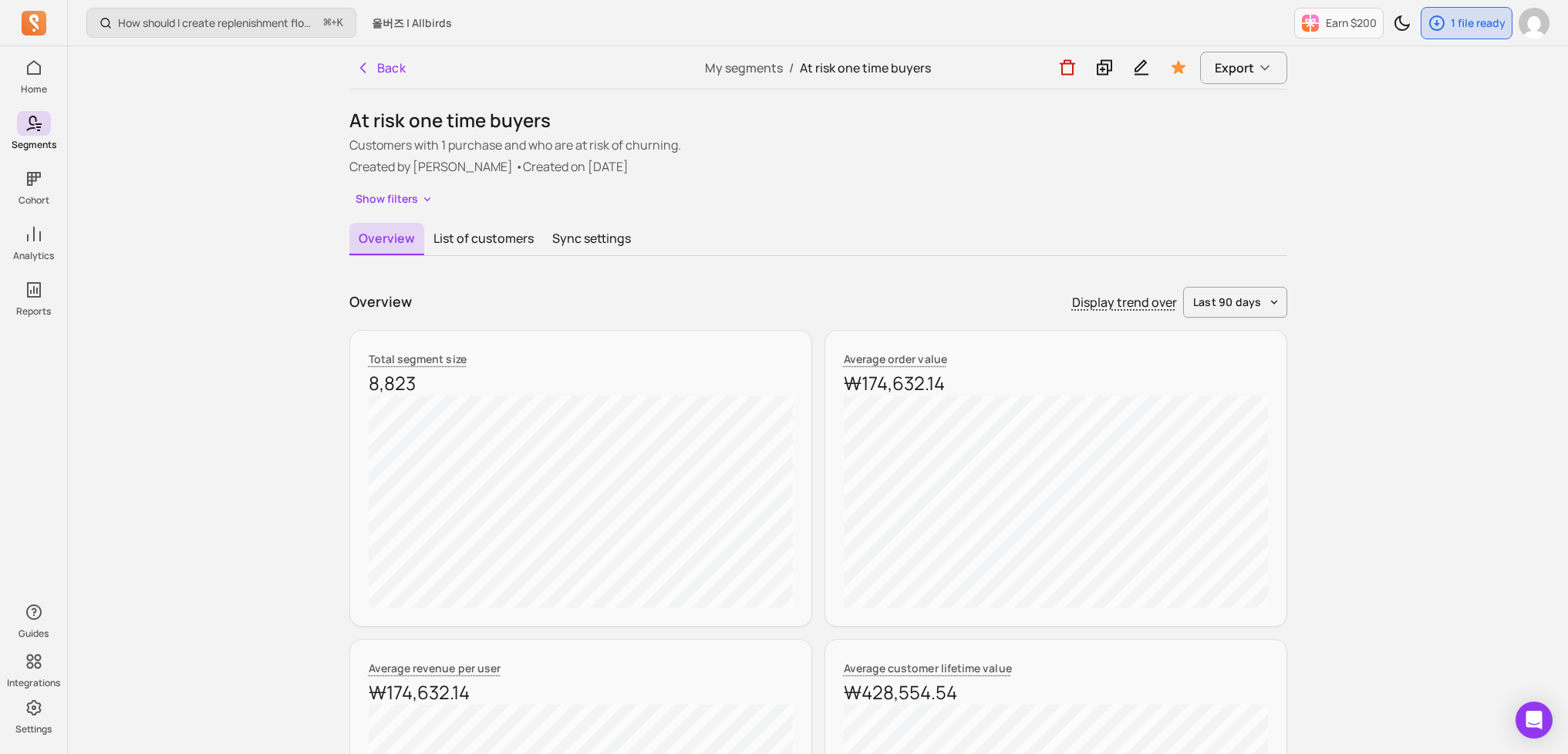
click at [414, 204] on button "Show filters" at bounding box center [395, 199] width 90 height 23
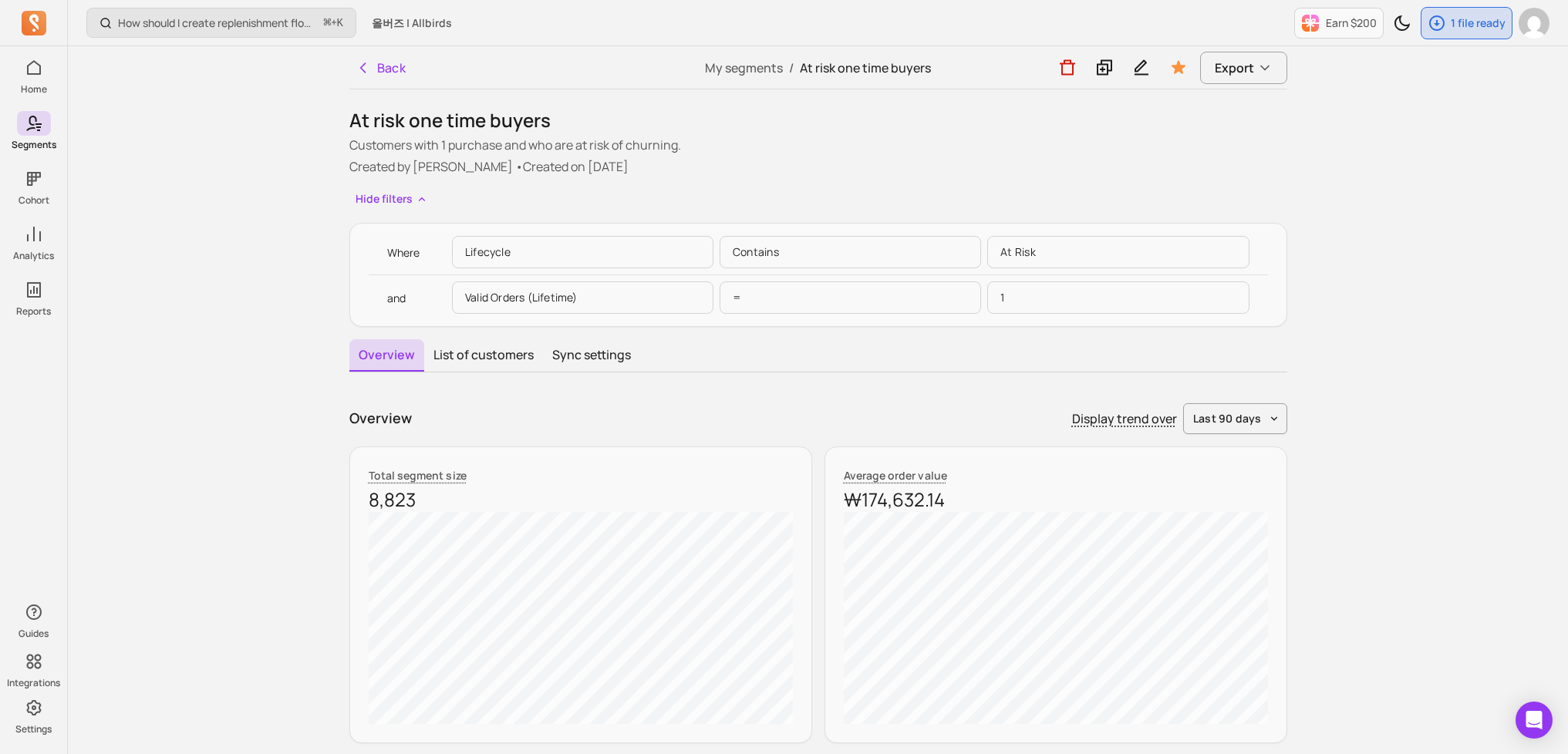
click at [551, 249] on p "Lifecycle" at bounding box center [583, 251] width 262 height 32
click at [554, 245] on p "Lifecycle" at bounding box center [583, 251] width 262 height 32
click at [404, 201] on button "Hide filters" at bounding box center [392, 199] width 85 height 23
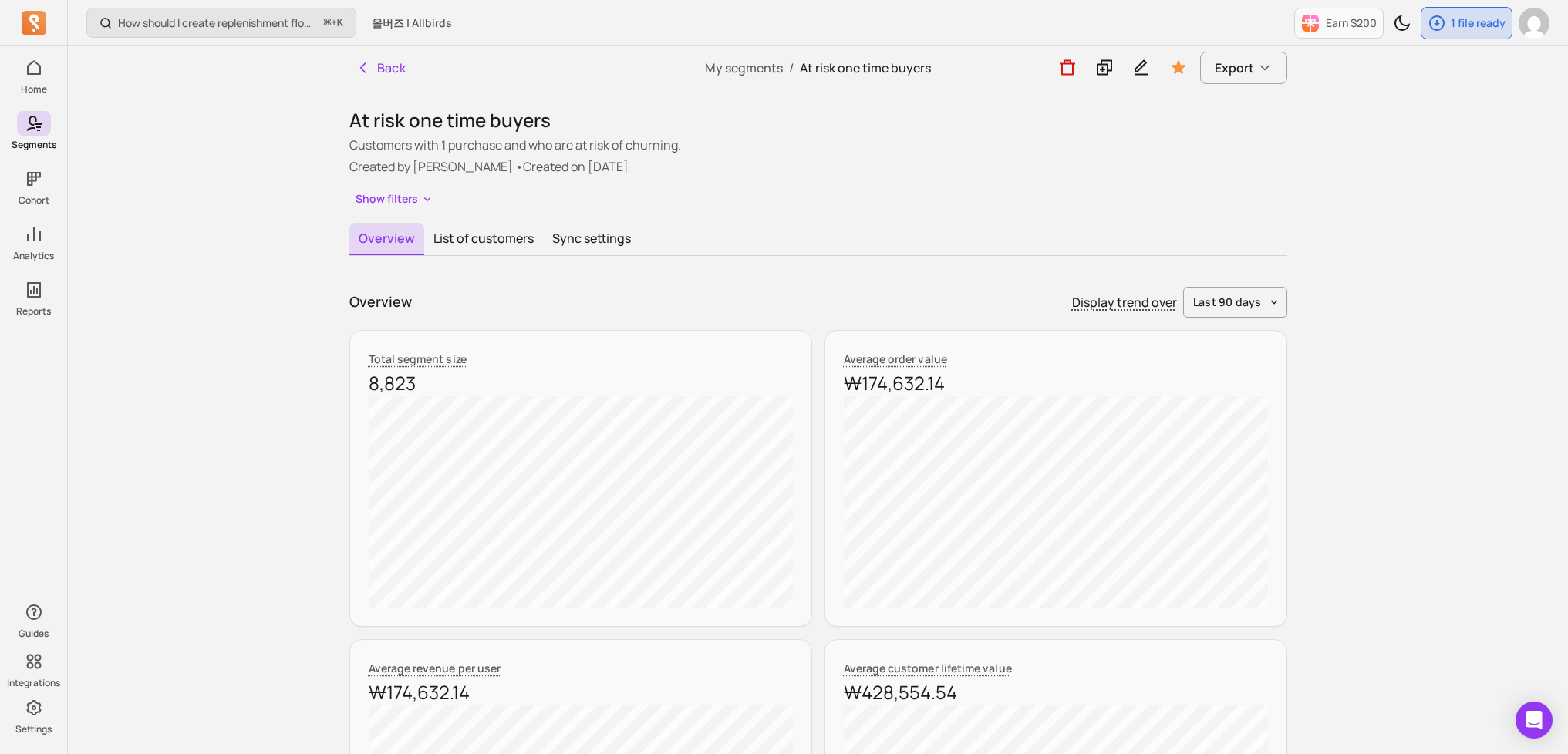
click at [589, 237] on button "Sync settings" at bounding box center [591, 238] width 97 height 32
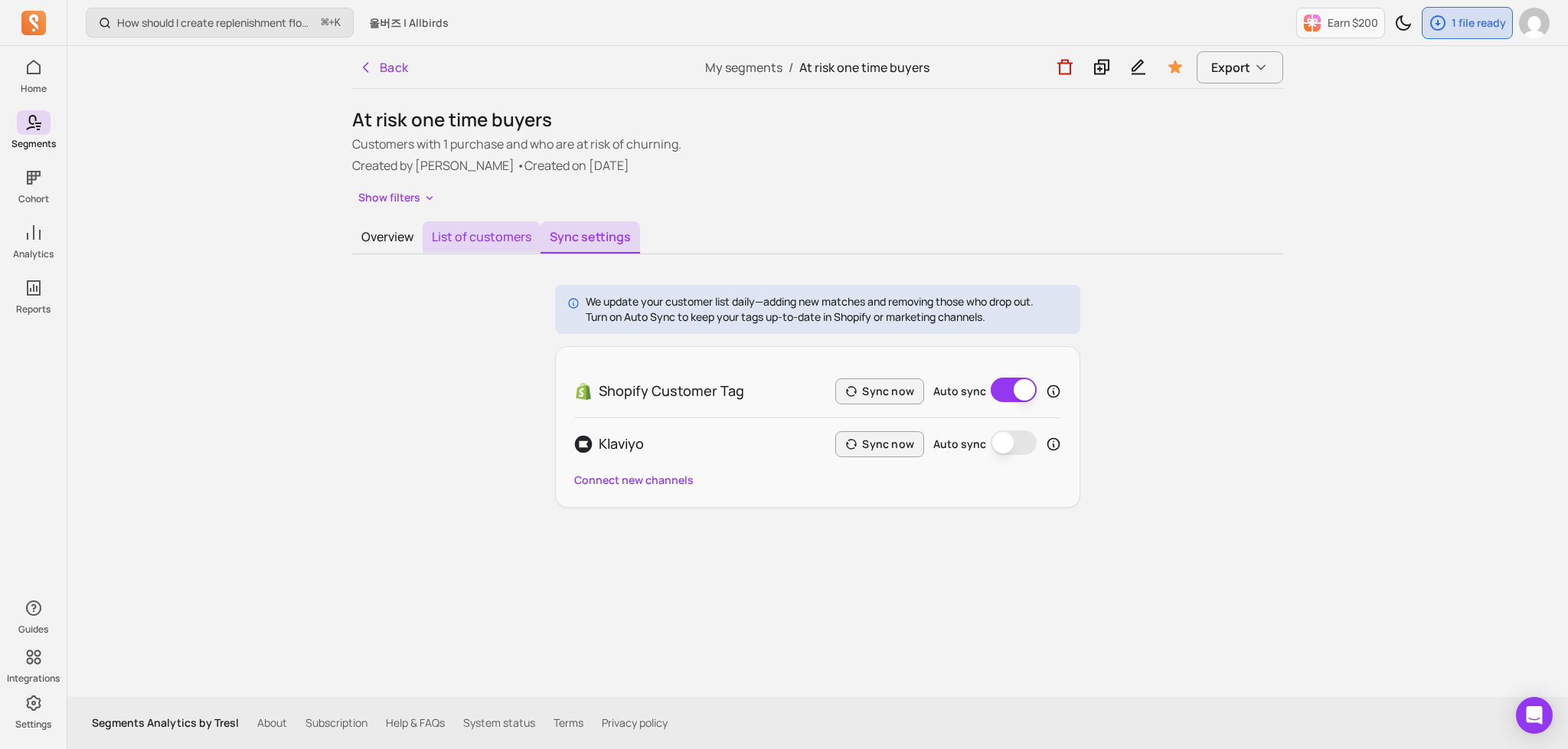
click at [484, 246] on button "List of customers" at bounding box center [482, 237] width 118 height 32
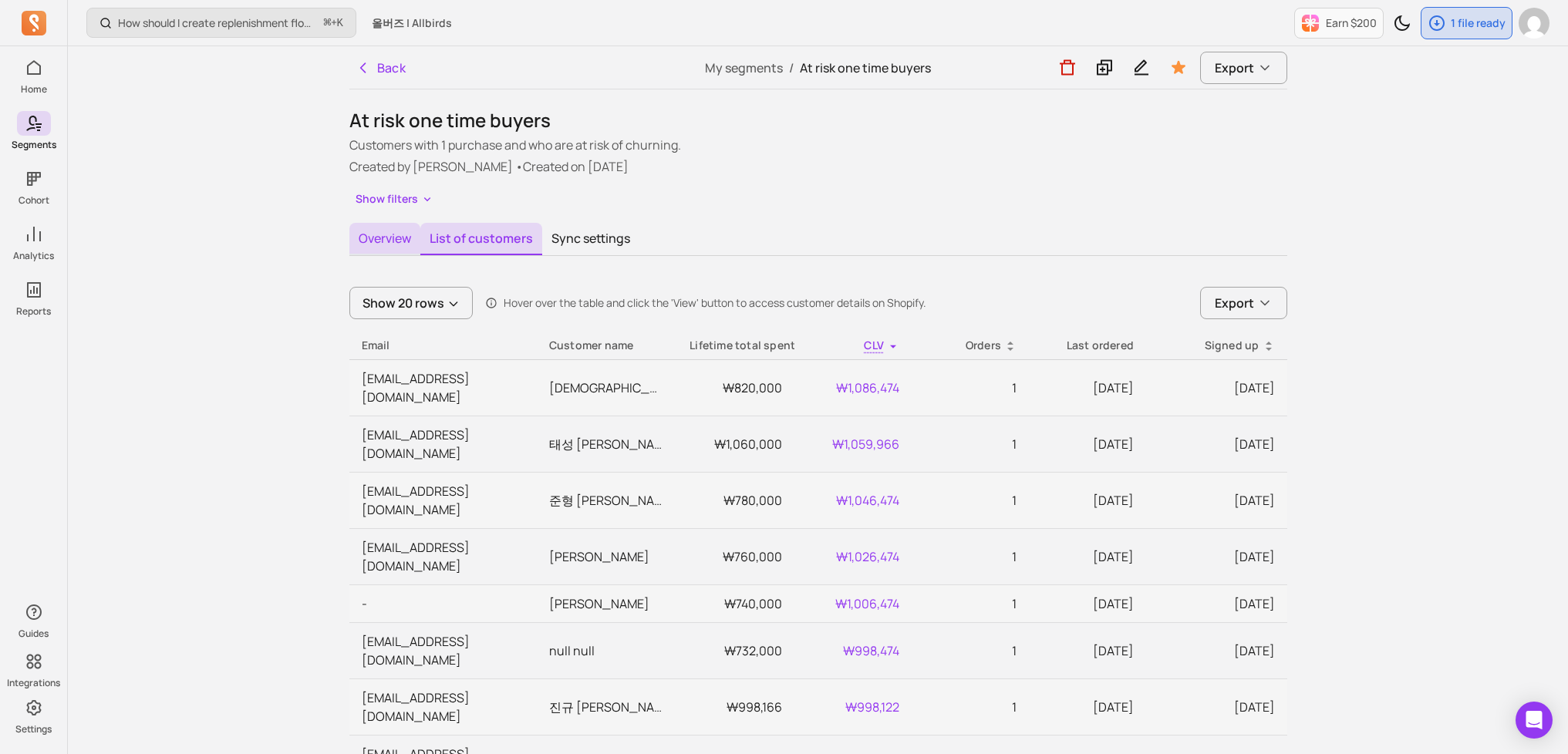
click at [369, 247] on button "Overview" at bounding box center [385, 238] width 71 height 32
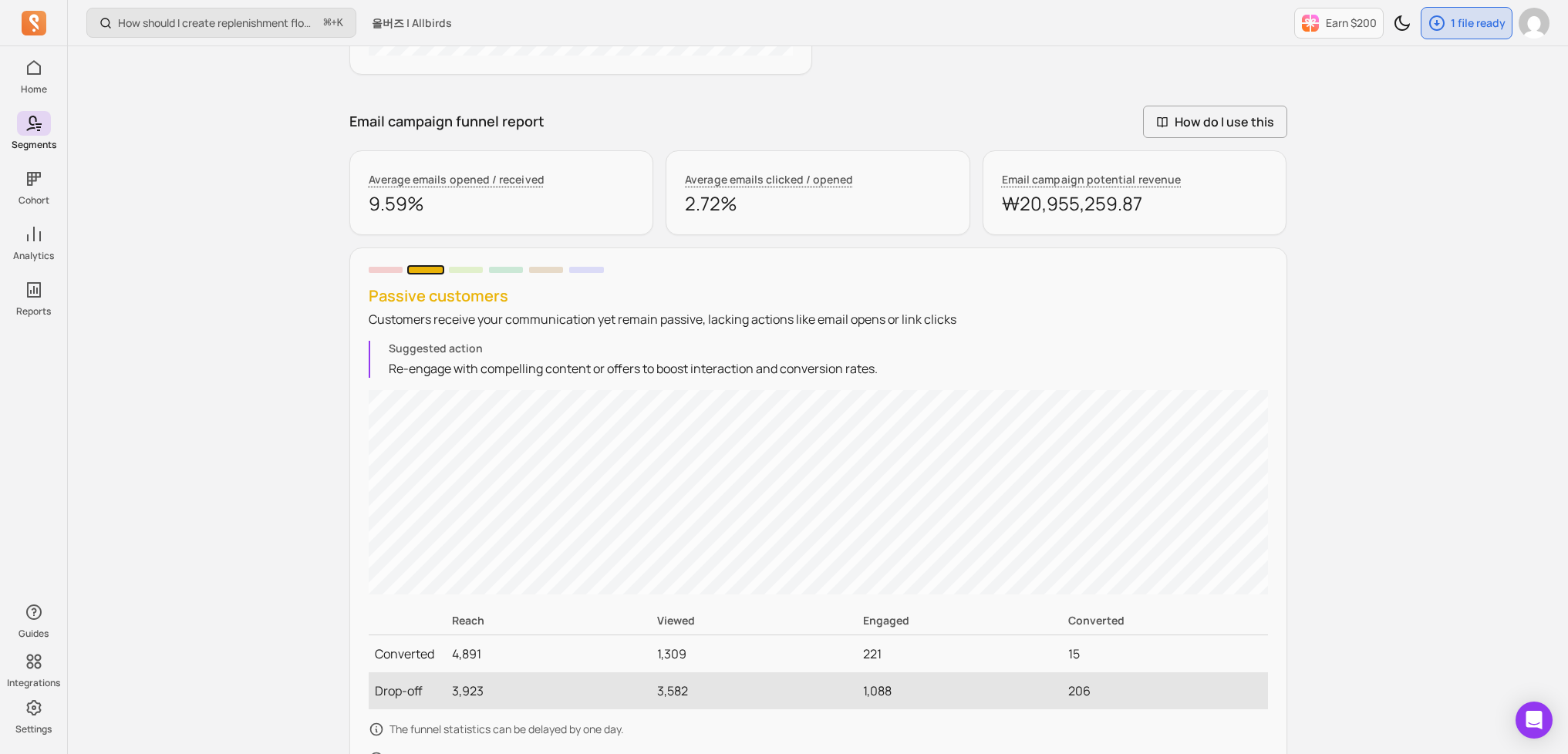
scroll to position [1170, 0]
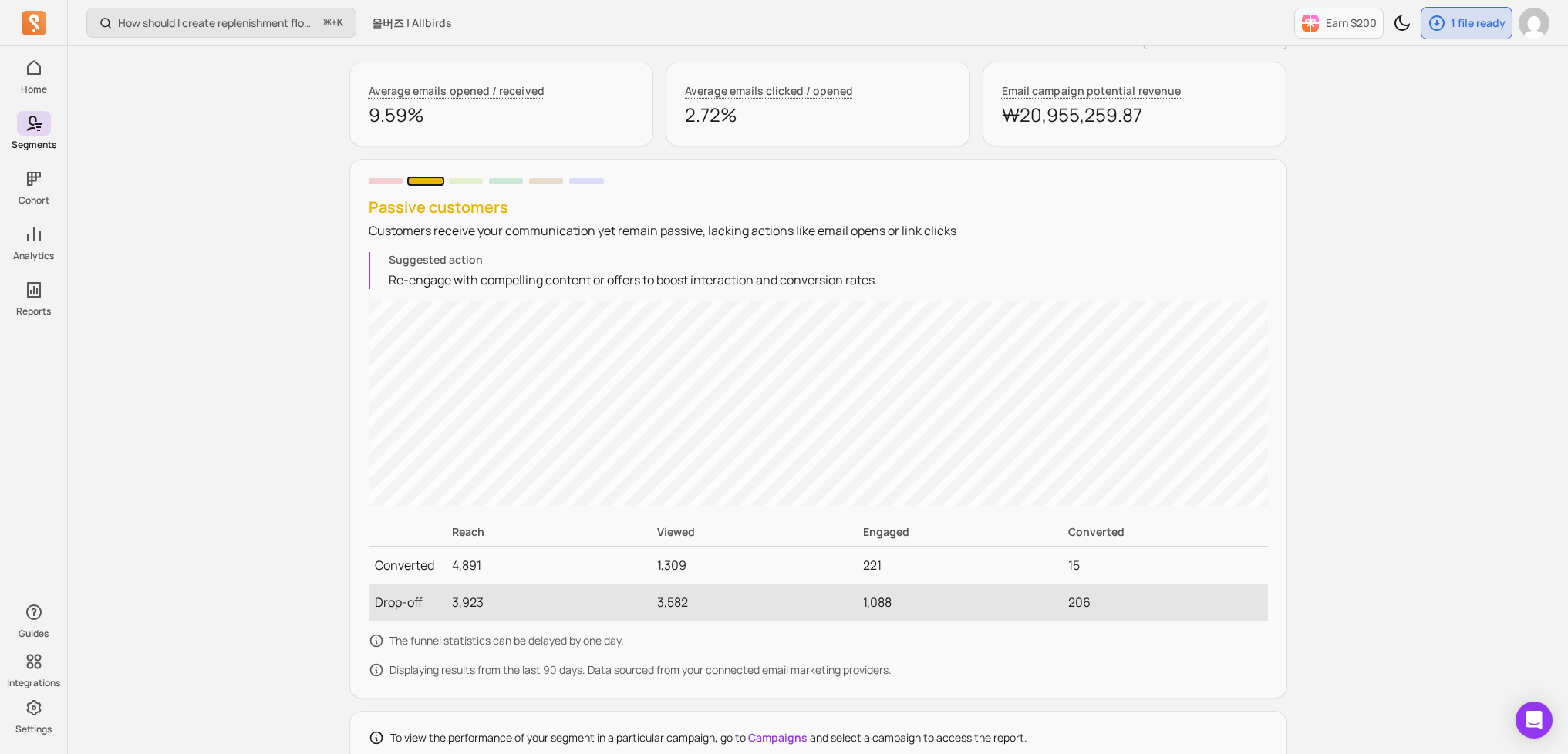
scroll to position [1341, 0]
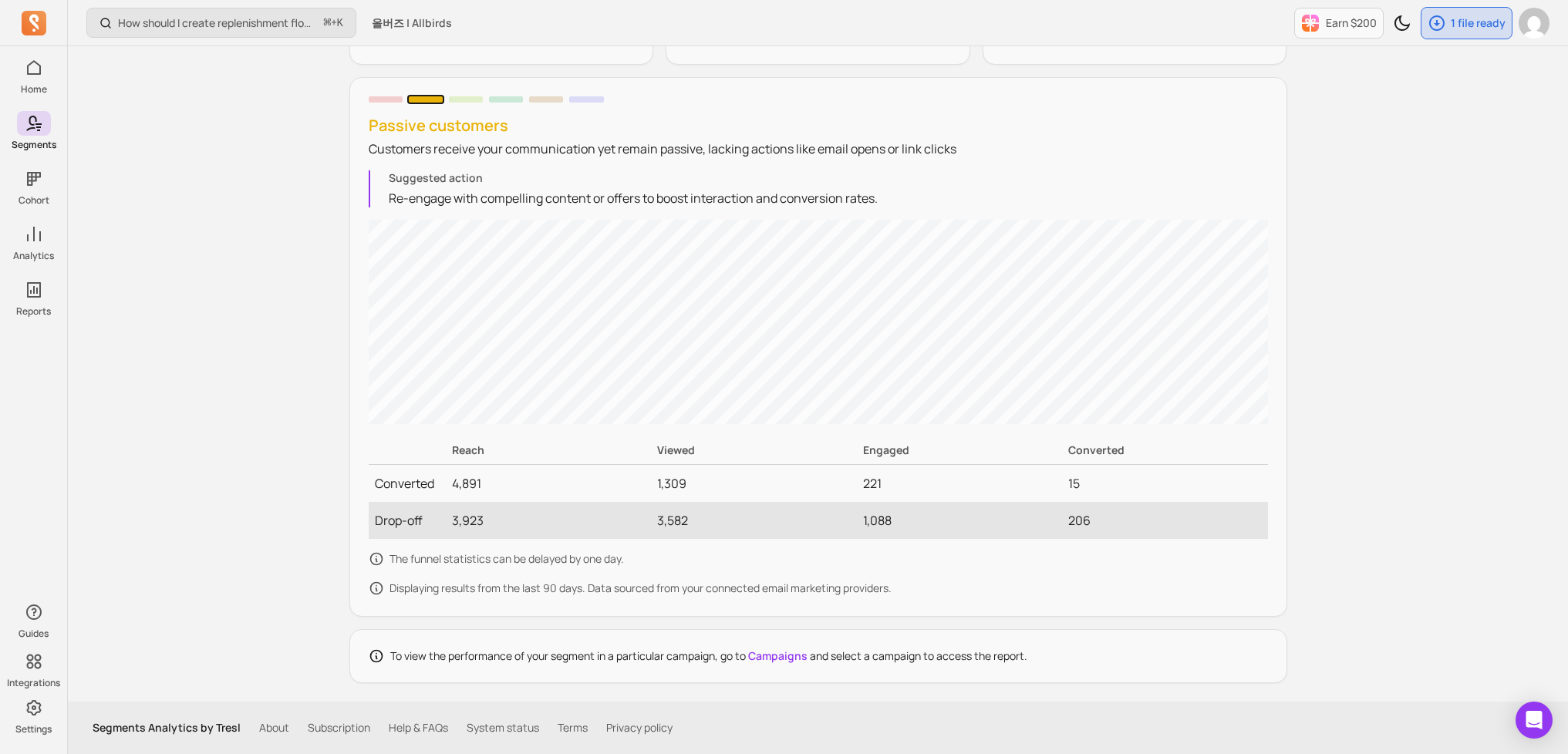
click at [1284, 373] on div "Passive customers Customers receive your communication yet remain passive, lack…" at bounding box center [818, 347] width 937 height 540
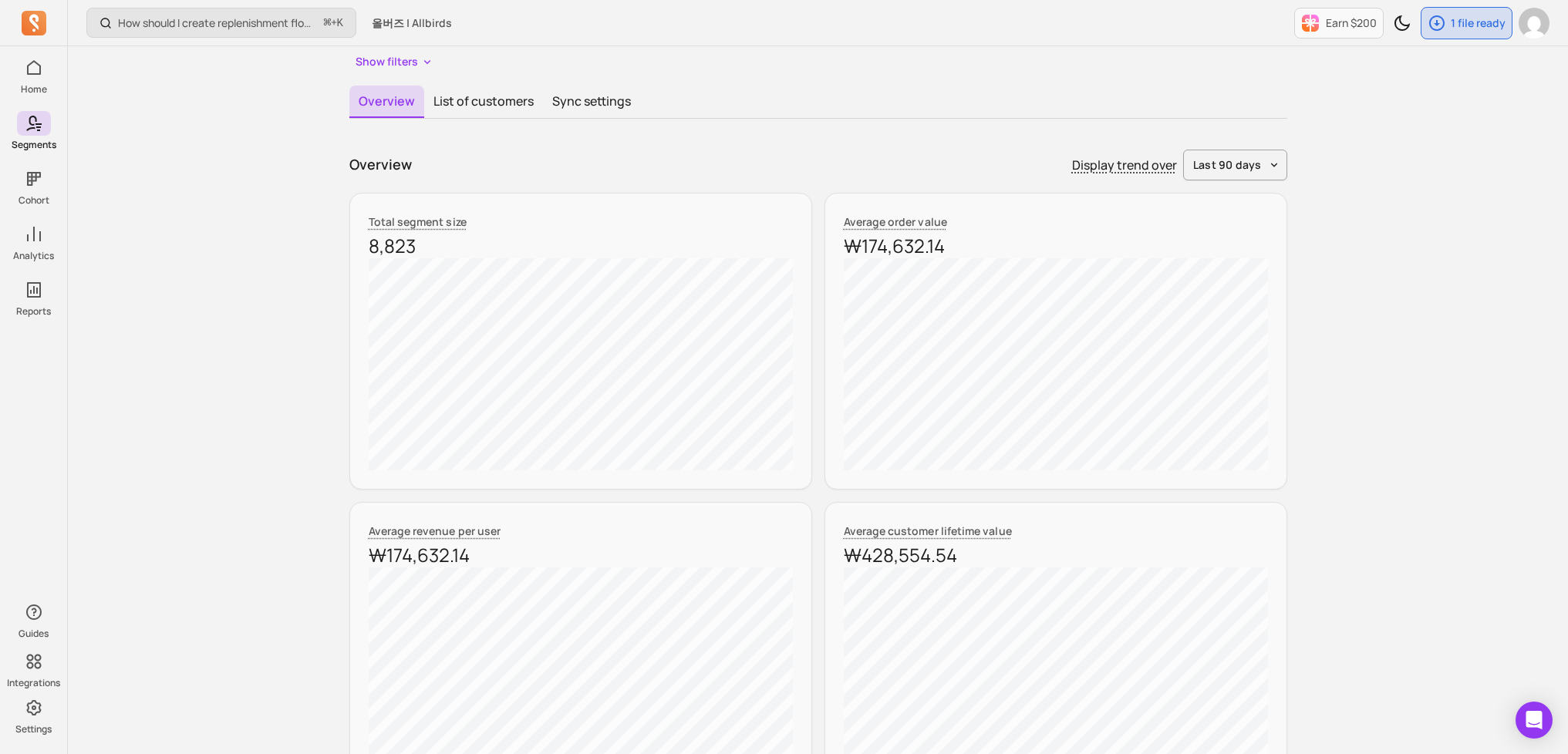
scroll to position [0, 0]
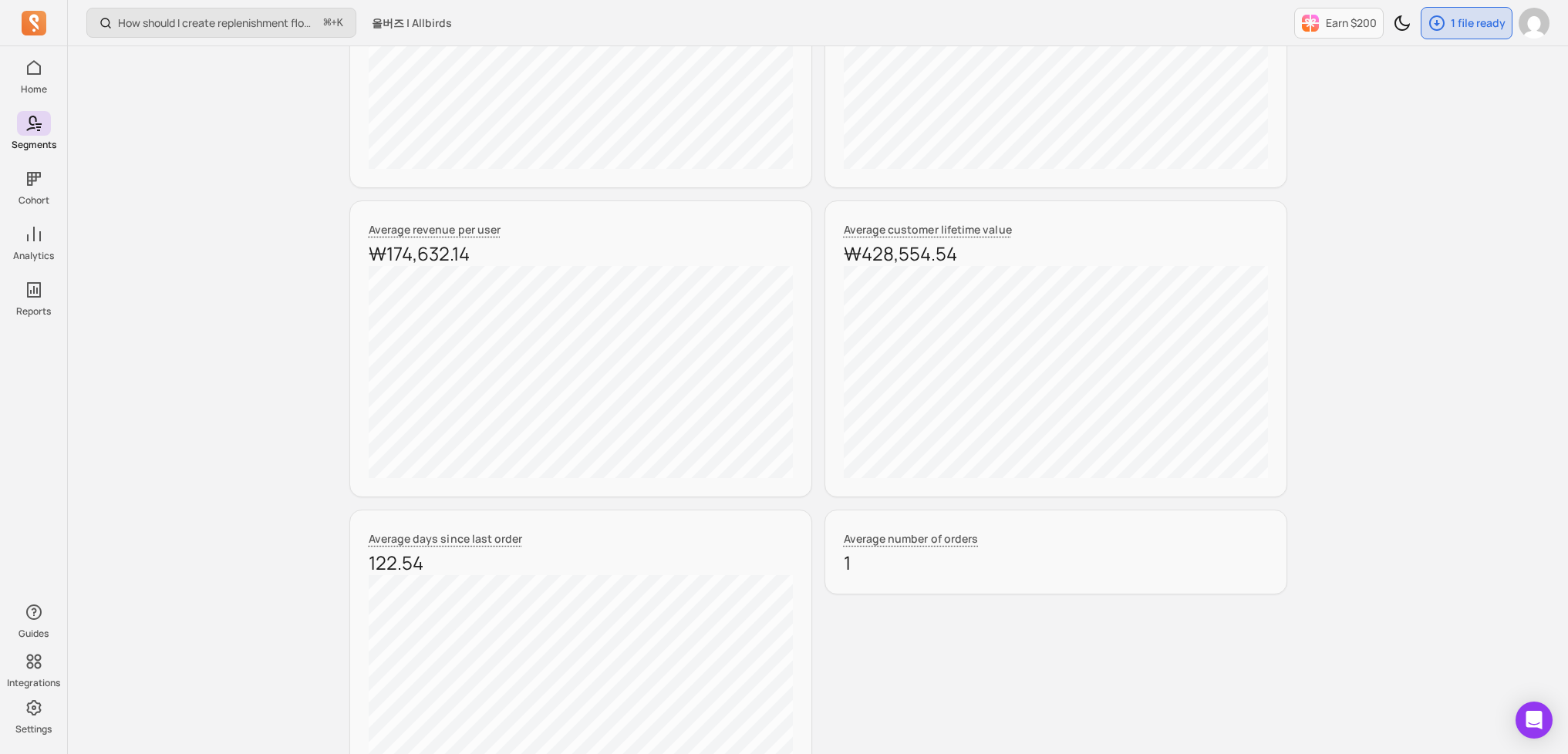
scroll to position [463, 0]
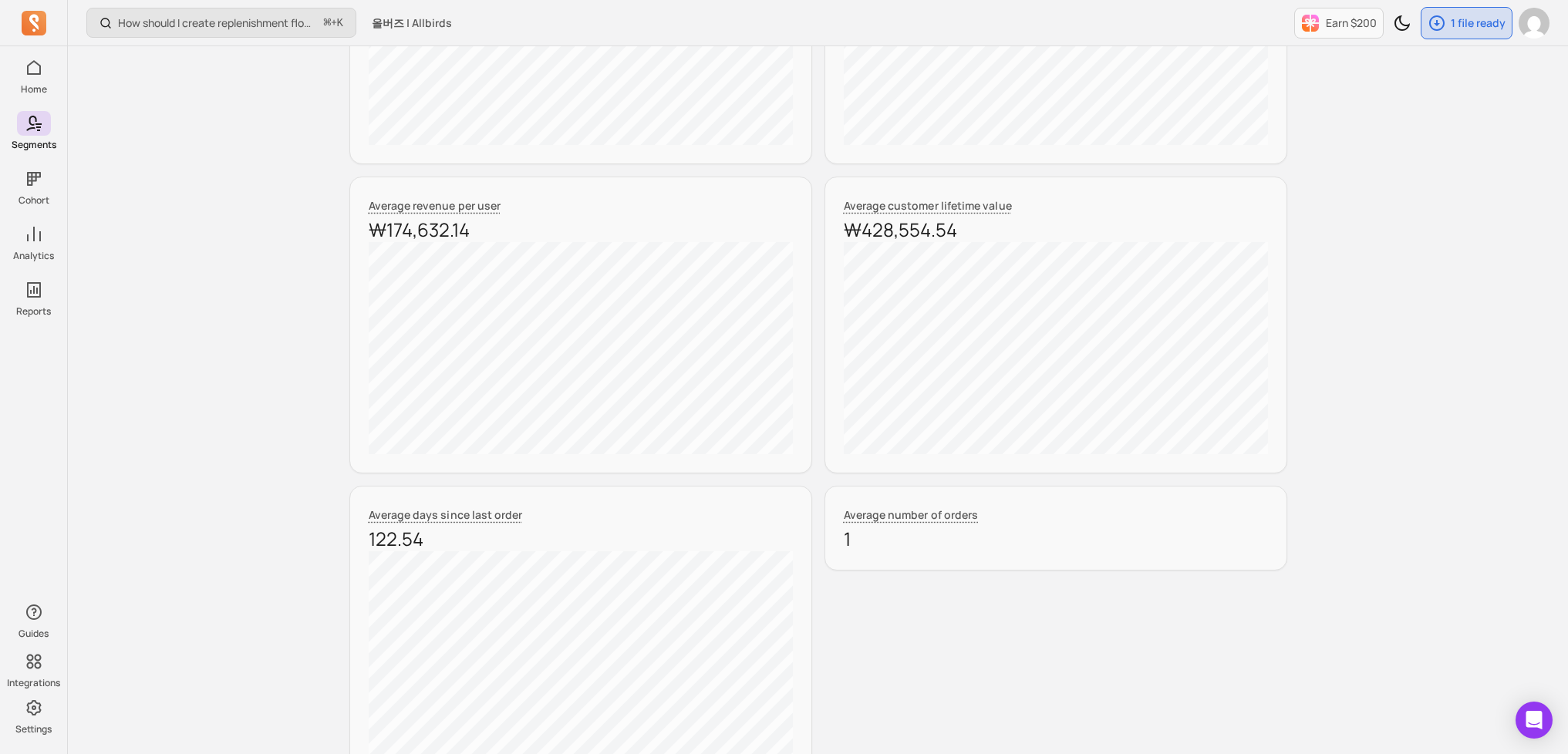
click at [1346, 314] on div "How should I create replenishment flows? ⌘ + K 올버즈 | Allbirds Earn $200 1 file …" at bounding box center [817, 585] width 1500 height 2096
click at [1346, 317] on div "How should I create replenishment flows? ⌘ + K 올버즈 | Allbirds Earn $200 1 file …" at bounding box center [817, 585] width 1500 height 2096
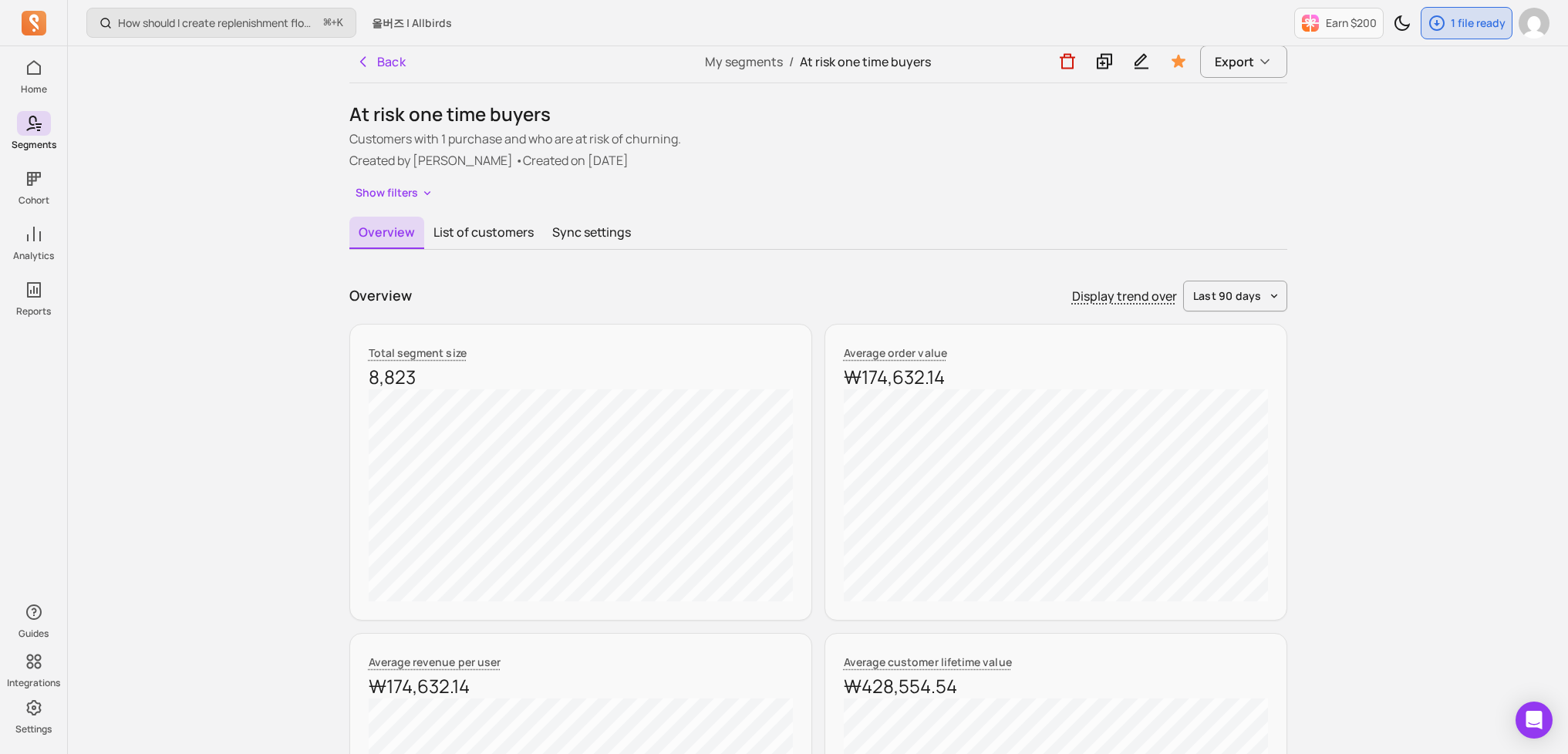
scroll to position [0, 0]
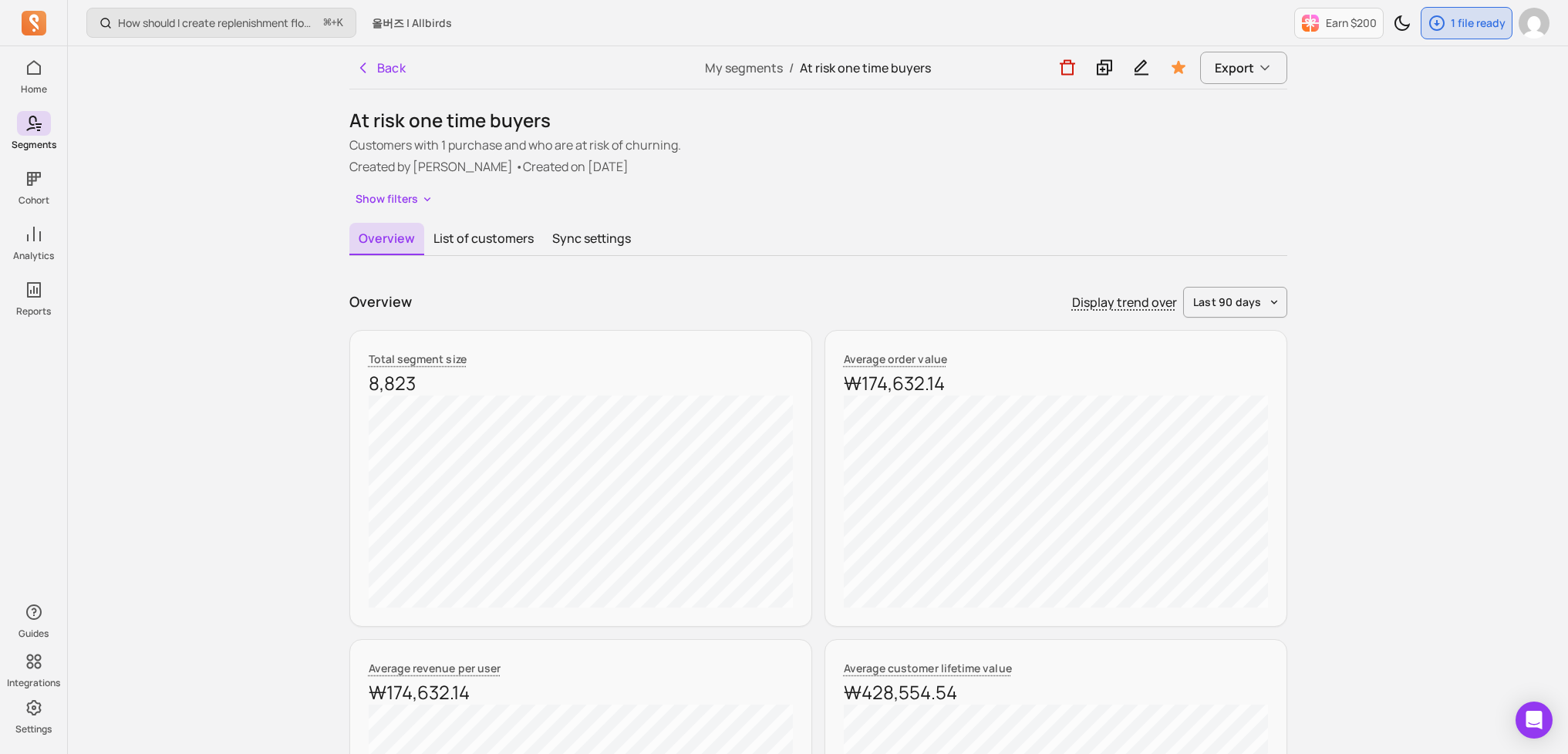
click at [410, 204] on button "Show filters" at bounding box center [395, 199] width 90 height 23
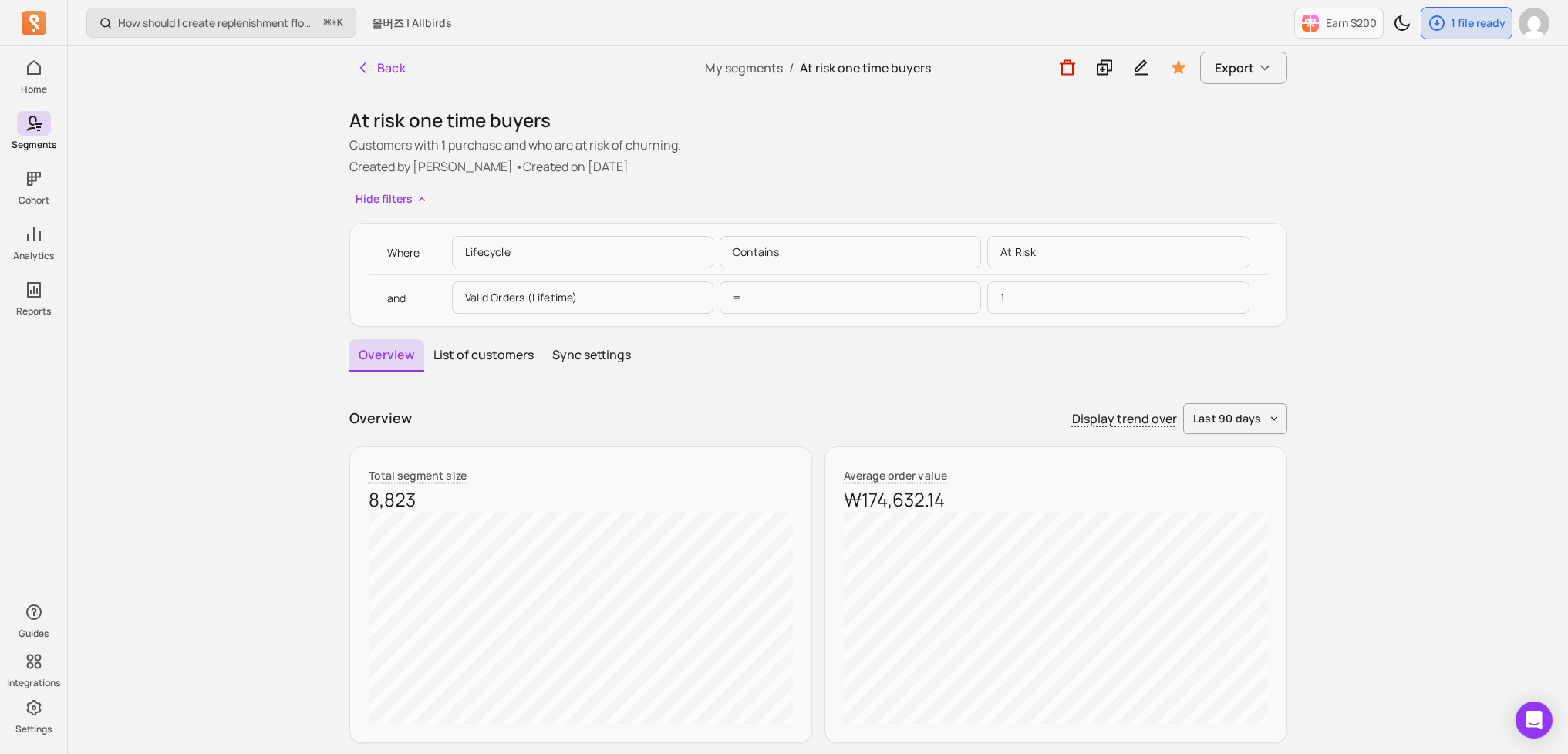
click at [529, 251] on p "Lifecycle" at bounding box center [583, 251] width 262 height 32
click at [534, 250] on p "Lifecycle" at bounding box center [583, 251] width 262 height 32
click at [902, 249] on p "contains" at bounding box center [850, 251] width 262 height 32
click at [1101, 248] on p "at risk" at bounding box center [1118, 251] width 262 height 32
click at [1069, 297] on p "1" at bounding box center [1118, 297] width 262 height 32
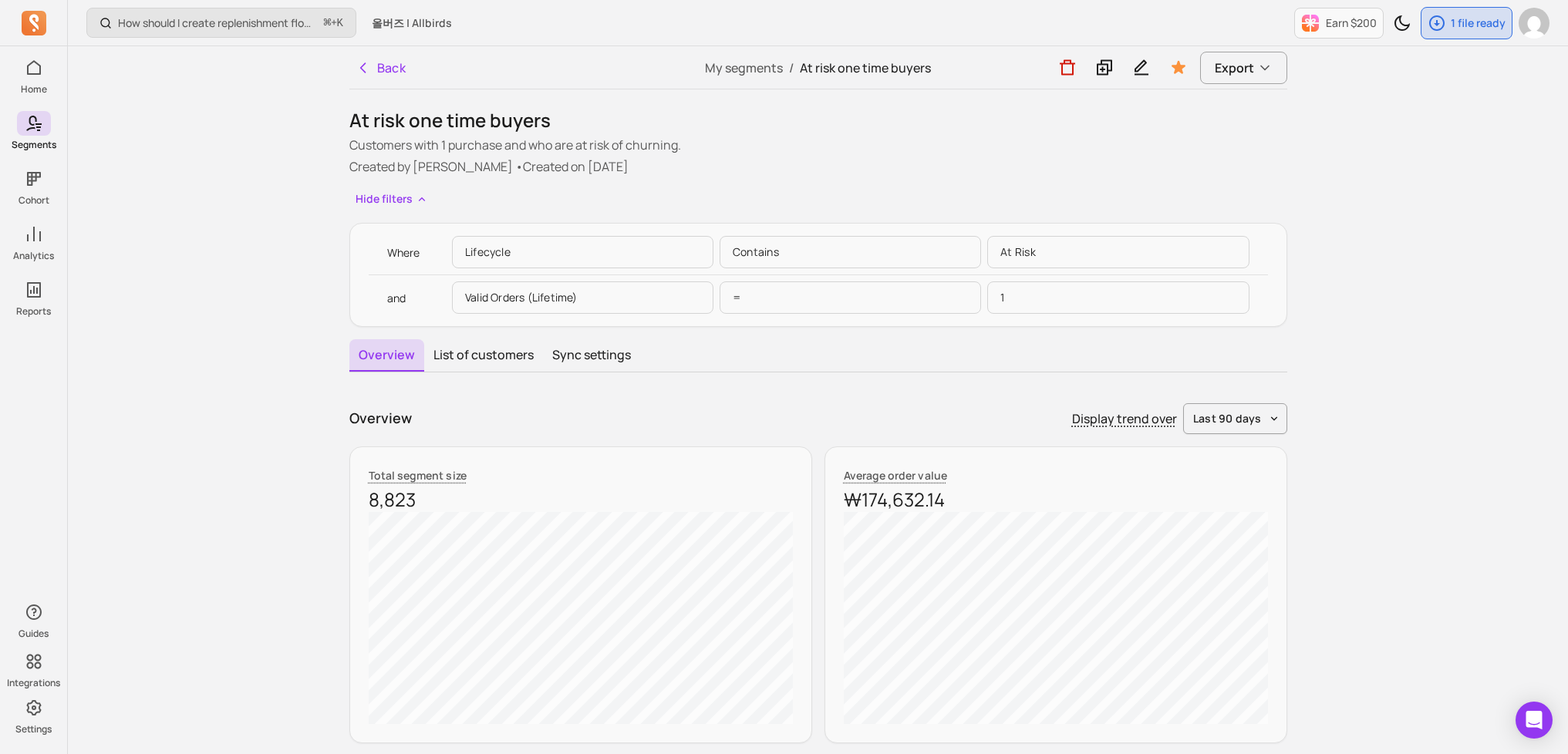
click at [583, 302] on p "Valid Orders (lifetime)" at bounding box center [583, 297] width 262 height 32
click at [545, 248] on p "Lifecycle" at bounding box center [583, 251] width 262 height 32
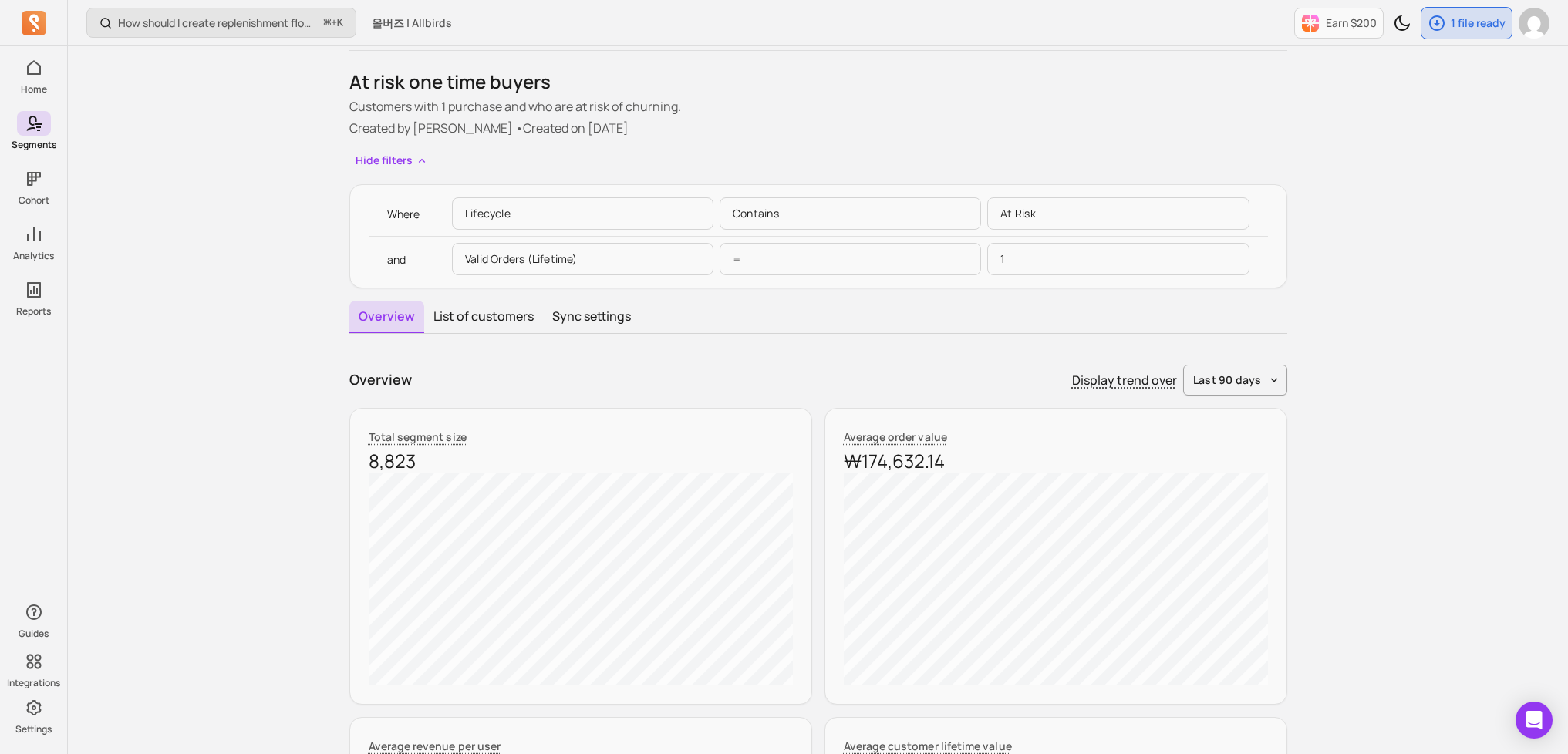
scroll to position [43, 0]
